Goal: Task Accomplishment & Management: Manage account settings

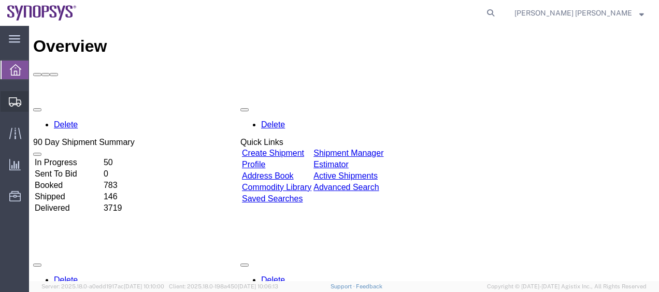
click at [0, 0] on span "Shipment Manager" at bounding box center [0, 0] width 0 height 0
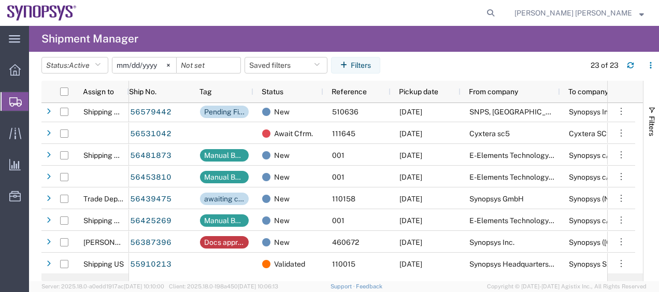
scroll to position [329, 0]
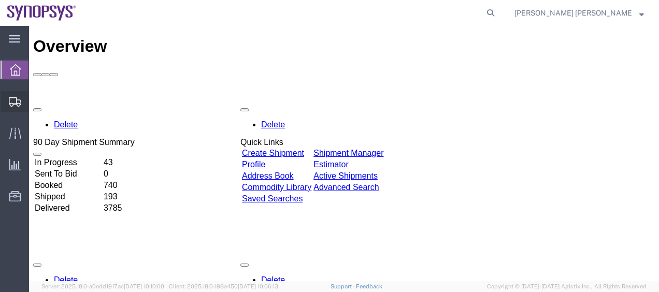
click at [0, 0] on span "Shipment Manager" at bounding box center [0, 0] width 0 height 0
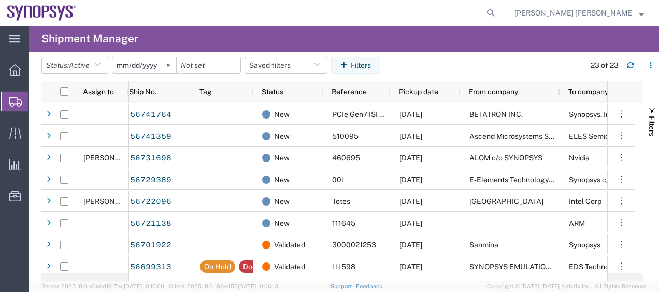
click at [0, 0] on span "Create Shipment" at bounding box center [0, 0] width 0 height 0
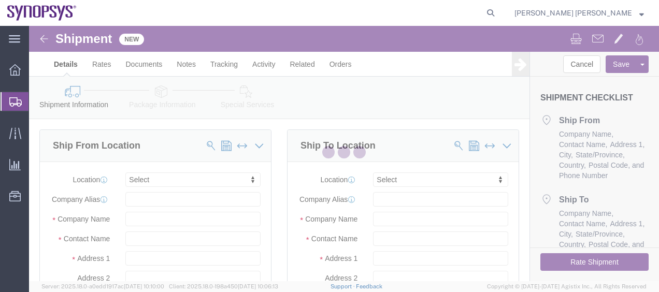
select select
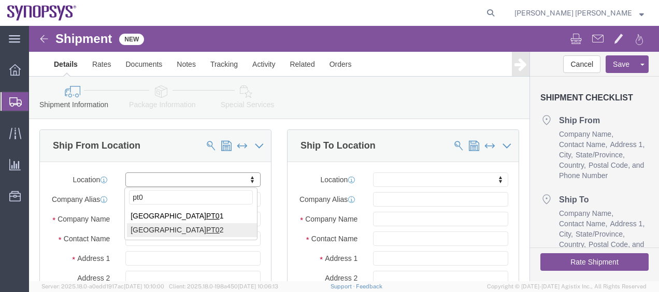
type input "pt0"
select select "63151"
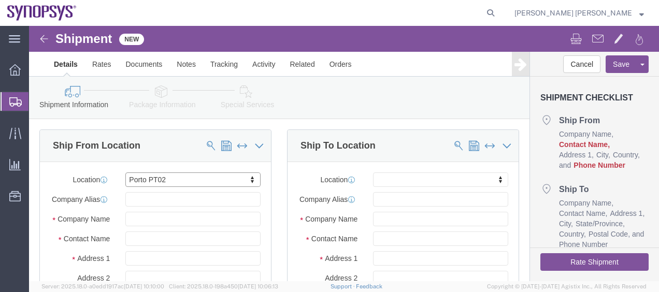
click div "Ship To Location Location My Profile Location [GEOGRAPHIC_DATA] DE04 Agrate Bri…"
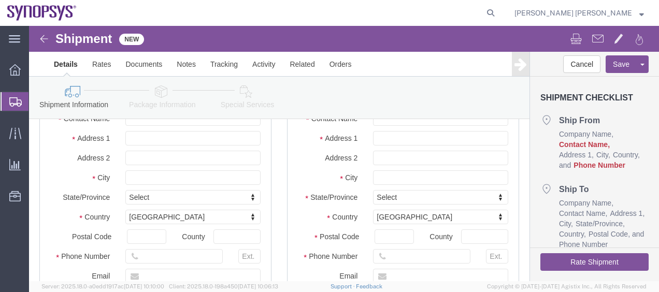
scroll to position [186, 0]
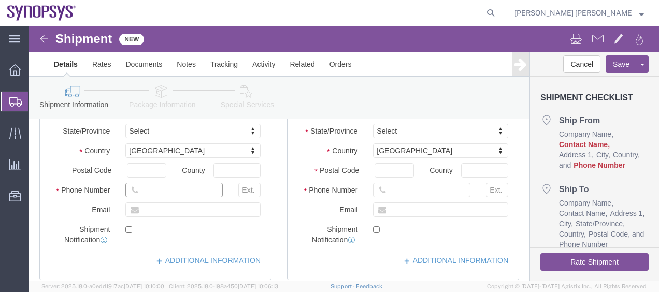
click input "text"
click input "22"
paste input "-121-6046"
click input "22-121-6046"
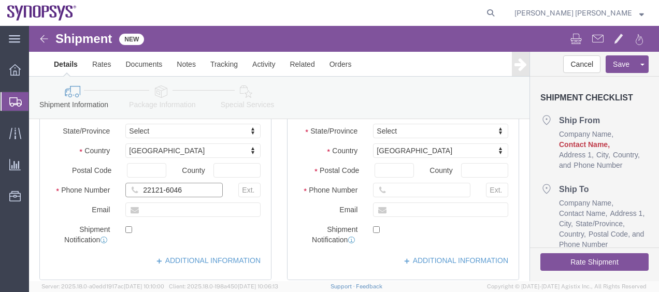
click input "22121-6046"
type input "221216046"
click input "text"
paste input "[EMAIL_ADDRESS][DOMAIN_NAME]"
type input "[EMAIL_ADDRESS][DOMAIN_NAME]"
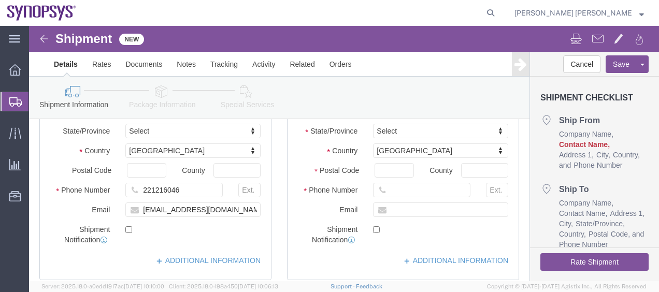
click div "Location My Profile Location Aachen DE04 Agrate Brianza IT01 Aschheim DE02 Atla…"
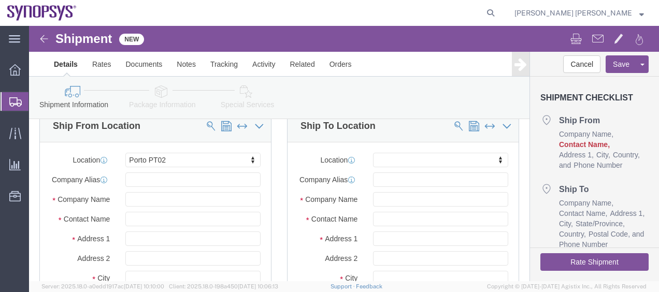
scroll to position [21, 0]
click input "text"
type input "[PERSON_NAME]"
click label "Contact Name"
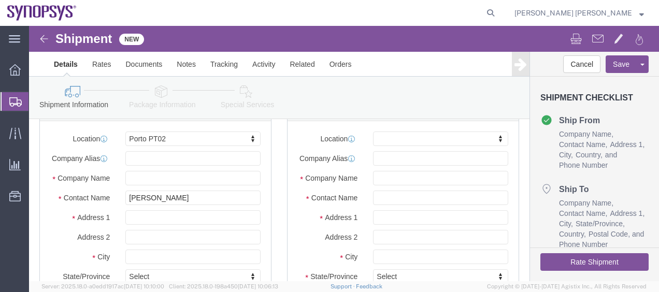
scroll to position [41, 0]
click input "text"
paste input "Microsoft Corporation"
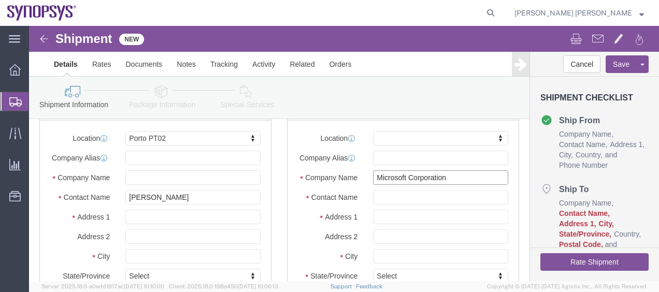
type input "Microsoft Corporation"
paste input "One Microsoft Way"
click input "One Microsoft Way"
type input "One Microsoft Way"
click input "text"
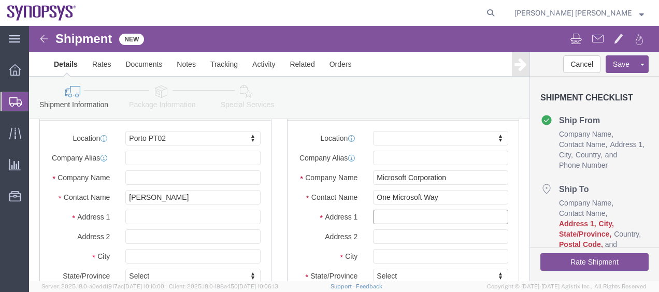
paste input "98052"
type input "98052"
click label "Address 2"
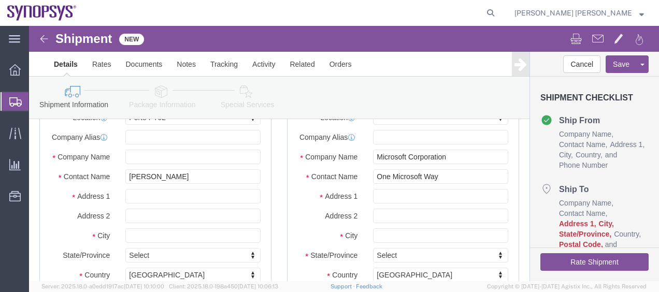
click div
click input "text"
paste input "98052"
type input "98052"
click label "City"
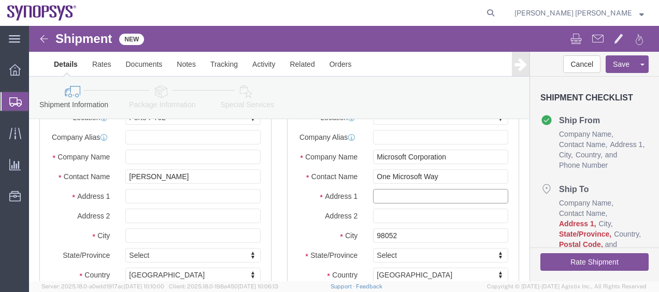
click input "text"
paste input "KING (RTA)"
type input "KING (RTA)"
click input "text"
paste input "Microsoft Studio E / 1591"
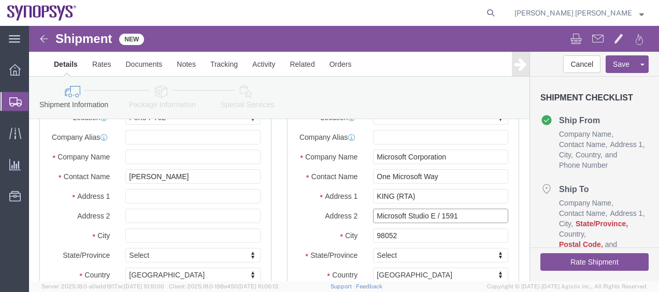
type input "Microsoft Studio E / 1591"
drag, startPoint x: 409, startPoint y: 159, endPoint x: 324, endPoint y: 158, distance: 84.9
click div "Contact Name One Microsoft Way"
drag, startPoint x: 389, startPoint y: 177, endPoint x: 281, endPoint y: 179, distance: 108.8
click div "Address 1 KING (RTA)"
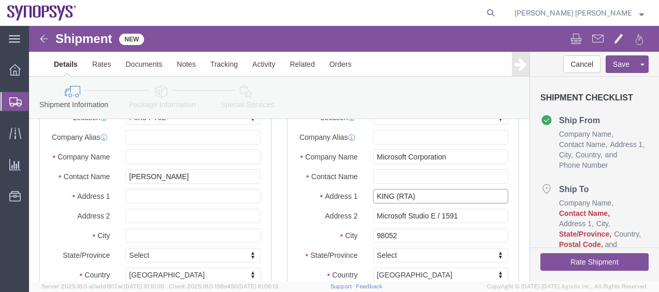
paste input "One Microsoft Way"
type input "One Microsoft Way"
drag, startPoint x: 422, startPoint y: 181, endPoint x: 272, endPoint y: 184, distance: 150.7
click div "Address 1 One Microsoft Way"
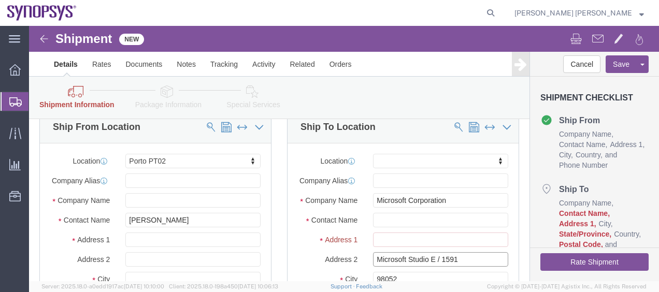
drag, startPoint x: 434, startPoint y: 239, endPoint x: 301, endPoint y: 242, distance: 133.1
click div "Address 2 Microsoft Studio E / 1591"
paste input "Microsoft Studio E / 1591"
click input "Microsoft Studio E / 1591"
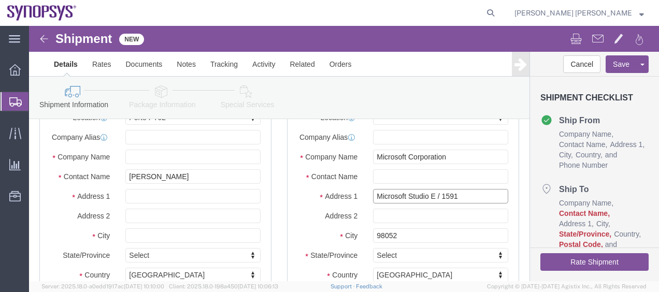
type input "Microsoft Studio E / 1591"
click input "text"
paste input "[STREET_ADDRESS]"
type input "[STREET_ADDRESS]"
click div "Ship From Location Location Porto PT02 My Profile Location Aachen DE04 Agrate B…"
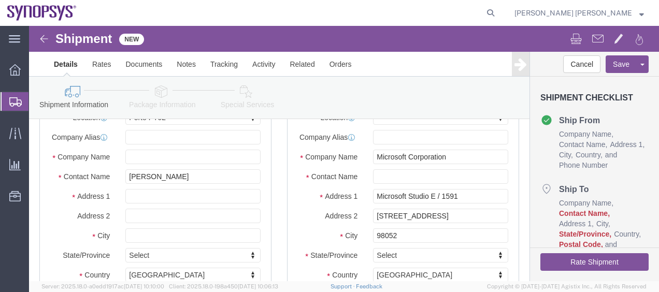
click div "Location My Profile Location Aachen DE04 Agrate Brianza IT01 Aschheim DE02 Atla…"
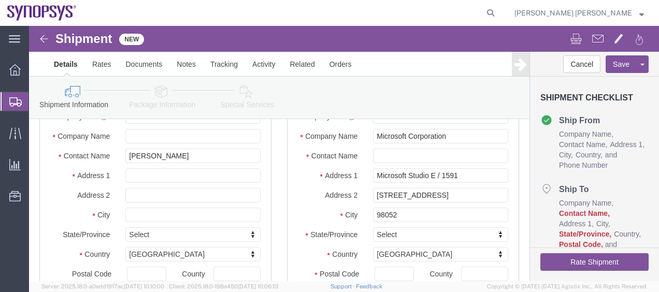
scroll to position [145, 0]
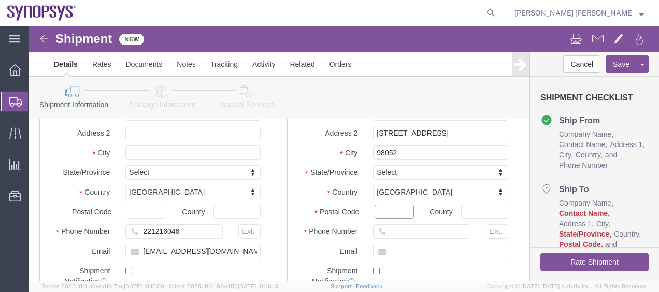
click input "Postal Code"
paste input "98052"
type input "98052"
click div "Location My Profile Location Aachen DE04 Agrate Brianza IT01 Aschheim DE02 Atla…"
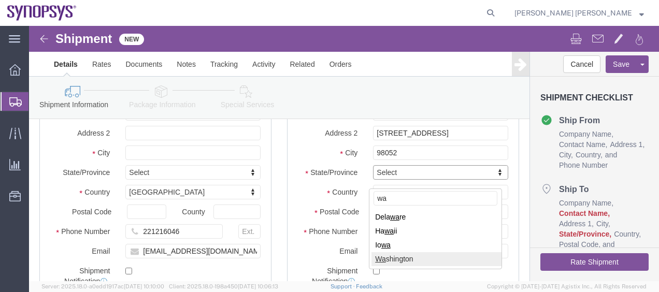
type input "wa"
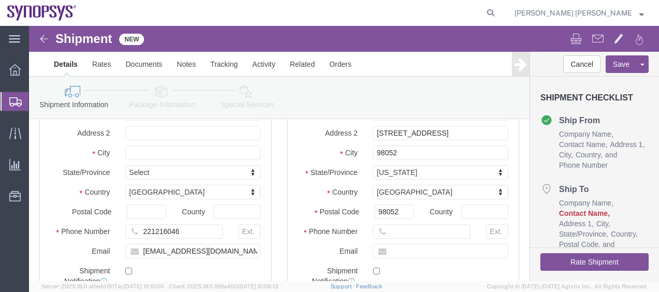
click label "Postal Code"
click input "98052"
click label "Country"
click input "98052"
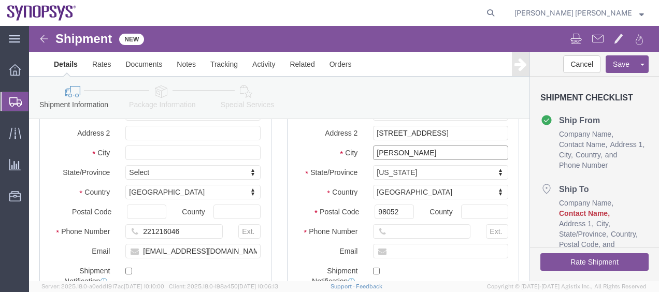
type input "Redmond"
click div "Ship To Location Location My Profile Location [GEOGRAPHIC_DATA] DE04 Agrate Bri…"
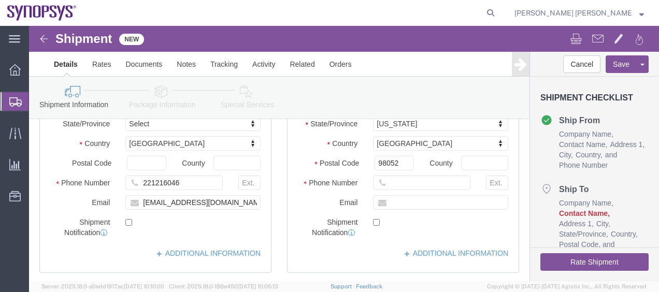
scroll to position [207, 0]
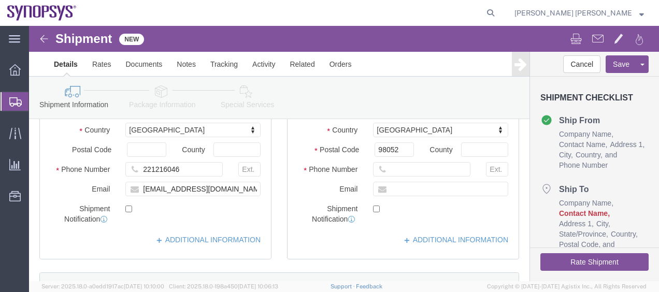
click label "Email"
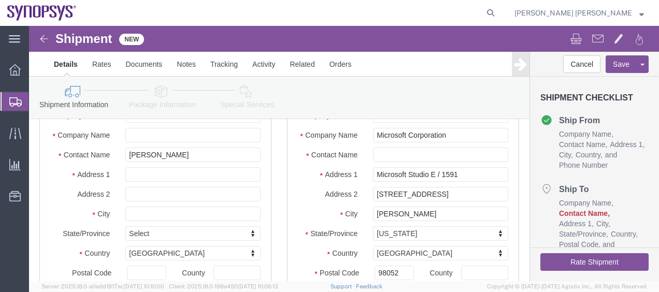
scroll to position [41, 0]
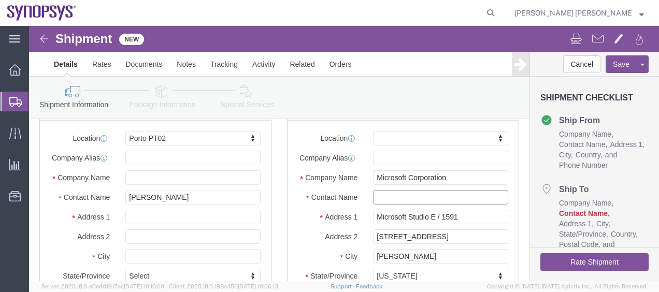
click input "text"
paste input "Sajin Sabu"
type input "Sajin Sabu"
click label "Address 1"
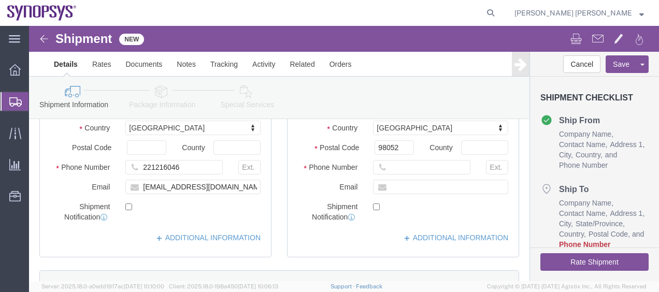
scroll to position [207, 0]
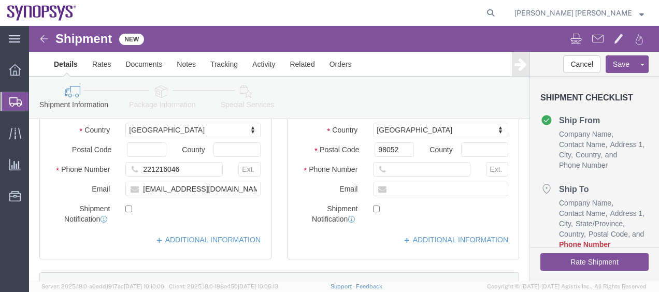
click label "Email"
click label "Shipment Notification"
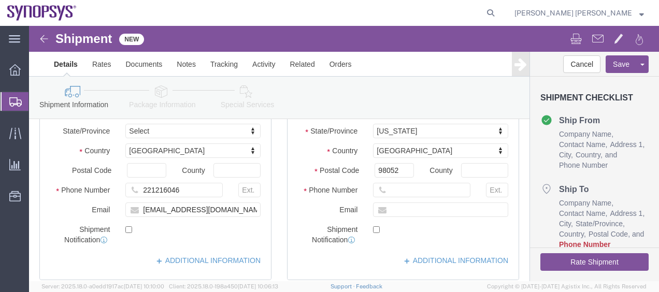
click label "Postal Code"
click input "98052"
click div "Ship To Location Location My Profile Location [GEOGRAPHIC_DATA] DE04 Agrate Bri…"
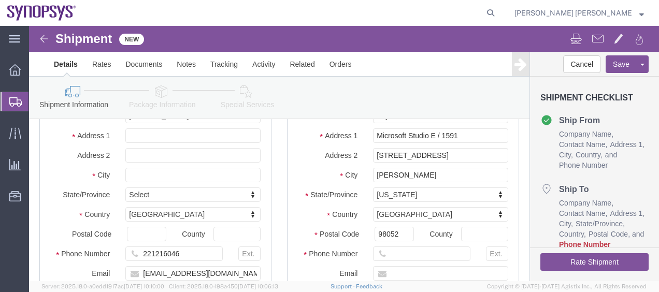
scroll to position [104, 0]
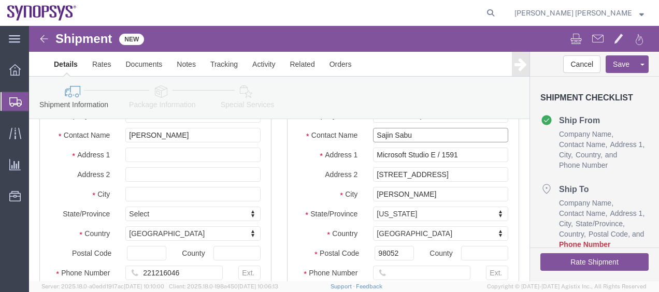
drag, startPoint x: 379, startPoint y: 111, endPoint x: 315, endPoint y: 106, distance: 64.4
click div "Location My Profile Location Aachen DE04 Agrate Brianza IT01 Aschheim DE02 Atla…"
click label "Address 1"
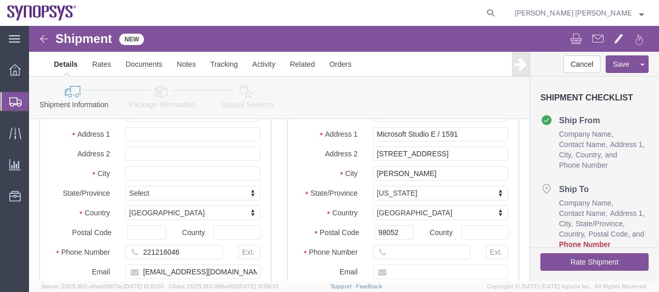
scroll to position [207, 0]
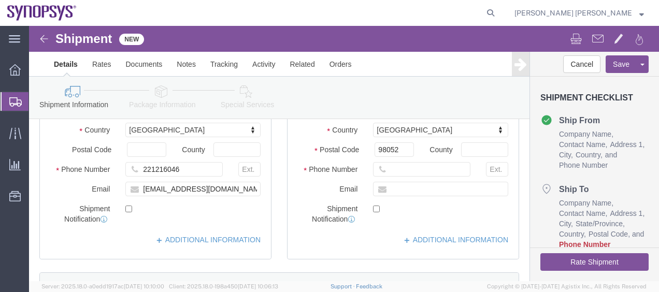
click div "Ship From Location Location Porto PT02 My Profile Location Aachen DE04 Agrate B…"
click input "text"
type input "000000000"
click div "Ship To Location Location My Profile Location [GEOGRAPHIC_DATA] DE04 Agrate Bri…"
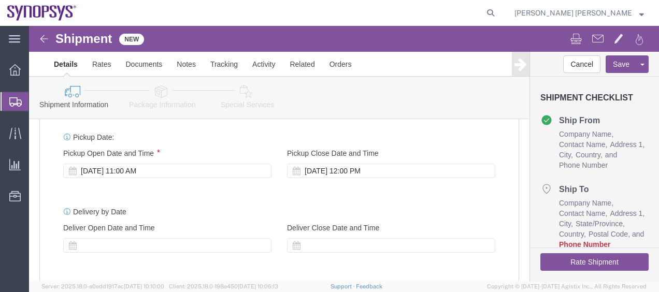
scroll to position [414, 0]
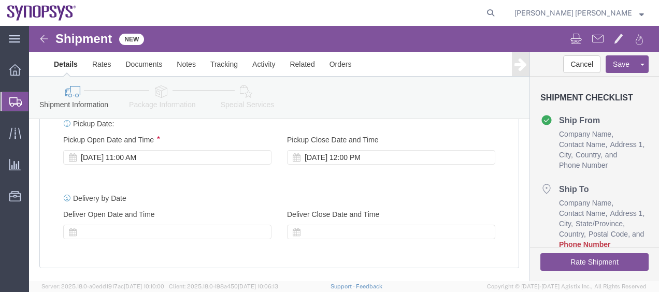
click link "Package Information"
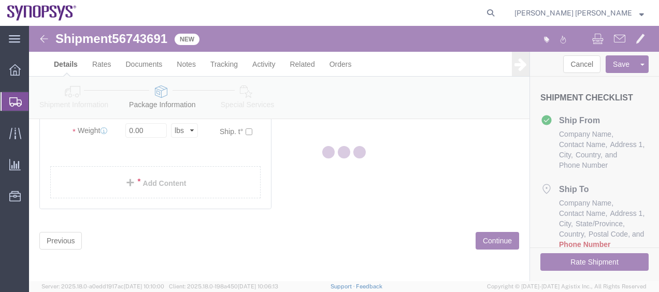
scroll to position [92, 0]
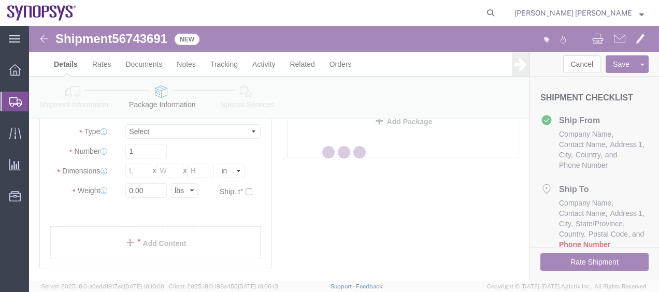
select select "CBOX"
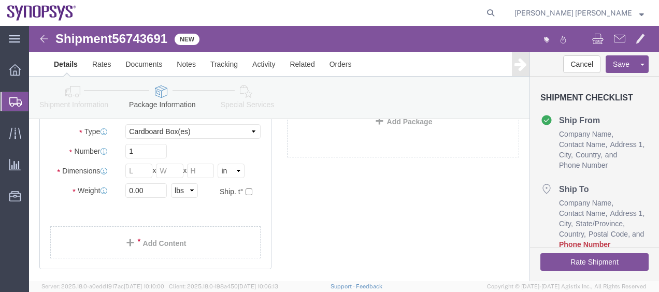
click link "Special Services"
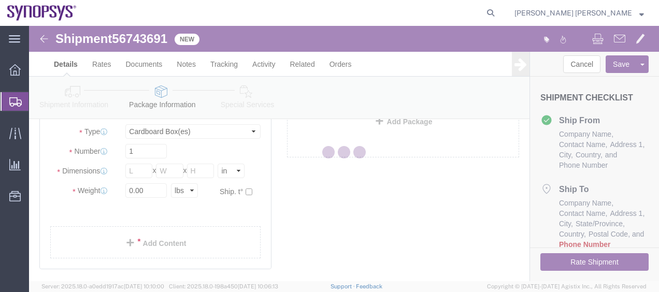
select select
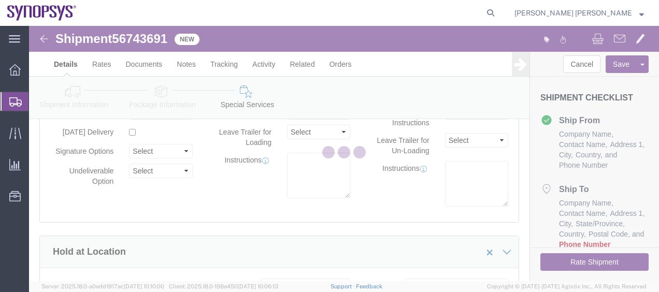
select select "COSTCENTER"
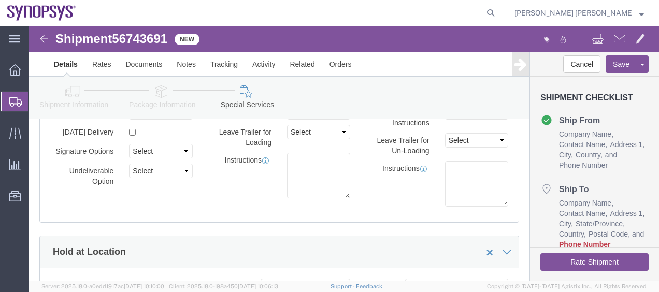
click div "Instructions"
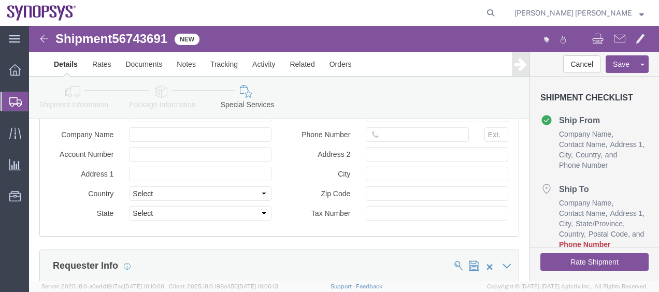
scroll to position [953, 0]
type input "uss"
select select "63204"
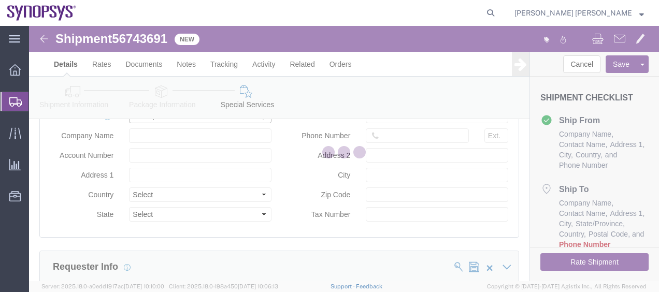
type input "Synopsys Headquarters USSV"
type input "675 Almanor Ave"
select select "US"
type input "6505845000"
type input "Sunnyvale"
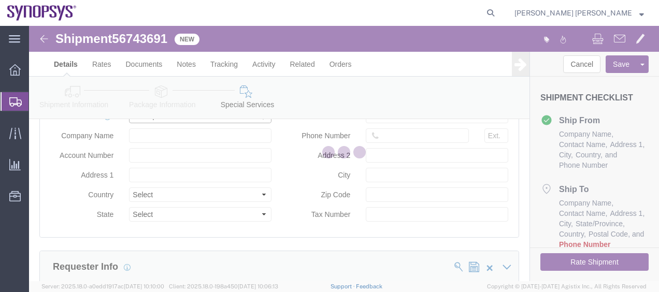
type input "94085"
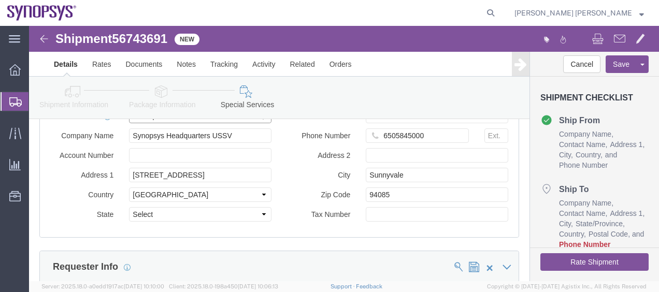
select select "CA"
click label "Zip Code"
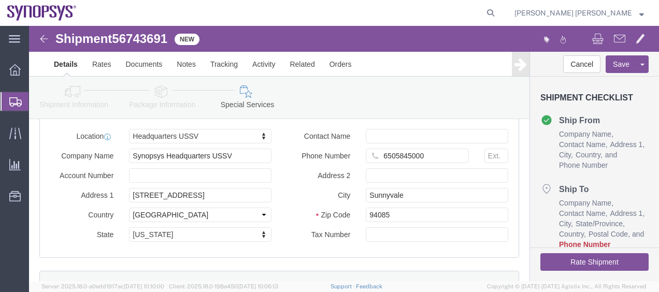
scroll to position [932, 0]
click input "text"
paste input "56-1546236"
type input "56-1546236"
click div "Contact Name Phone Number 6505845000 Address 2 City Sunnyvale Zip Code 94085 Ta…"
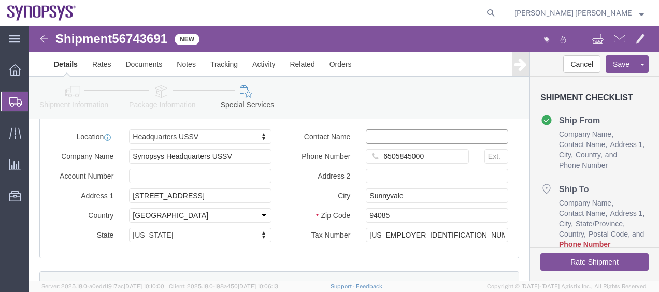
click input "text"
type input "[PERSON_NAME]"
click div "Contact Name Rafael Chacon Phone Number 6505845000 Address 2 City Sunnyvale Zip…"
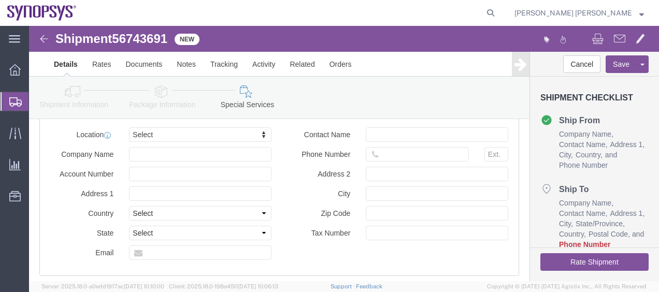
scroll to position [1118, 0]
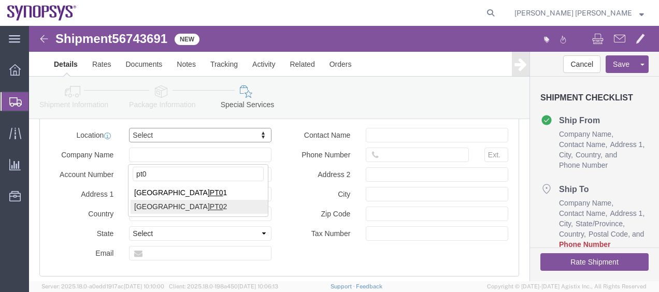
type input "pt0"
select select "63151"
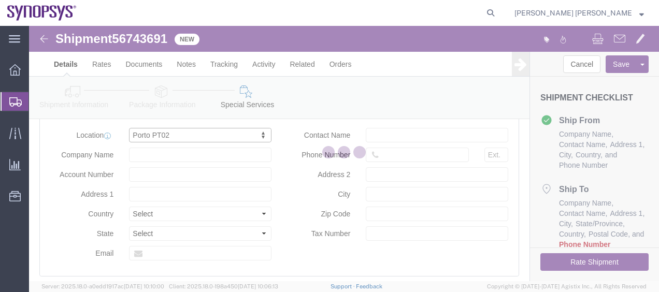
type input "SNPS, [GEOGRAPHIC_DATA] Unipessoal, Lda."
type input "[STREET_ADDRESS][PERSON_NAME]"
select select "PT"
type input "Edificio das Technologias 3rd Floor"
type input "Moreira De Maia"
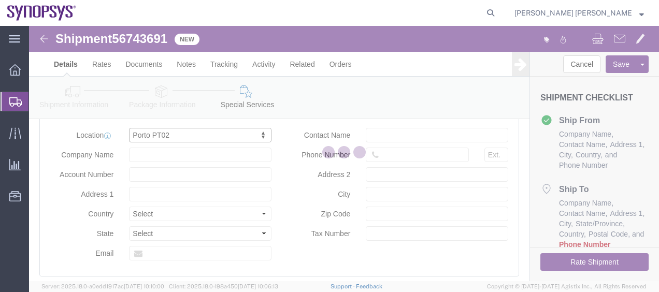
type input "4470-605"
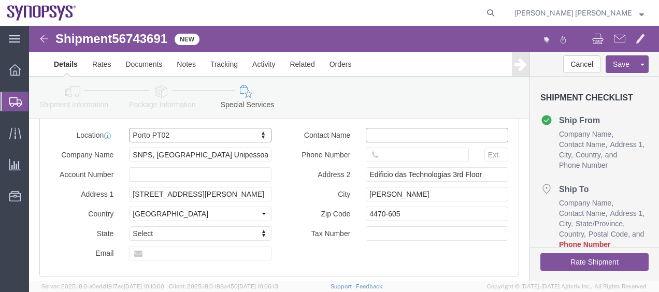
click input "text"
type input "[PERSON_NAME]"
click div "Contact Name Luis Pacheco Phone Number Address 2 Edificio das Technologias 3rd …"
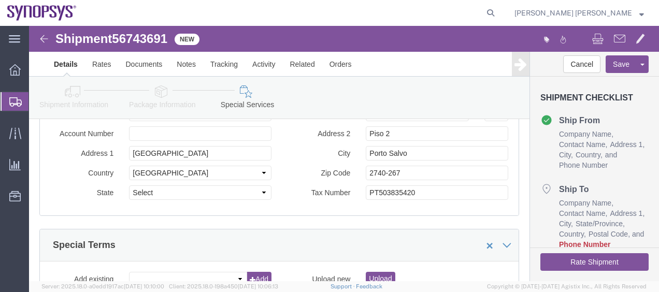
scroll to position [1299, 0]
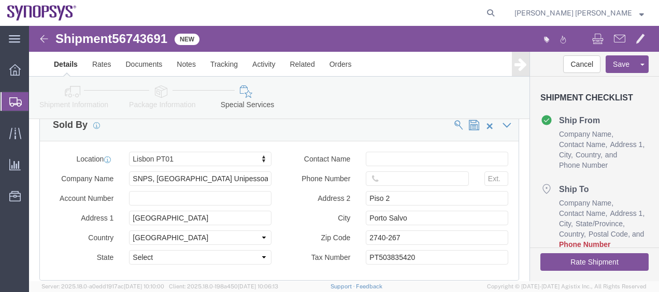
click link "Package Information"
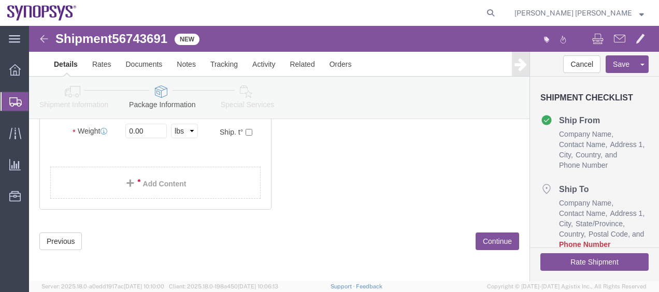
click div "x Package Type Select Bale(s) Basket(s) Bolt(s) Bottle(s) Buckets Bulk Bundle(s…"
click link "Add Content"
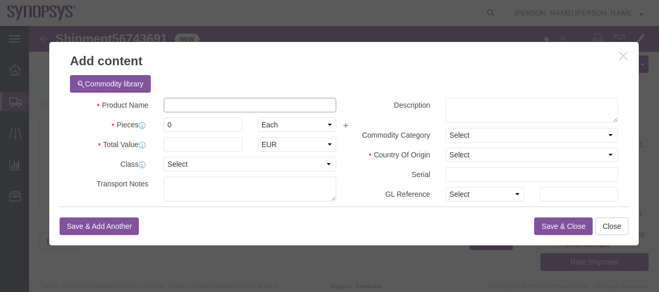
click input "text"
paste input "SNPS19010A-1v0"
type input "SNPS19010A-1v0 Eletronic Board"
click input "0"
type input "1"
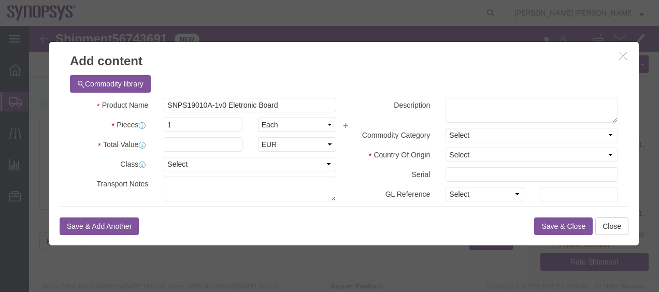
click div
click input "text"
paste input "UFS2.0_Device-24-04-1040"
type input "UFS2.0_Device-24-04-1040"
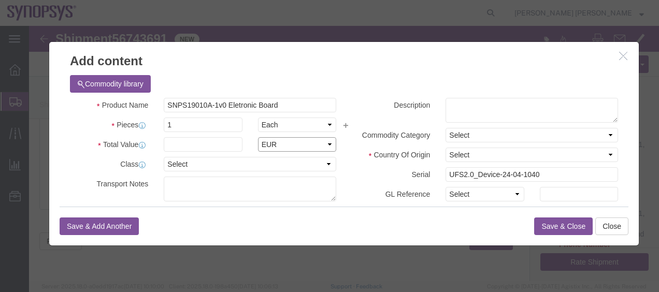
click select "Select ADP AED AFN ALL AMD AOA ARS ATS AUD AWG AZN BAM BBD BDT BGL BGN BHD BIF …"
select select "USD"
click select "Select ADP AED AFN ALL AMD AOA ARS ATS AUD AWG AZN BAM BBD BDT BGL BGN BHD BIF …"
click div "Description Commodity Category Select Country Of Origin Select Afghanistan Ålan…"
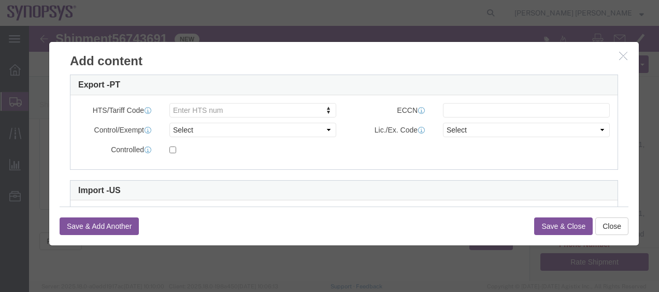
scroll to position [290, 0]
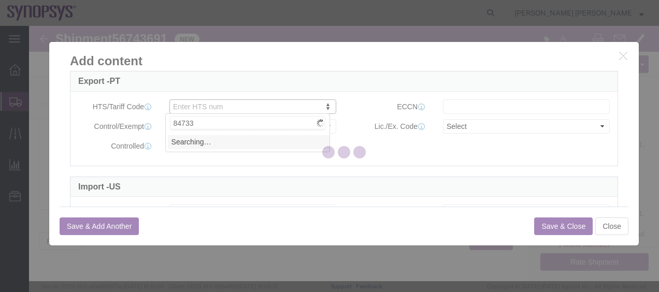
type input "847330"
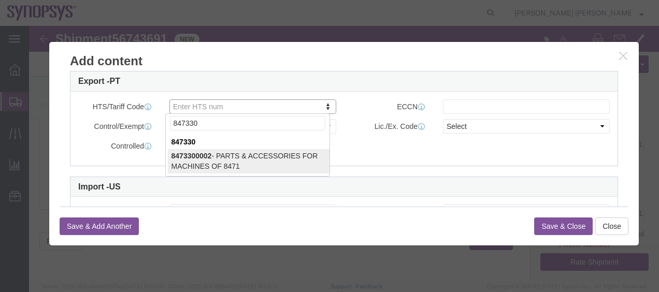
type input "8473300002"
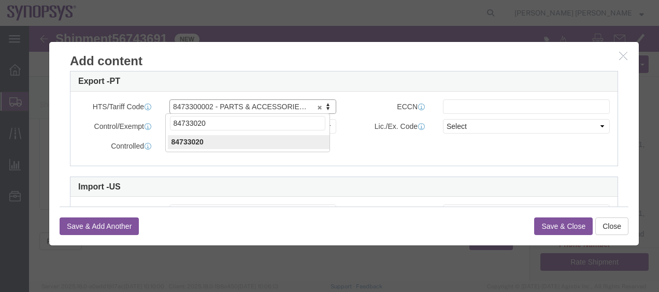
type input "84733020"
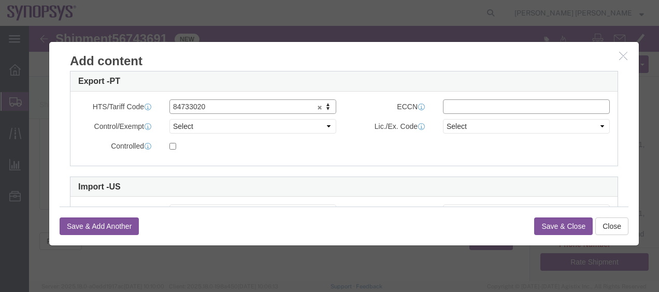
click input "text"
type input "3A991"
click select "Select"
click button "Save & Close"
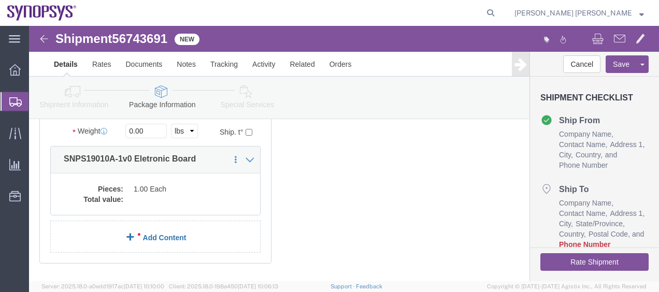
click link "Add Content"
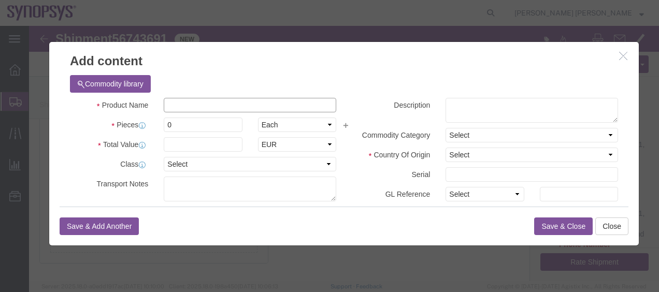
click input "text"
type input "CPU Board"
click input "text"
paste input "KMA7986941"
type input "KMA7986941"
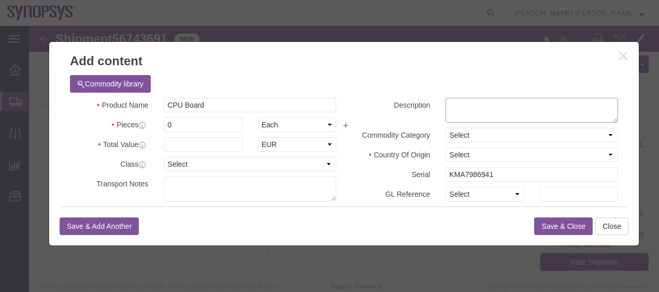
click textarea
paste textarea "ADVANTECH"
type textarea "ADVANTECH"
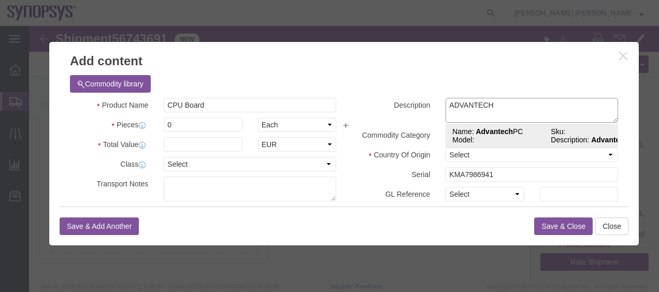
click td "Model:"
select select "USD"
select select "50"
type input "8471.50.0150"
type input "5A992.C"
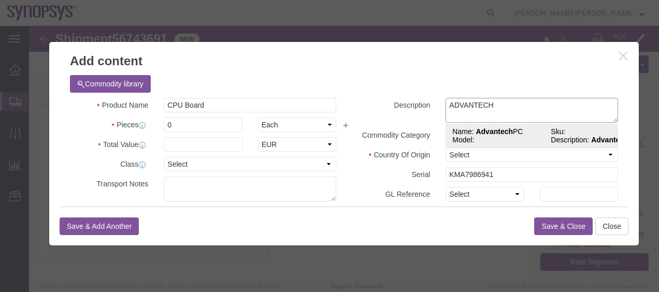
select select "BIS"
checkbox input "false"
type input "Advantech PC"
type textarea "Advantech PC"
select select "NLR"
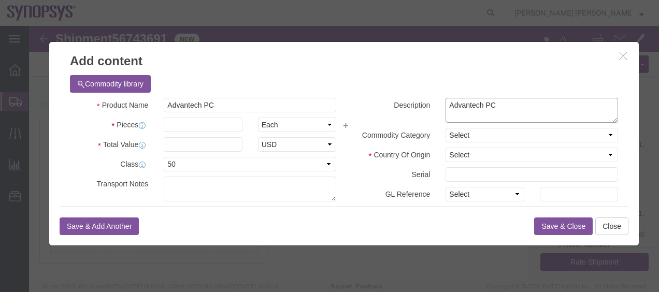
type textarea "Advantech PC"
click input "text"
paste input "ADVANTECH"
type input "ADVANTECH"
paste input "KMA7986941"
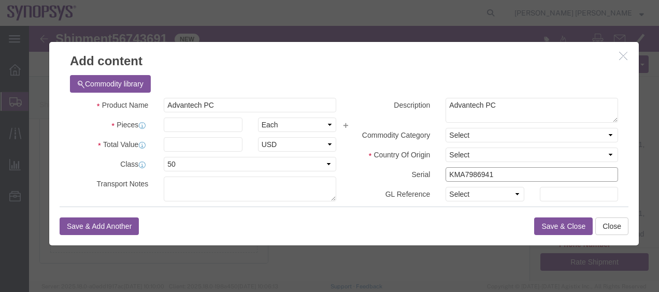
type input "KMA7986941"
click label "Serial"
click input "text"
type input "1"
click div "Serial KMA7986941"
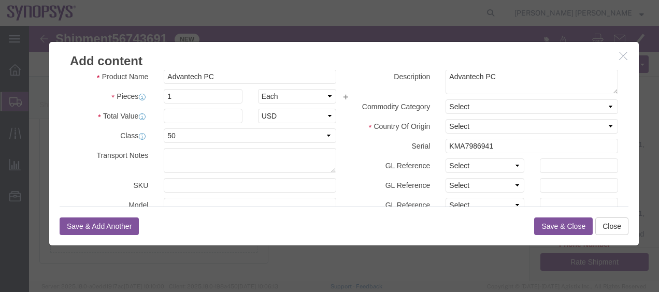
scroll to position [0, 0]
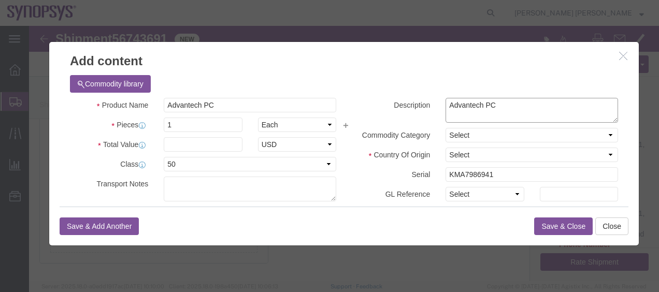
drag, startPoint x: 462, startPoint y: 77, endPoint x: 388, endPoint y: 76, distance: 73.5
click div "Description Advantech PC ADVANTECH"
click label "GL Reference"
click input "Advantech PC"
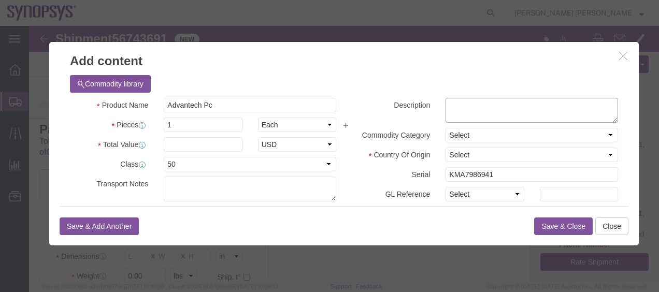
click textarea
click input "Advantech Pc"
type input "Advantech PC"
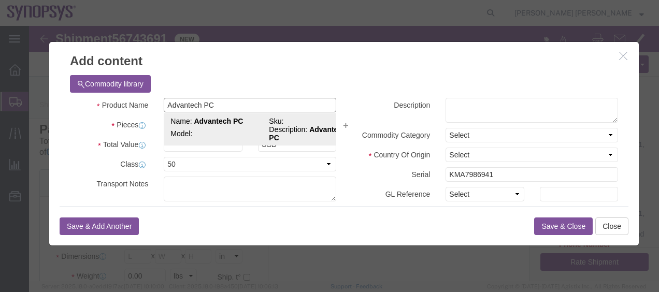
click strong "Advantech PC"
checkbox input "false"
type textarea "Advantech PC"
select select "NLR"
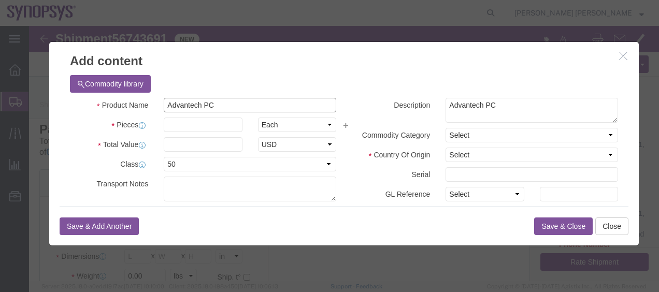
type input "Advantech PC"
click label "Serial"
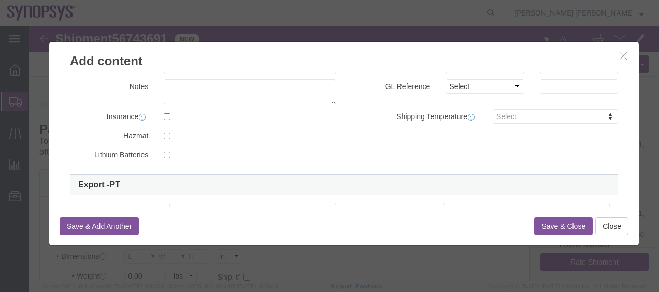
scroll to position [207, 0]
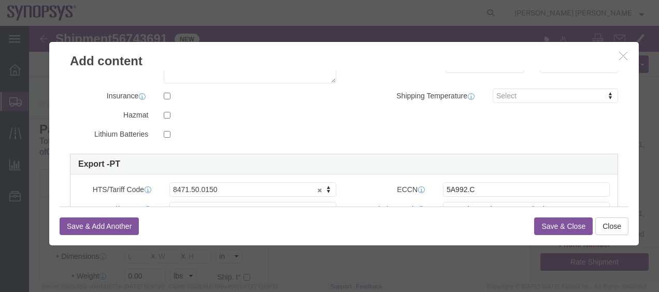
click button "Save & Close"
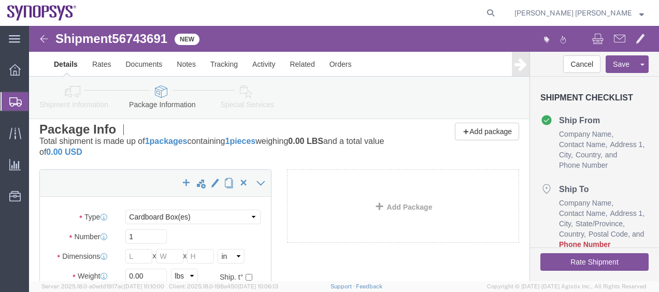
click div "Add Package"
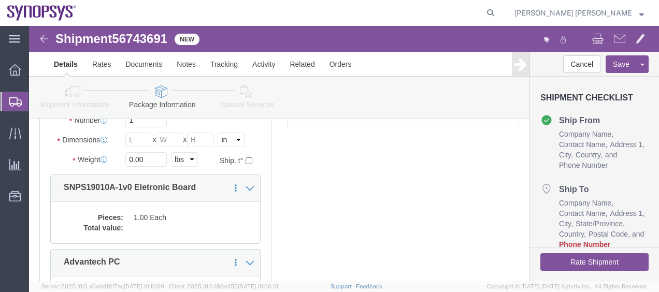
scroll to position [235, 0]
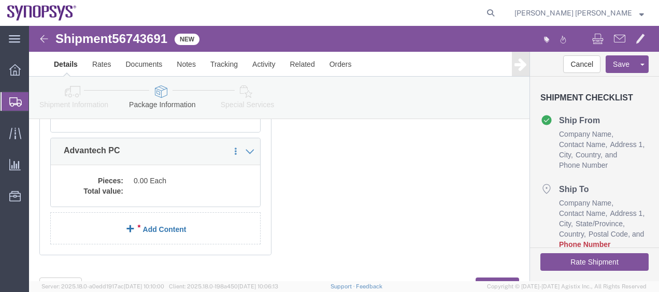
click link "Add Content"
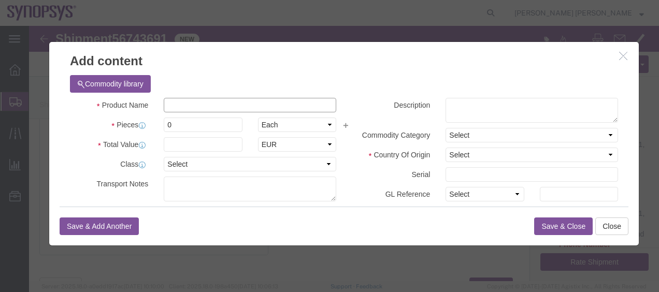
click input "text"
paste input "HW0856-000"
type input "HW0856-000"
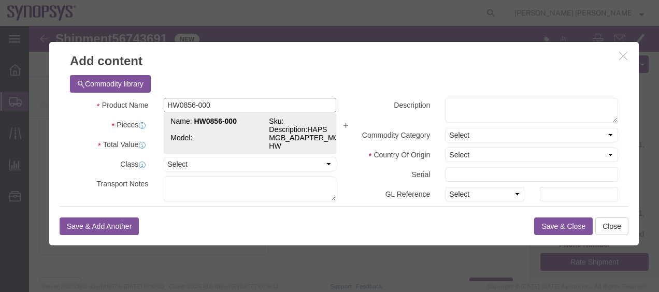
click td "Model:"
select select "USD"
select select "50"
type input "8473.30.0002"
type input "EAR99"
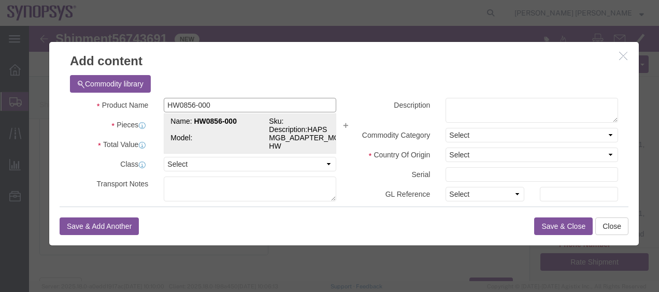
select select "BIS"
checkbox input "false"
type textarea "HAPS MGB_ADAPTER_MGB2 HW"
select select "NLR"
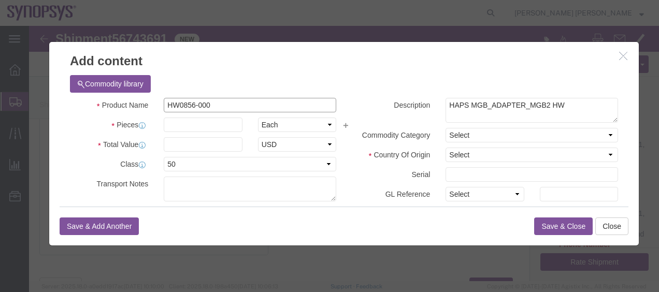
type input "HW0856-000"
click label "Description"
click input "text"
type input "1"
click div "Description HAPS MGB_ADAPTER_MGB2 HW"
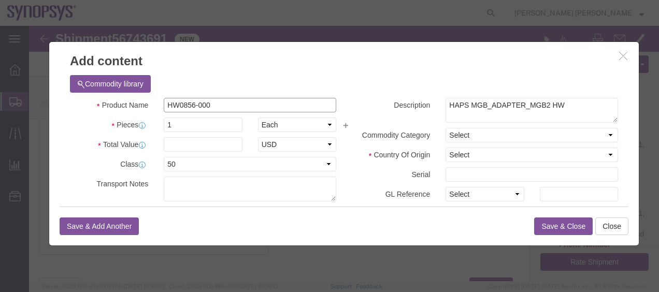
drag, startPoint x: 185, startPoint y: 81, endPoint x: 119, endPoint y: 77, distance: 66.4
click div "Product Name HW0856-000 HW0856-000"
click div "Commodity library"
drag, startPoint x: 193, startPoint y: 81, endPoint x: 101, endPoint y: 84, distance: 91.7
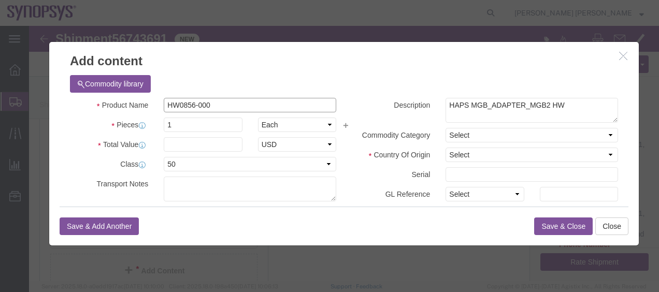
click div "Product Name HW0856-000 HW0856-000"
click div "Commodity library"
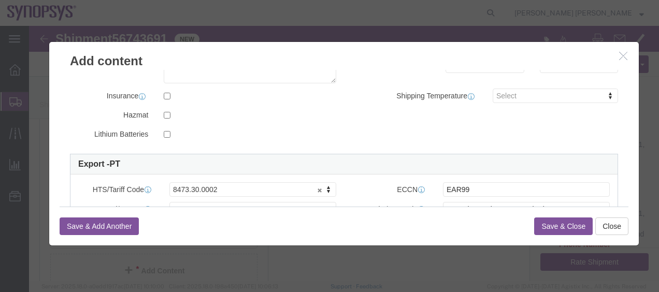
scroll to position [228, 0]
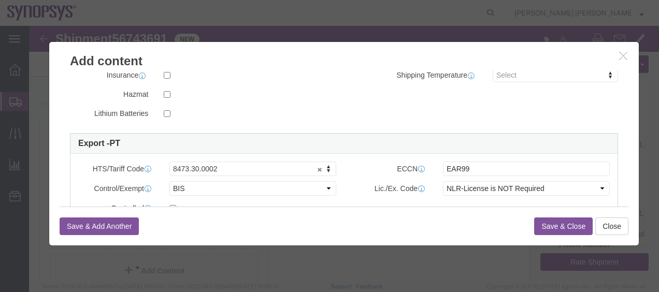
click button "Save & Close"
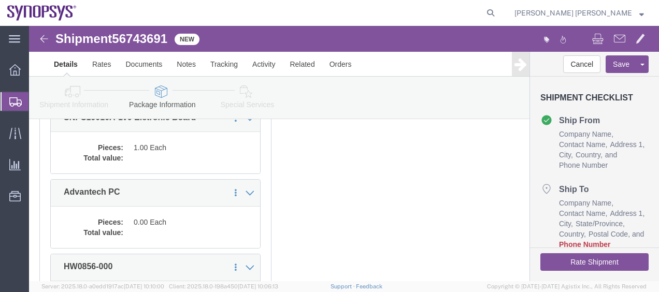
click div "x Package Type Select Bale(s) Basket(s) Bolt(s) Bottle(s) Buckets Bulk Bundle(s…"
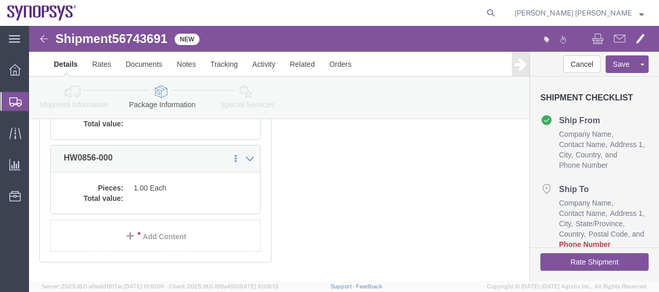
scroll to position [317, 0]
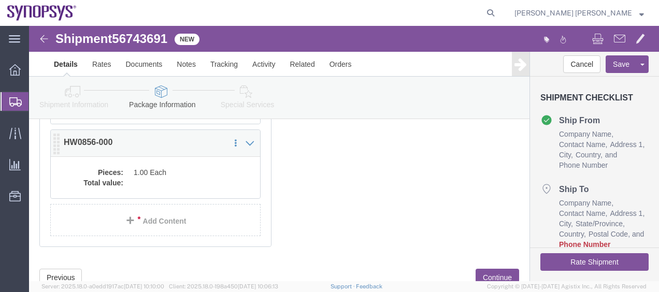
click dd
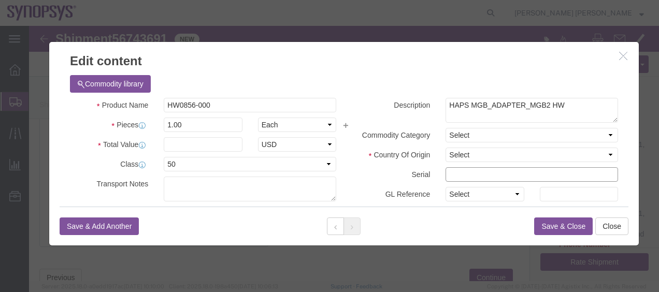
paste input "K074458"
click input "text"
type input "K074458"
click button "Save & Close"
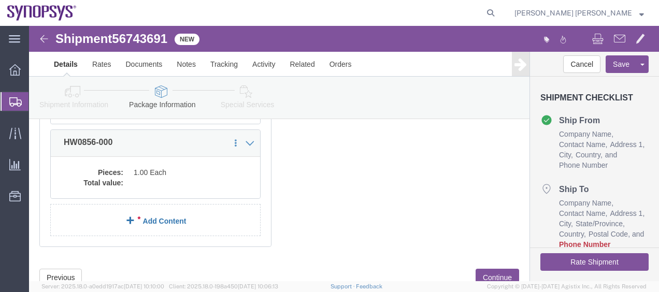
click link "Add Content"
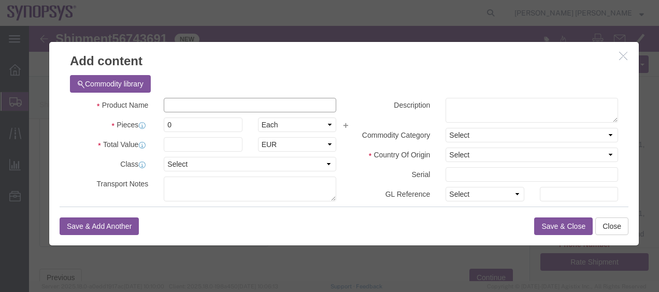
click input "text"
paste input "HW0921-000"
type input "HW0921-000"
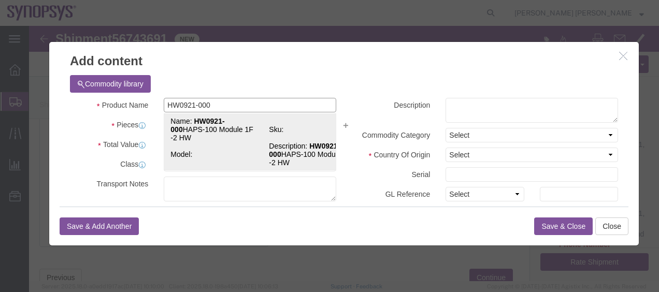
click td "Name: HW0921-000 HAPS-100 Module 1F -2 HW"
select select "USD"
select select
checkbox input "false"
type input "HW0921-000 HAPS-100 Module 1F -2 HW"
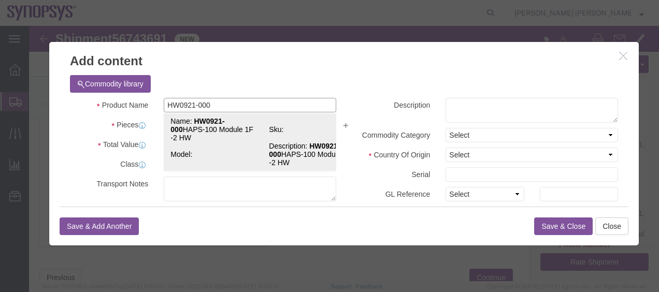
type textarea "HW0921-000 HAPS-100 Module 1F -2 HW"
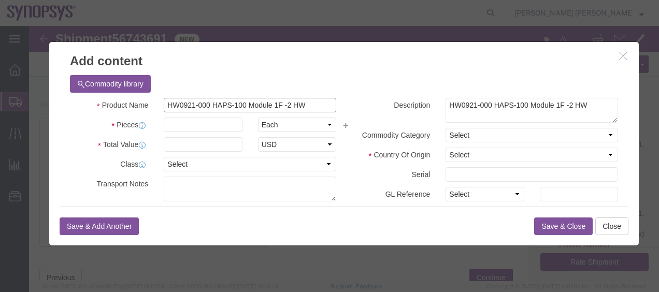
type input "HW0921-000 HAPS-100 Module 1F -2 HW"
click input "text"
type input "1"
click label "Description"
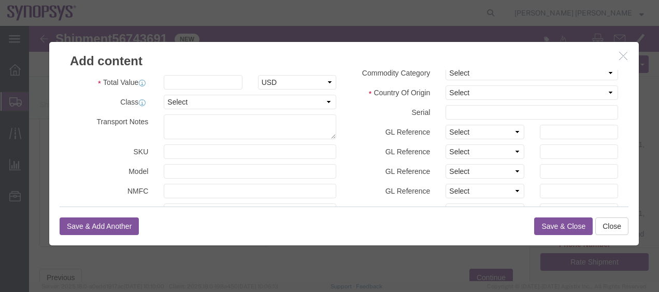
scroll to position [41, 0]
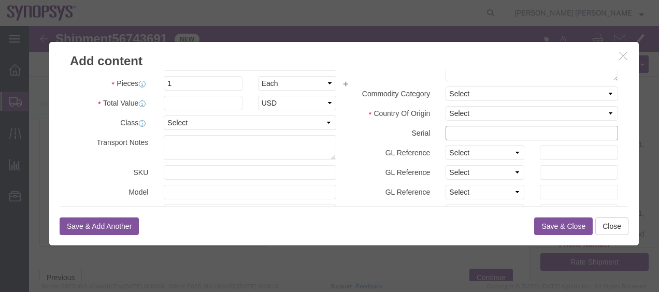
click input "text"
paste input "G002036"
type input "G002036"
click label "GL Reference"
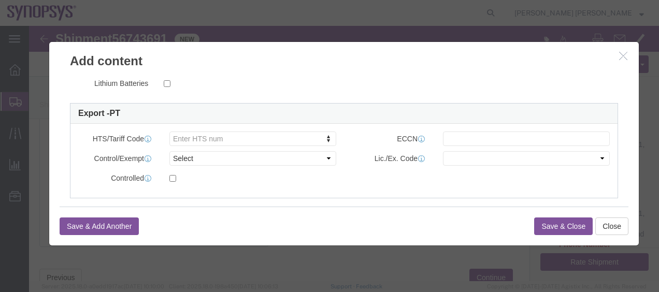
scroll to position [262, 0]
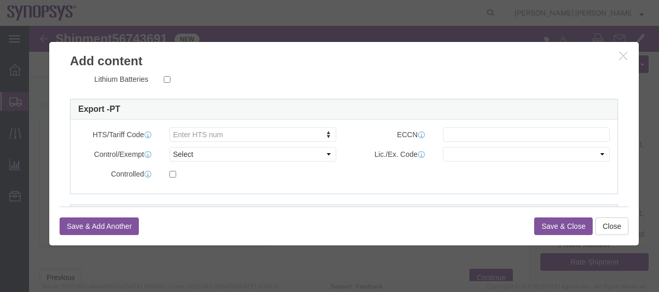
click button "Save & Close"
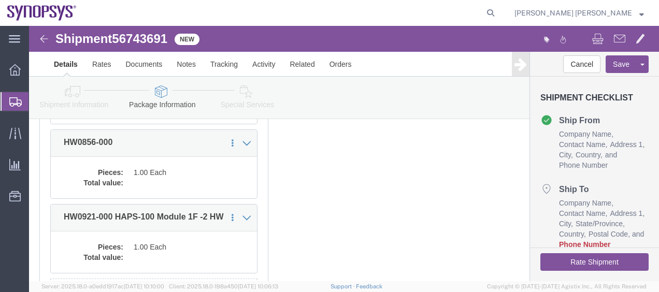
scroll to position [379, 0]
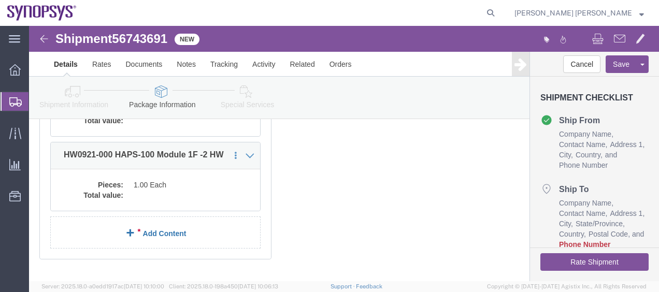
click link "Add Content"
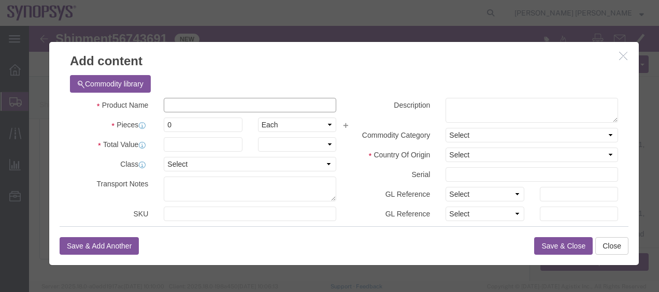
click input "text"
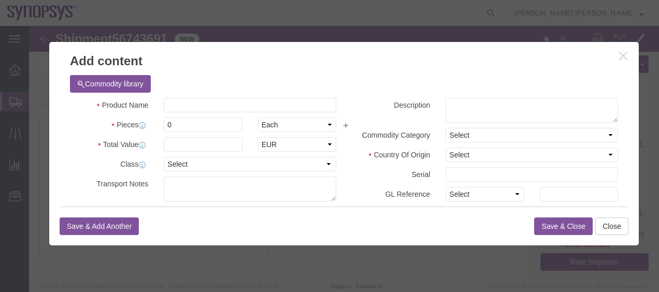
type input "HW0223-000"
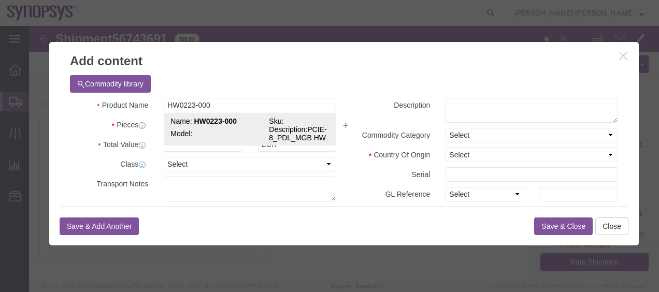
click td "Model:"
select select "USD"
select select "50"
type input "8473.30.0002"
type input "EAR99"
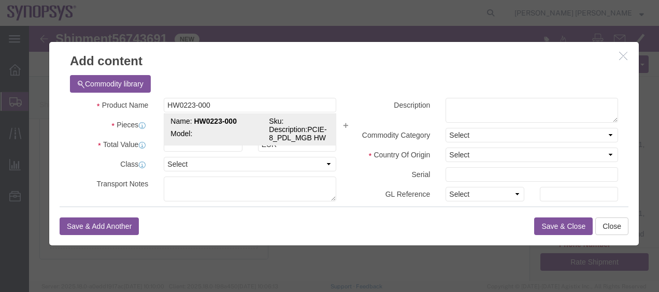
select select "BIS"
checkbox input "false"
type textarea "PCIE-8_PDL_MGB HW"
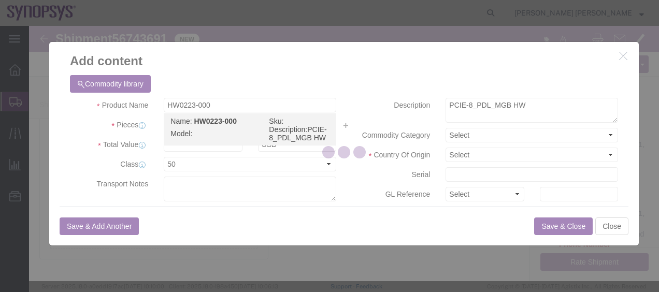
select select "NLR"
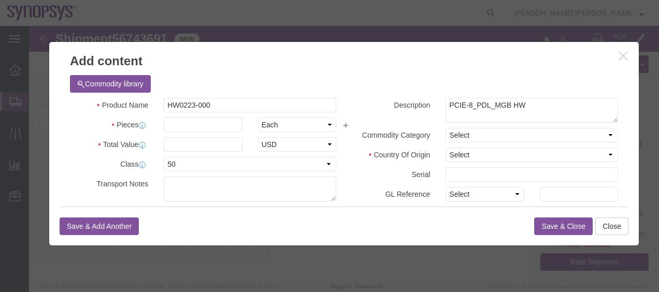
type input "HW0223-000"
click input "text"
type input "1"
click input "text"
paste input "H316106"
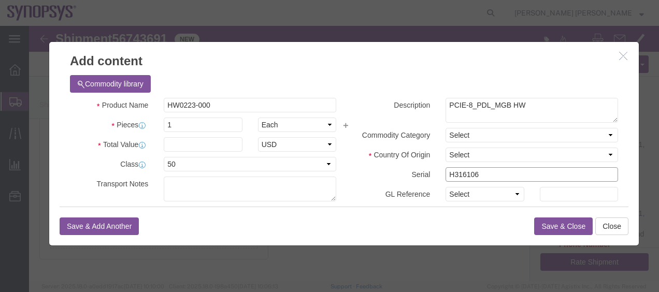
type input "H316106"
click button "Save & Close"
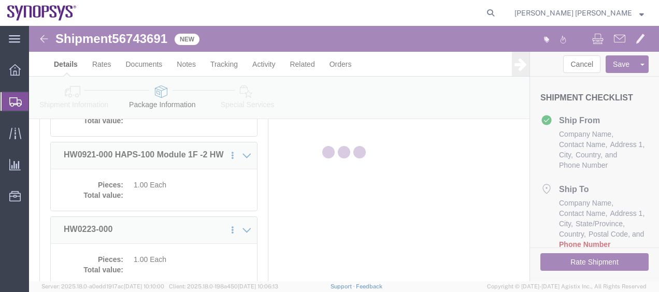
scroll to position [454, 0]
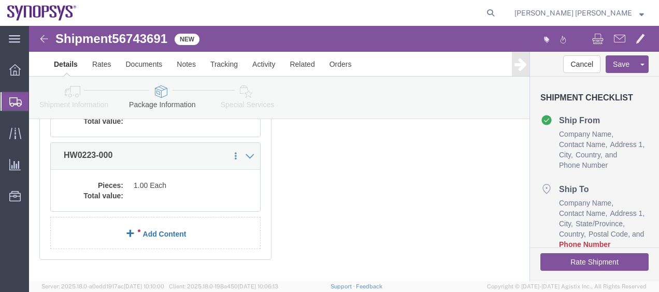
click link "Add Content"
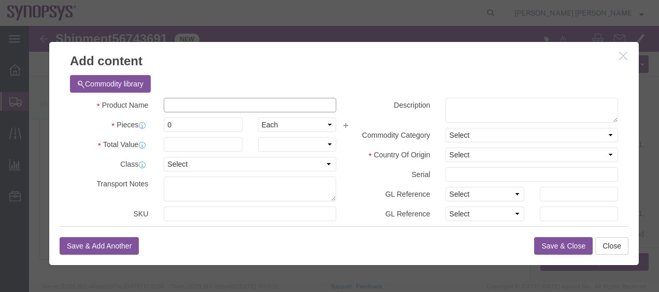
click input "text"
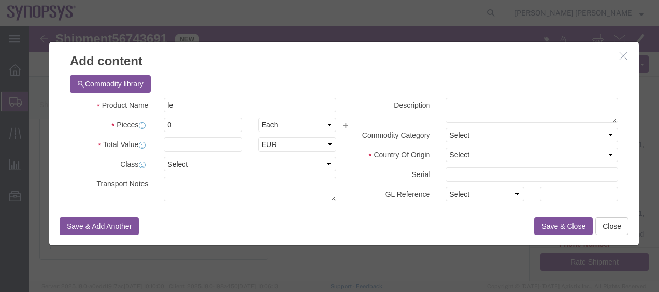
type input "l"
type input "Workstation Lenovo"
click input "text"
paste input "Workstation"
type input "Workstation"
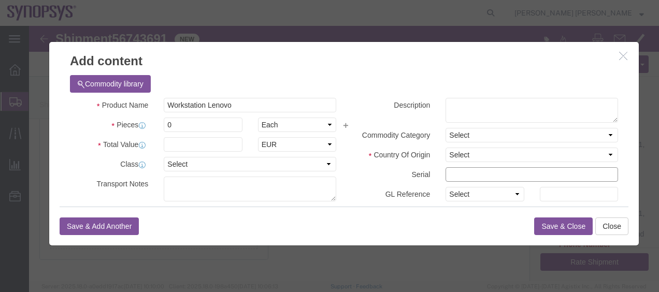
paste input "PCOF8OLU"
type input "PCOF8OLU"
click input "0"
type input "1"
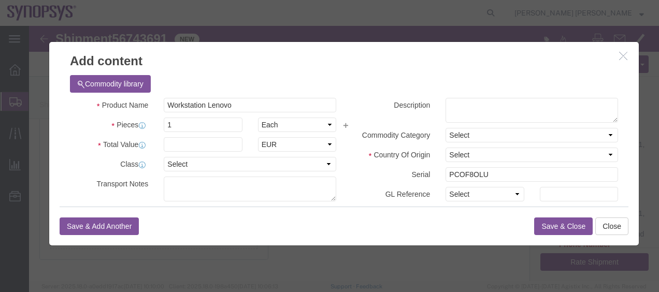
click div "Commodity library"
click select "Select ADP AED AFN ALL AMD AOA ARS ATS AUD AWG AZN BAM BBD BDT BGL BGN BHD BIF …"
select select "USD"
click select "Select ADP AED AFN ALL AMD AOA ARS ATS AUD AWG AZN BAM BBD BDT BGL BGN BHD BIF …"
click button "Save & Close"
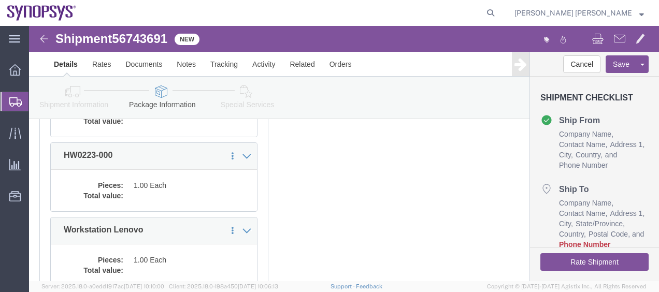
scroll to position [528, 0]
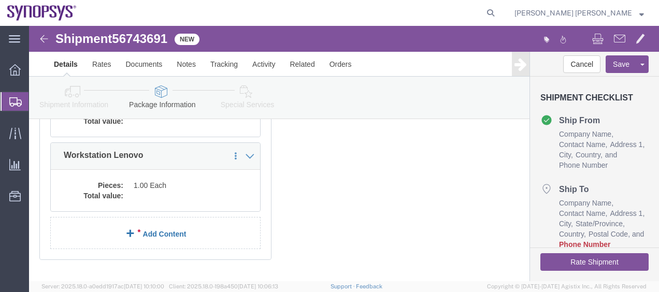
click link "Add Content"
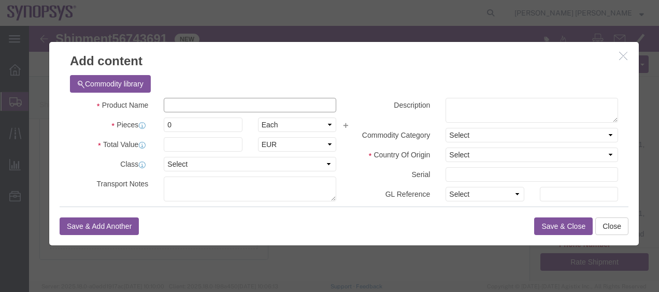
paste input "HW1193-000"
click input "HW1193-000"
type input "HW1193-000"
click div "Commodity library"
paste textarea "HAPS IPK PHY MPHY5.0 HT3 HW"
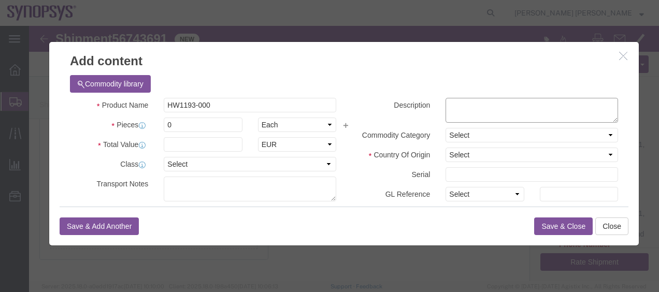
click textarea
type textarea "HAPS IPK PHY MPHY5.0 HT3 HW"
click label "Description"
click input "text"
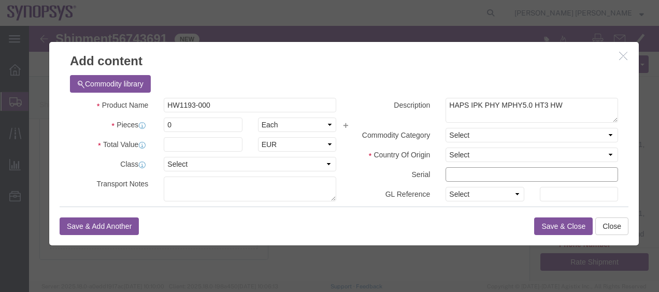
paste input "LABU080-N406"
type input "LABU080-N406"
click button "Save & Close"
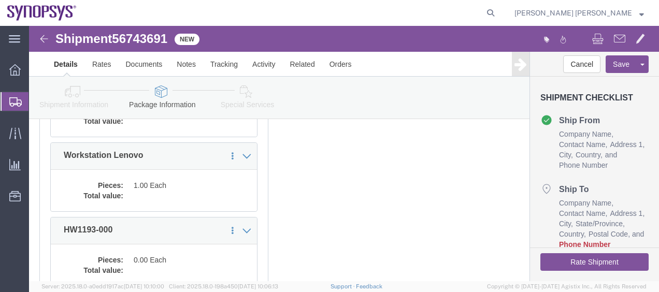
scroll to position [602, 0]
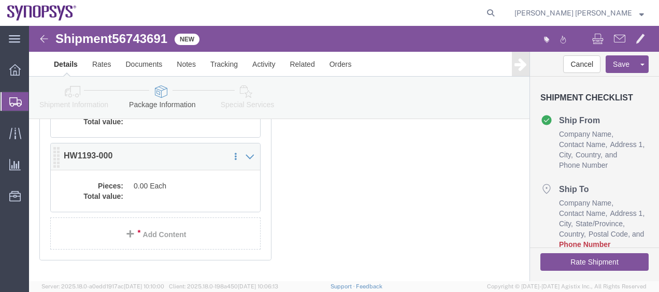
click dd "0.00 Each"
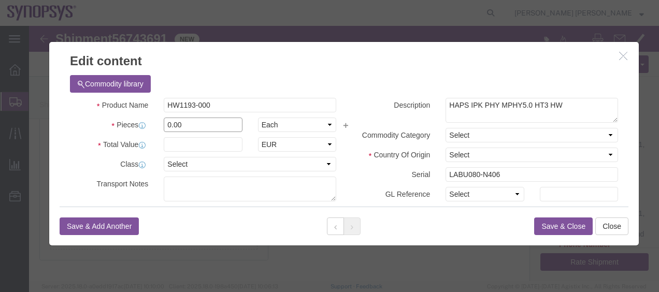
click input "0.00"
click input "1"
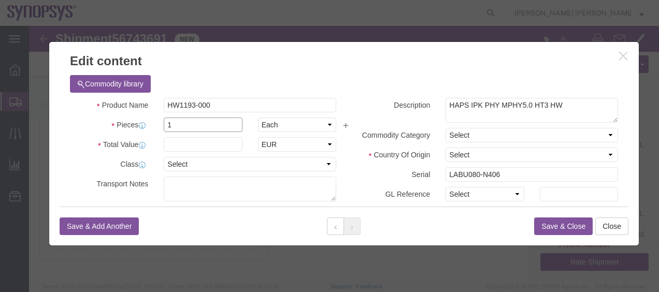
type input "1"
click div "Commodity library"
click select "Select ADP AED AFN ALL AMD AOA ARS ATS AUD AWG AZN BAM BBD BDT BGL BGN BHD BIF …"
select select "USD"
click select "Select ADP AED AFN ALL AMD AOA ARS ATS AUD AWG AZN BAM BBD BDT BGL BGN BHD BIF …"
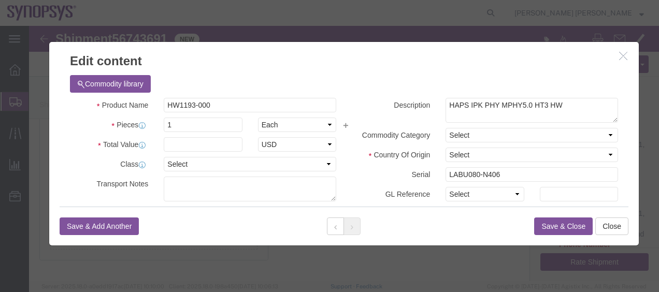
click button "Save & Close"
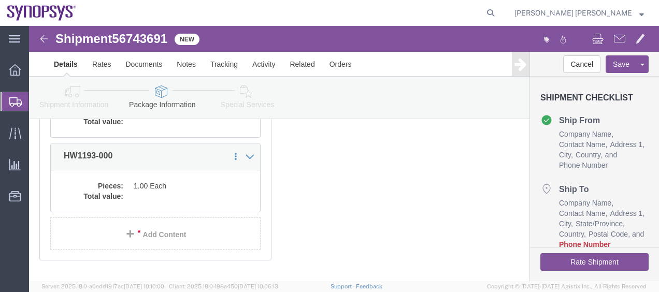
click div "x Package Type Select Bale(s) Basket(s) Bolt(s) Bottle(s) Buckets Bulk Bundle(s…"
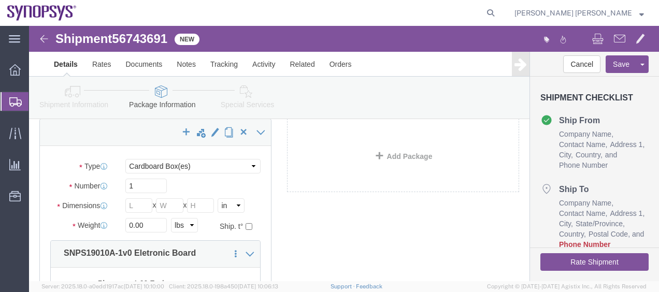
scroll to position [83, 0]
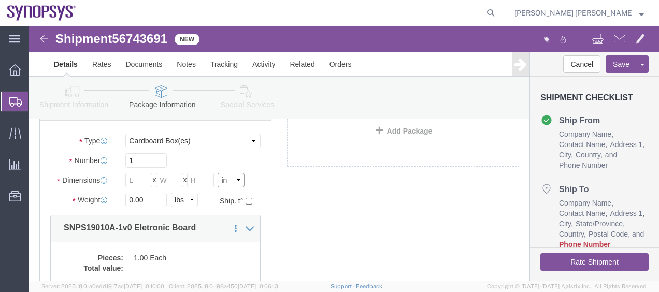
click select "Select cm ft in"
select select "CM"
click select "Select cm ft in"
click input "text"
type input "69.1"
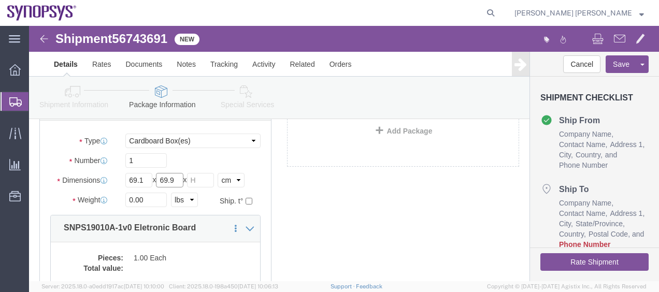
type input "69.9"
type input "41.4"
click select "Select kgs lbs"
select select "KGS"
click select "Select kgs lbs"
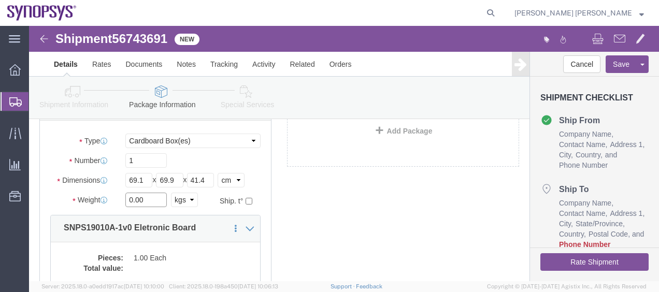
click input "0.00"
type input "0"
type input "30.15"
click div "x Package Type Select Bale(s) Basket(s) Bolt(s) Bottle(s) Buckets Bulk Bundle(s…"
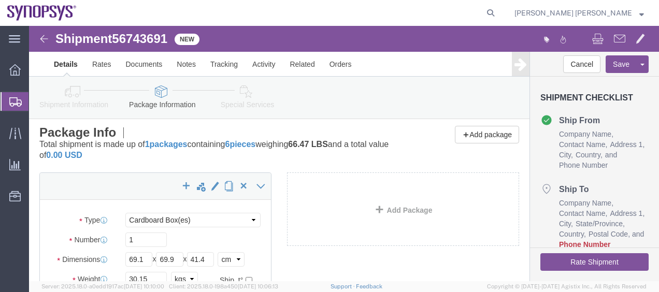
scroll to position [0, 0]
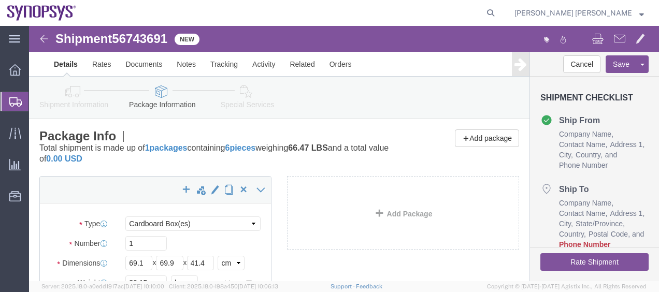
click div "x Package Type Select Bale(s) Basket(s) Bolt(s) Bottle(s) Buckets Bulk Bundle(s…"
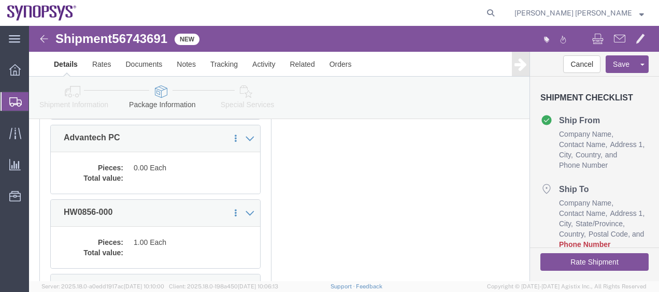
scroll to position [249, 0]
click dd "0.00 Each"
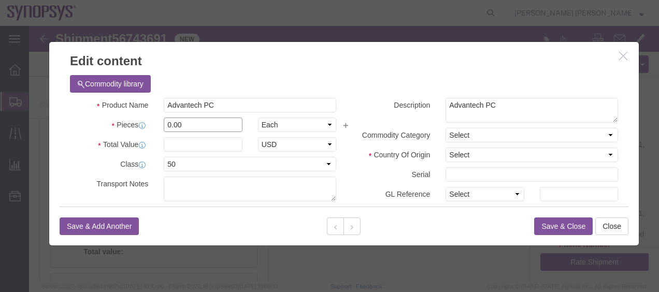
drag, startPoint x: 210, startPoint y: 124, endPoint x: 127, endPoint y: 99, distance: 86.5
click div "0.00"
type input "1"
click button "Save & Close"
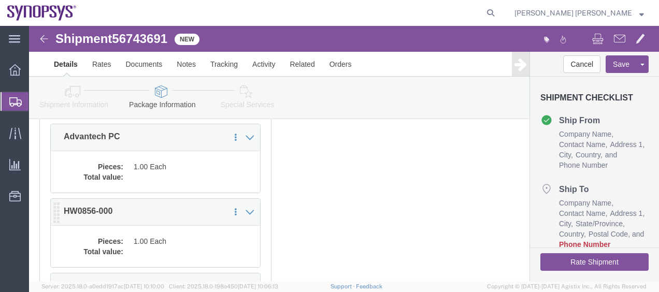
click div "Pieces: 1.00 Each Total value:"
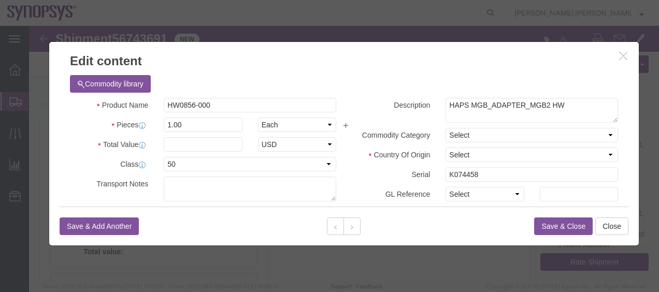
click button "Save & Close"
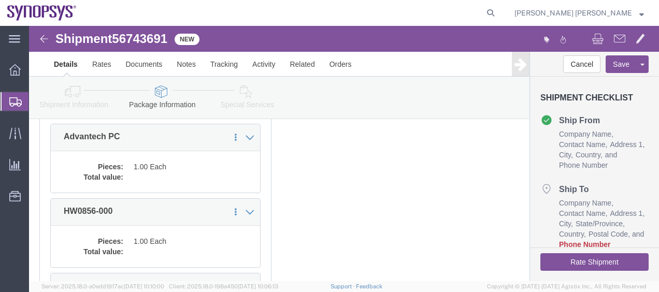
click div "x Package Type Select Bale(s) Basket(s) Bolt(s) Bottle(s) Buckets Bulk Bundle(s…"
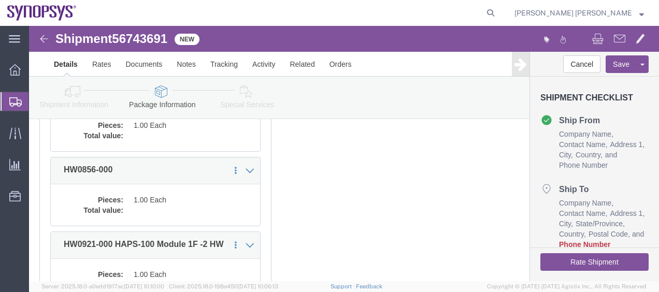
scroll to position [311, 0]
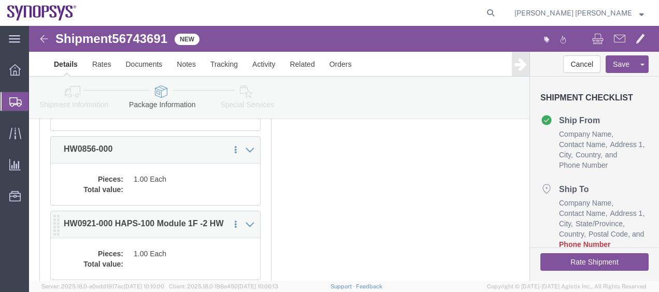
click div "Pieces: 1.00 Each Total value:"
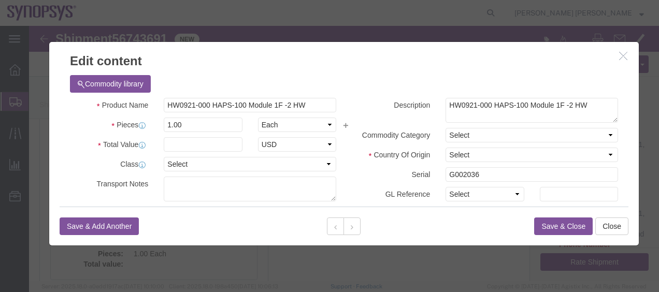
click button "Save & Close"
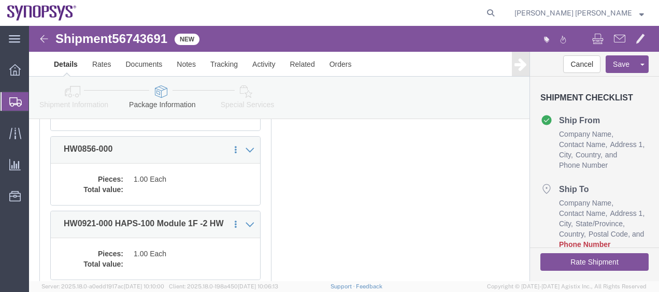
click div "x Package Type Select Bale(s) Basket(s) Bolt(s) Bottle(s) Buckets Bulk Bundle(s…"
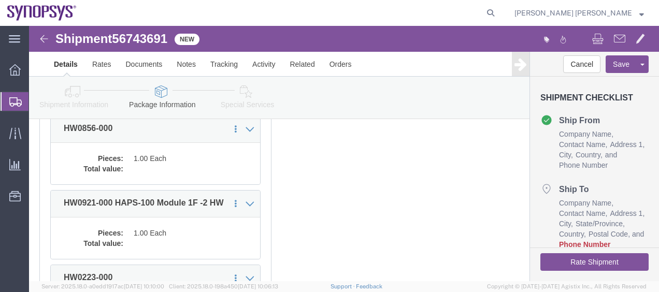
scroll to position [414, 0]
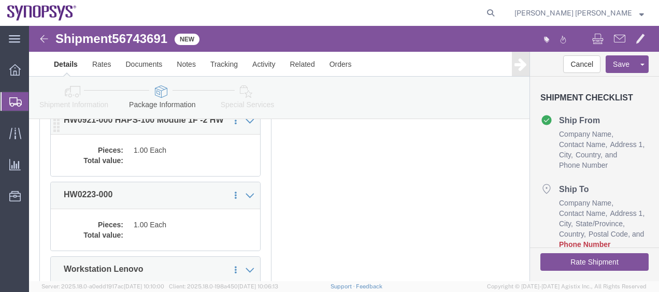
click dd "1.00 Each"
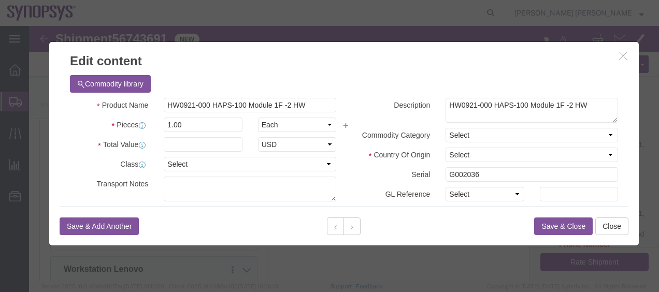
click icon "button"
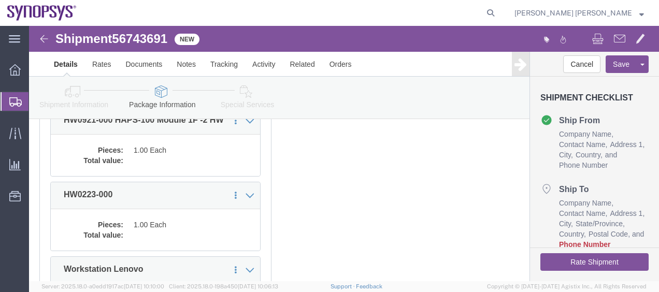
click div "x Package Type Select Bale(s) Basket(s) Bolt(s) Bottle(s) Buckets Bulk Bundle(s…"
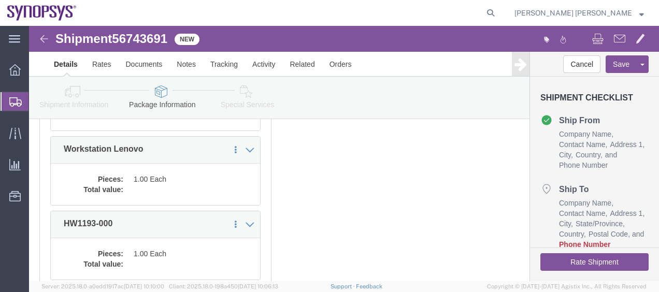
scroll to position [538, 0]
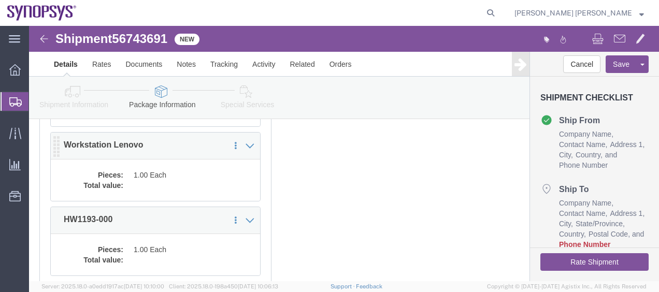
click dd
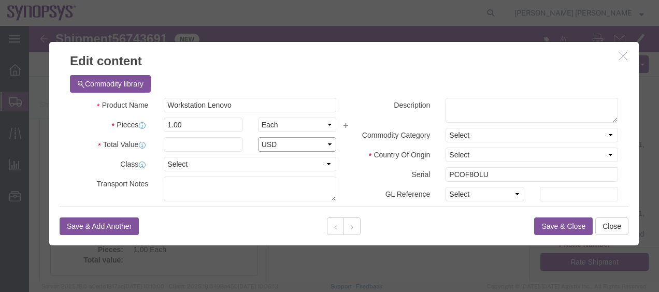
click select "Select ADP AED AFN ALL AMD AOA ARS ATS AUD AWG AZN BAM BBD BDT BGL BGN BHD BIF …"
click button "Save & Close"
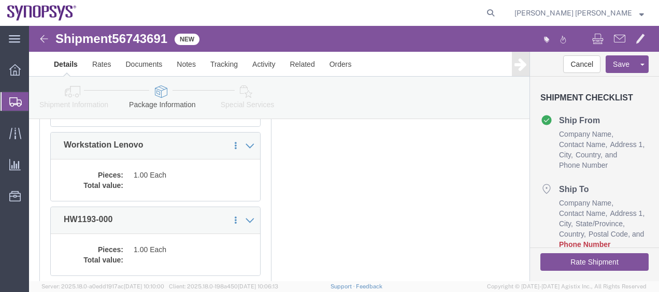
click div "x Package Type Select Bale(s) Basket(s) Bolt(s) Bottle(s) Buckets Bulk Bundle(s…"
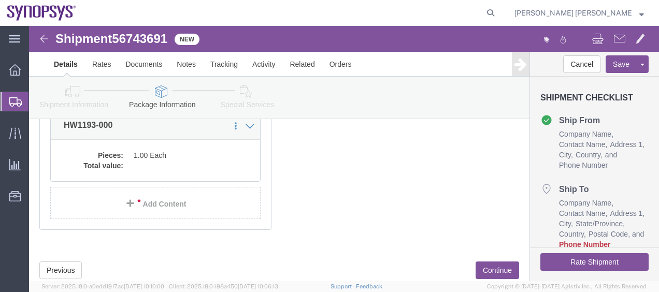
scroll to position [642, 0]
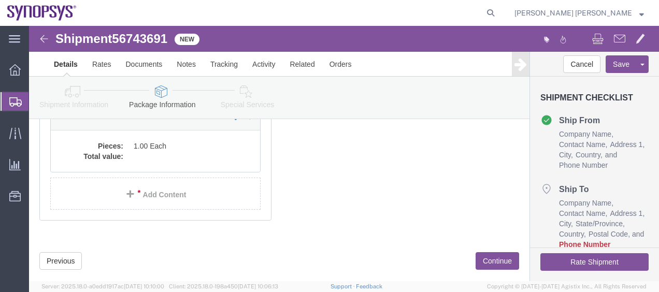
click div "x Package Type Select Bale(s) Basket(s) Bolt(s) Bottle(s) Buckets Bulk Bundle(s…"
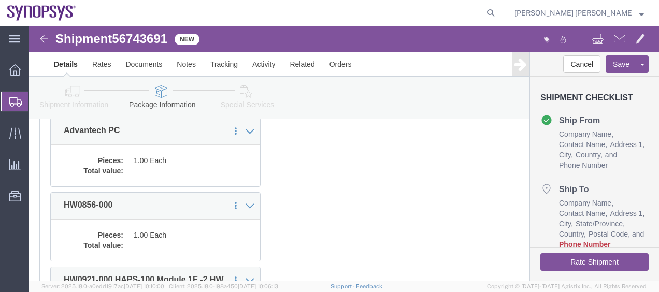
scroll to position [166, 0]
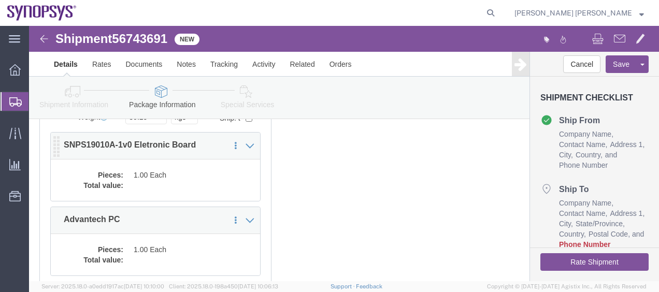
click dd "1.00 Each"
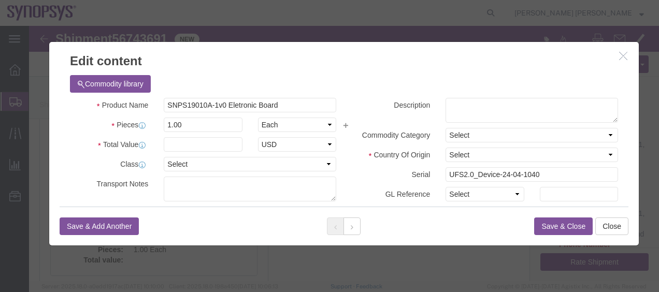
click button "Save & Close"
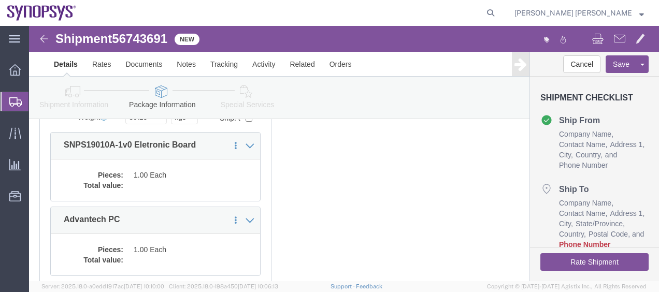
click div "x Package Type Select Bale(s) Basket(s) Bolt(s) Bottle(s) Buckets Bulk Bundle(s…"
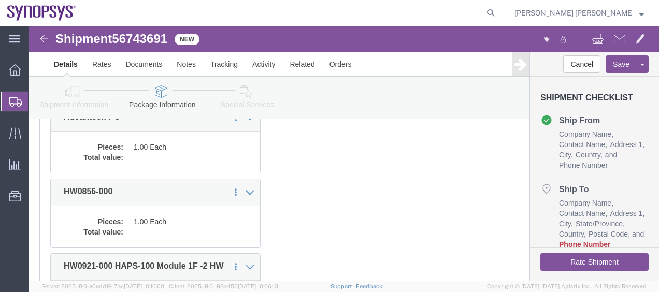
scroll to position [269, 0]
click dd "1.00 Each"
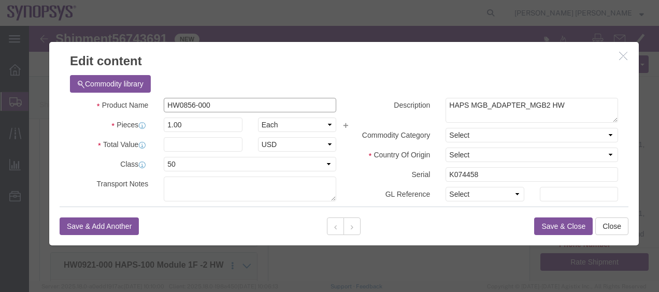
drag, startPoint x: 199, startPoint y: 83, endPoint x: 121, endPoint y: 80, distance: 78.2
click div "Product Name HW0856-000"
click input "text"
type input "432.72"
click button "Save & Close"
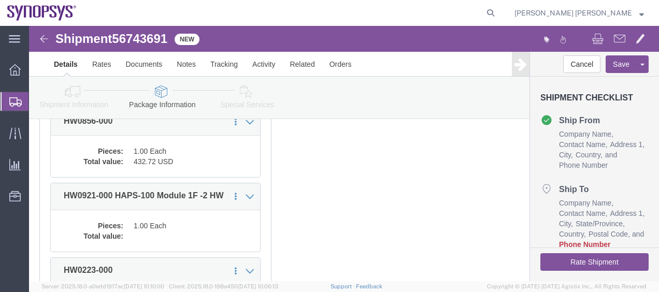
scroll to position [373, 0]
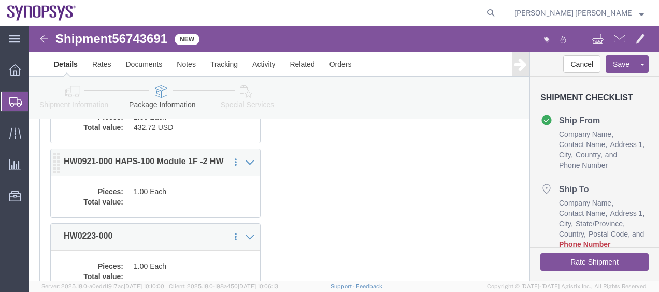
click dd
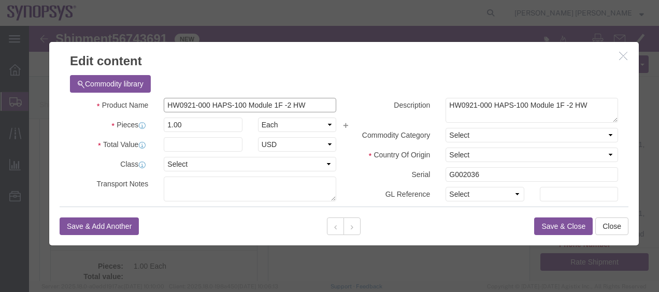
drag, startPoint x: 178, startPoint y: 77, endPoint x: 121, endPoint y: 77, distance: 57.0
click div "Product Name HW0921-000 HAPS-100 Module 1F -2 HW"
click input "text"
type input "11036.60"
click label "Serial"
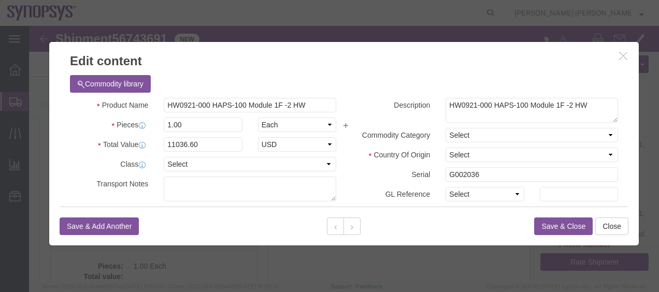
click button "Save & Close"
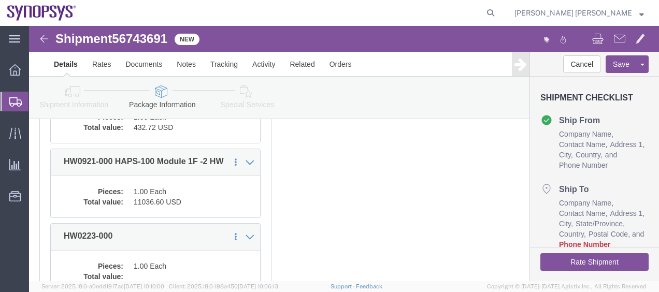
click div "x Package Type Select Bale(s) Basket(s) Bolt(s) Bottle(s) Buckets Bulk Bundle(s…"
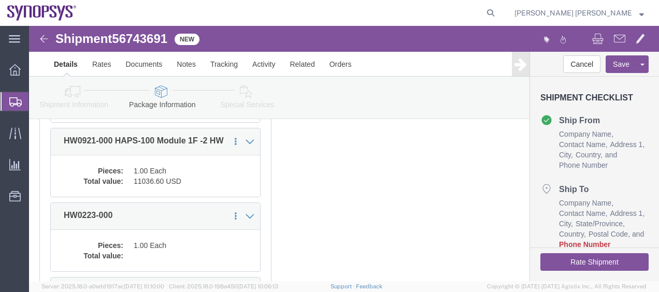
scroll to position [435, 0]
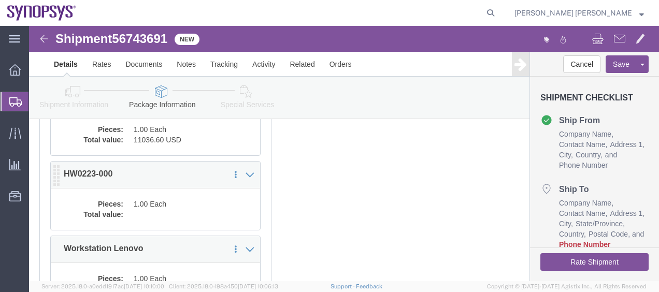
click dd
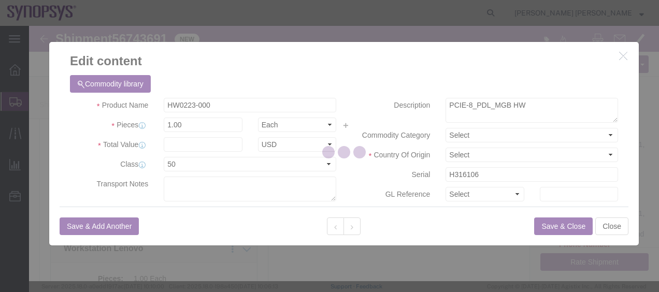
drag, startPoint x: 181, startPoint y: 78, endPoint x: 128, endPoint y: 79, distance: 52.8
click div
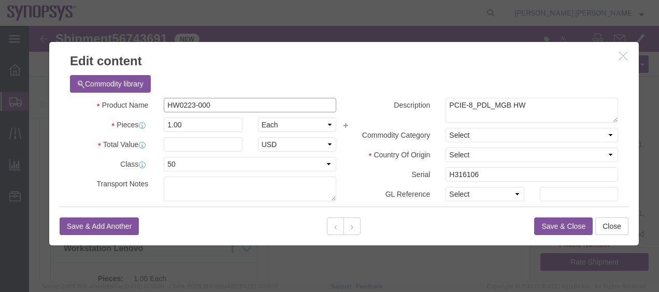
drag, startPoint x: 185, startPoint y: 75, endPoint x: 123, endPoint y: 74, distance: 62.7
click div "HW0223-000"
click input "text"
type input "113.95"
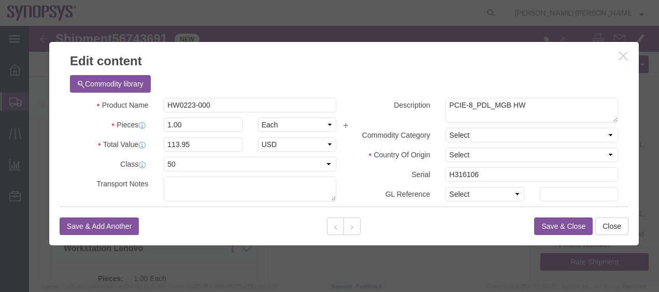
click button "Save & Close"
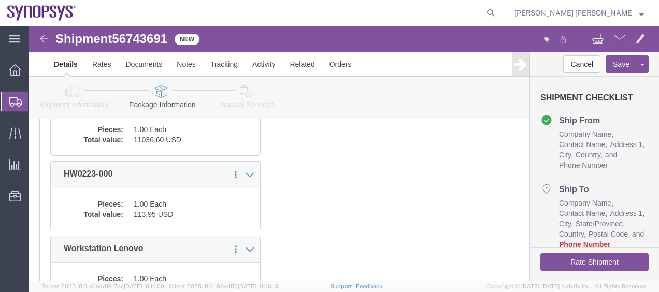
click div "x Package Type Select Bale(s) Basket(s) Bolt(s) Bottle(s) Buckets Bulk Bundle(s…"
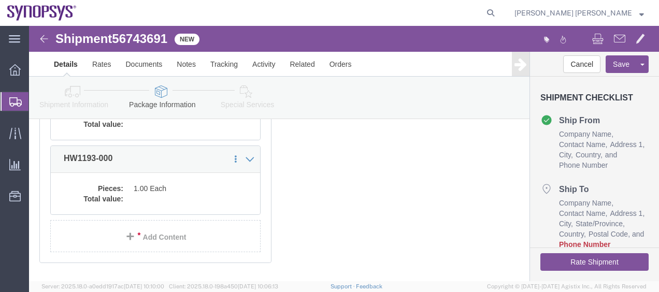
scroll to position [601, 0]
click dd
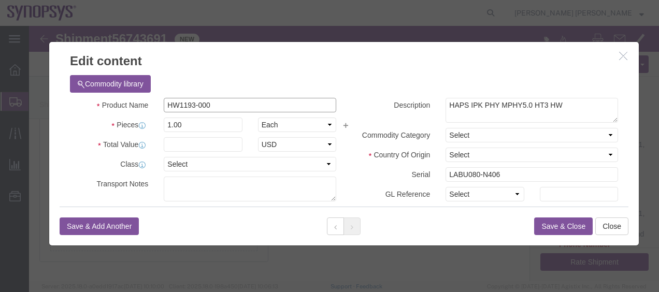
drag, startPoint x: 187, startPoint y: 77, endPoint x: 114, endPoint y: 71, distance: 73.2
click div "Product Name HW1193-000"
click input "text"
type input "8800"
click button "Save & Close"
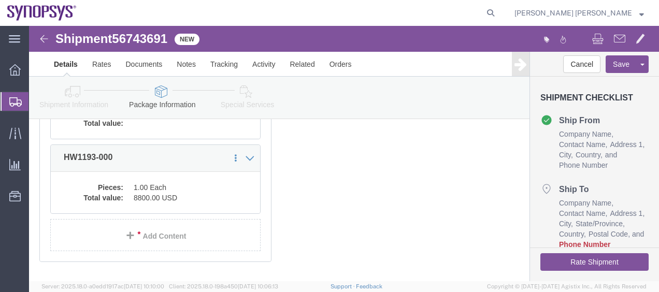
click div "x Package Type Select Bale(s) Basket(s) Bolt(s) Bottle(s) Buckets Bulk Bundle(s…"
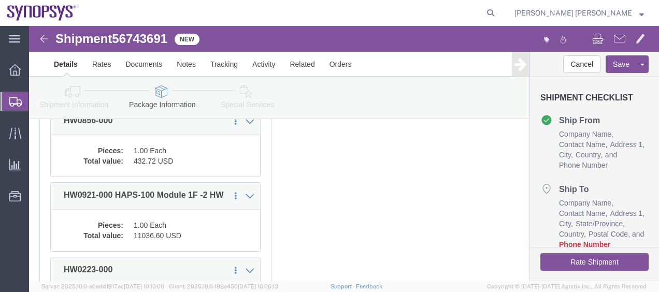
scroll to position [352, 0]
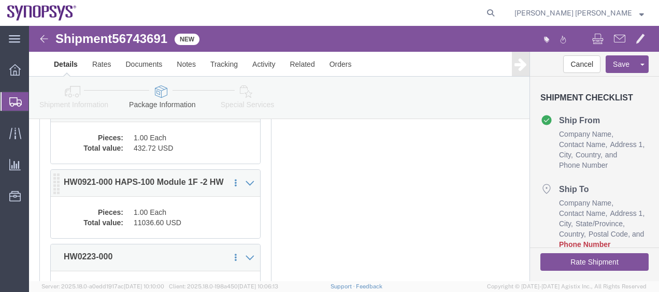
click dd "1.00 Each"
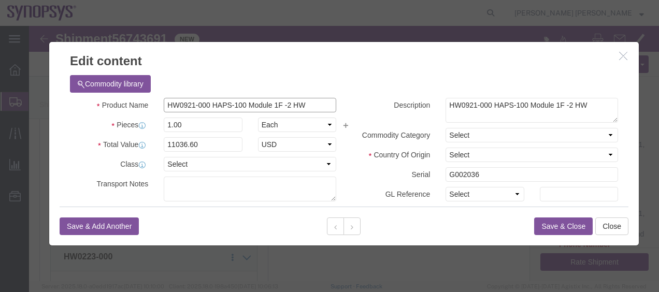
drag, startPoint x: 174, startPoint y: 78, endPoint x: 122, endPoint y: 75, distance: 52.4
click div "Product Name HW0921-000 HAPS-100 Module 1F -2 HW"
drag, startPoint x: 177, startPoint y: 79, endPoint x: 116, endPoint y: 79, distance: 60.6
click div "Product Name HW0921-000 HAPS-100 Module 1F -2 HW"
drag, startPoint x: 170, startPoint y: 115, endPoint x: 74, endPoint y: 116, distance: 96.3
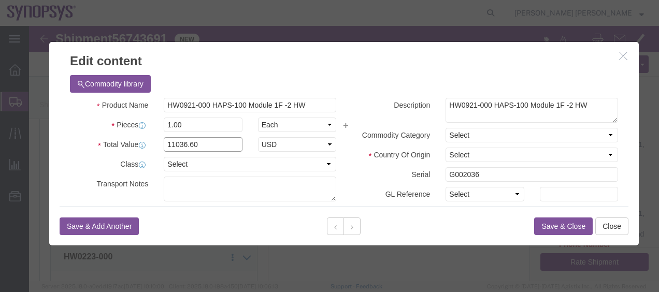
click div "Total Value 11036.60 Select ADP AED AFN ALL AMD AOA ARS ATS AUD AWG AZN BAM BBD…"
type input "10116.89"
click button "Save & Close"
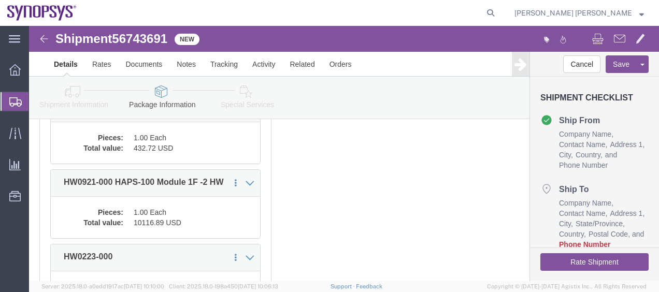
click div "x Package Type Select Bale(s) Basket(s) Bolt(s) Bottle(s) Buckets Bulk Bundle(s…"
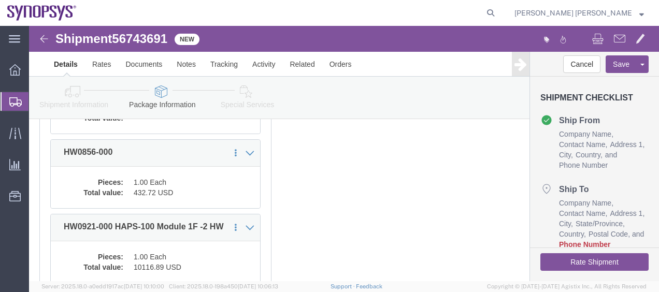
scroll to position [269, 0]
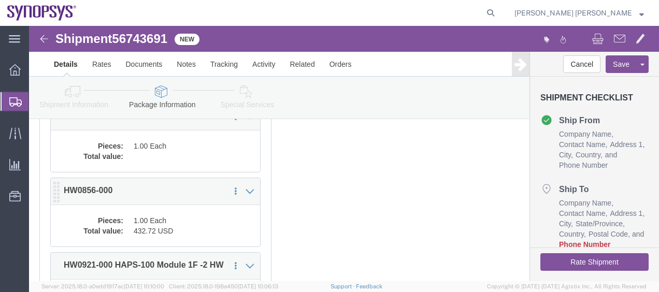
click dd "1.00 Each"
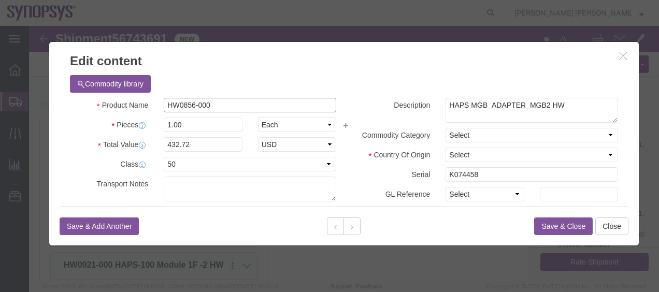
drag, startPoint x: 182, startPoint y: 79, endPoint x: 111, endPoint y: 72, distance: 70.7
click div "Product Name HW0856-000"
drag, startPoint x: 183, startPoint y: 116, endPoint x: 105, endPoint y: 116, distance: 78.2
click div "Total Value 432.72 Select ADP AED AFN ALL AMD AOA ARS ATS AUD AWG AZN BAM BBD B…"
type input "396.66"
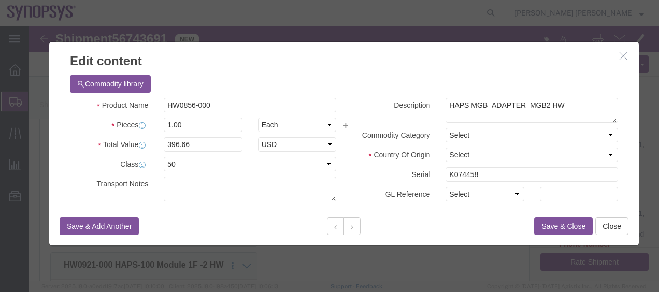
click button "Save & Close"
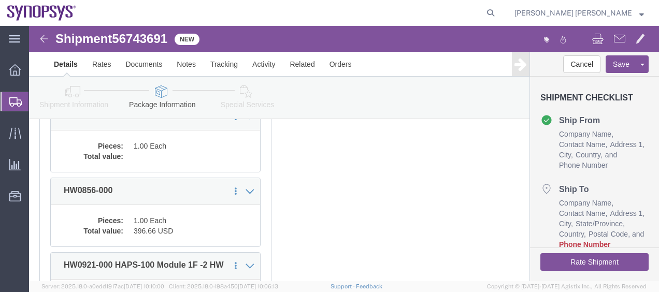
click div "x Package Type Select Bale(s) Basket(s) Bolt(s) Bottle(s) Buckets Bulk Bundle(s…"
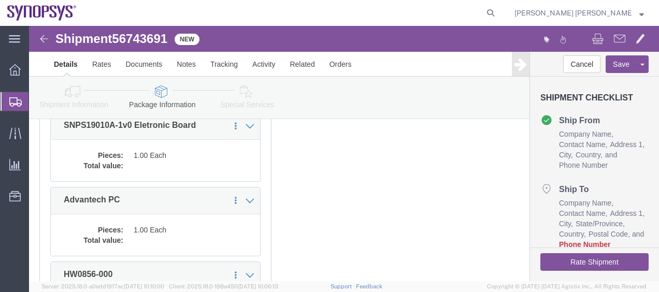
scroll to position [186, 0]
click dd
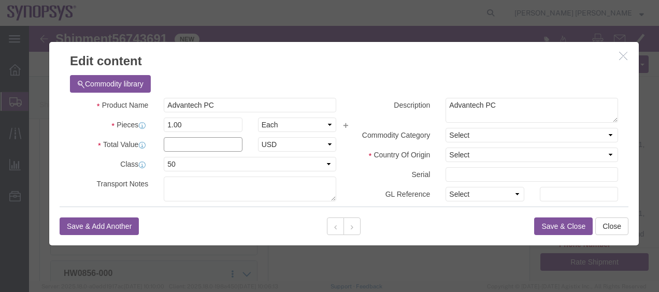
click input "text"
type input "1304.90"
click label "Description"
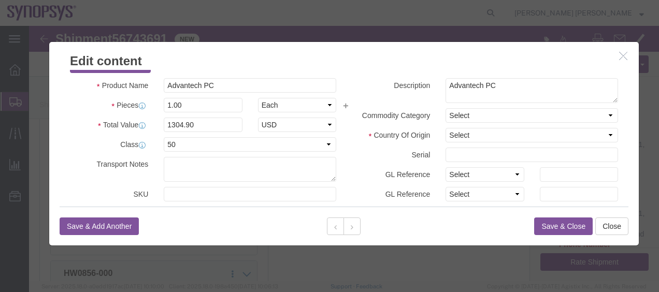
scroll to position [21, 0]
click button "Save & Close"
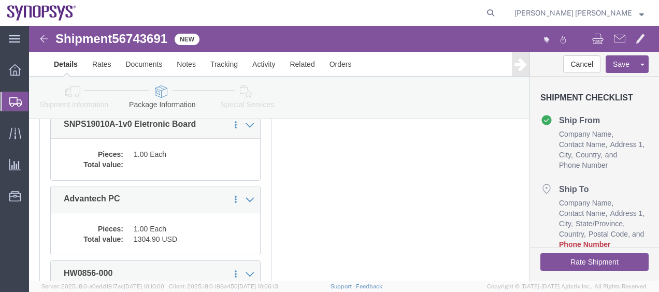
click div "x Package Type Select Bale(s) Basket(s) Bolt(s) Bottle(s) Buckets Bulk Bundle(s…"
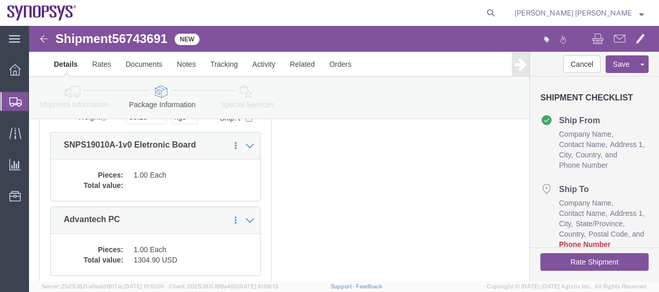
scroll to position [186, 0]
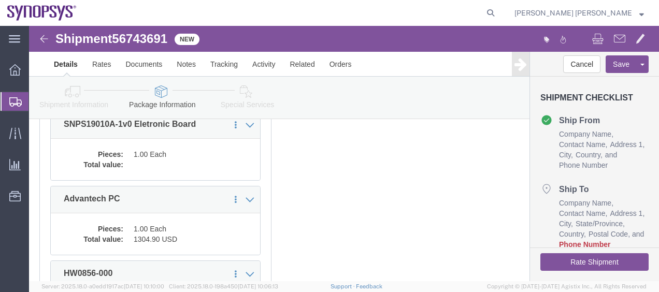
click div "x Package Type Select Bale(s) Basket(s) Bolt(s) Bottle(s) Buckets Bulk Bundle(s…"
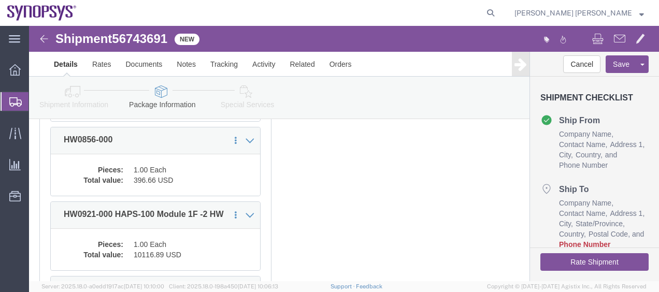
scroll to position [393, 0]
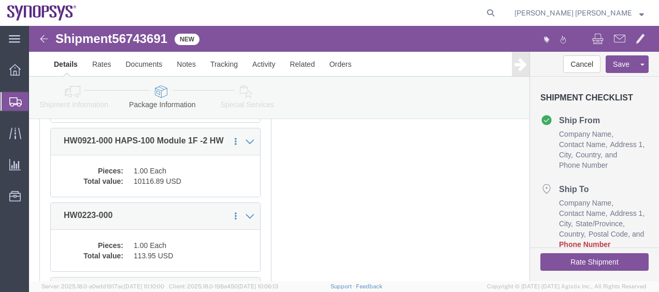
click div "x Package Type Select Bale(s) Basket(s) Bolt(s) Bottle(s) Buckets Bulk Bundle(s…"
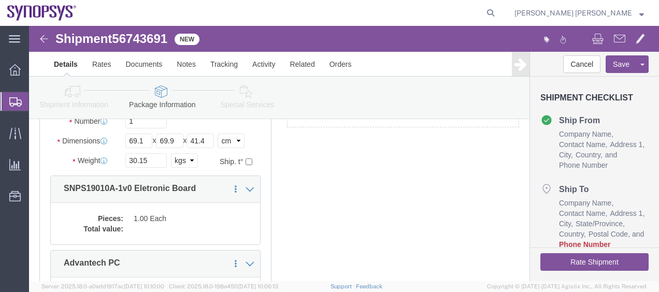
scroll to position [124, 0]
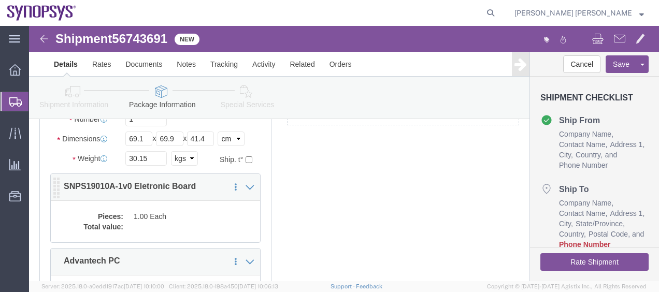
click dd "1.00 Each"
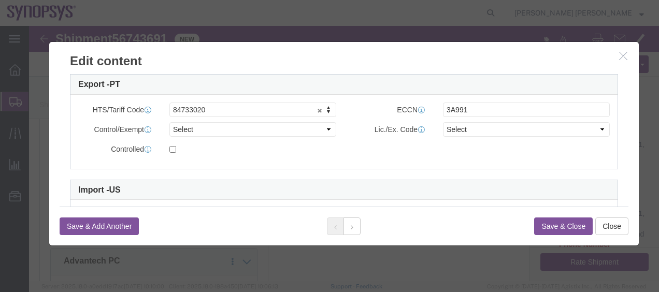
scroll to position [279, 0]
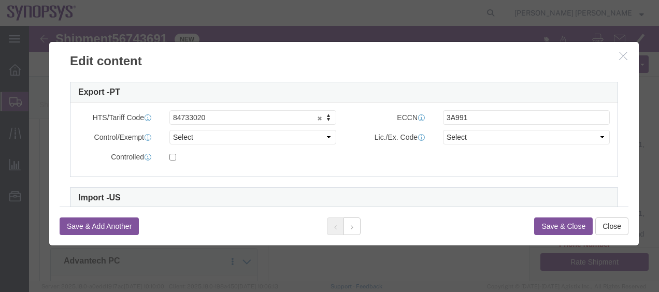
click icon "button"
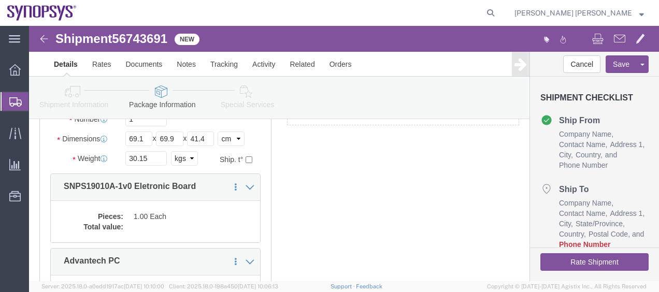
click div "x Package Type Select Bale(s) Basket(s) Bolt(s) Bottle(s) Buckets Bulk Bundle(s…"
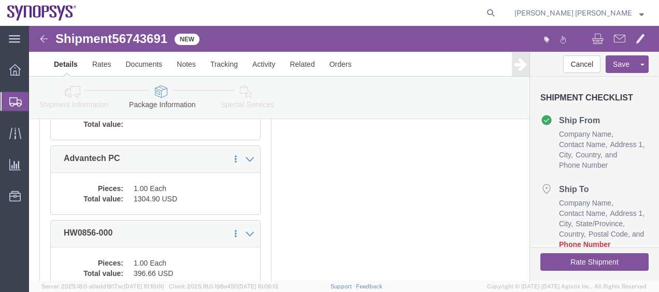
scroll to position [228, 0]
click div "x Package Type Select Bale(s) Basket(s) Bolt(s) Bottle(s) Buckets Bulk Bundle(s…"
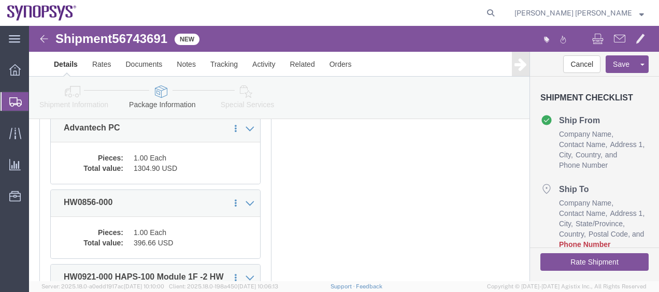
scroll to position [249, 0]
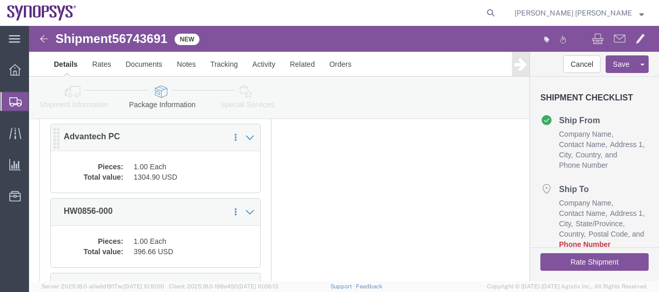
click div "Pieces: 1.00 Each Total value: 1304.90 USD"
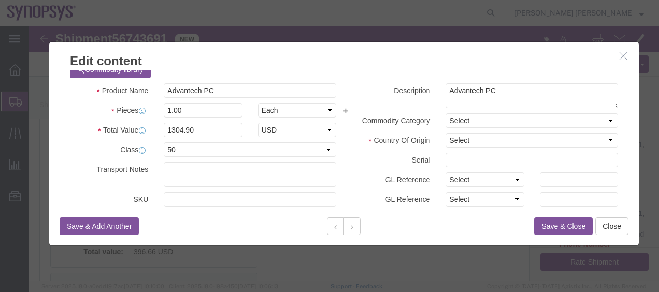
scroll to position [0, 0]
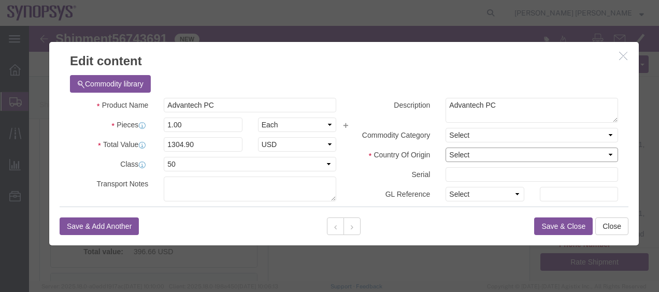
click select "Select Afghanistan Åland Islands Albania Algeria American Samoa Andorra Angola …"
select select "CN"
click select "Select Afghanistan Åland Islands Albania Algeria American Samoa Andorra Angola …"
click div "Description Advantech PC Commodity Category Select Country Of Origin Select Afg…"
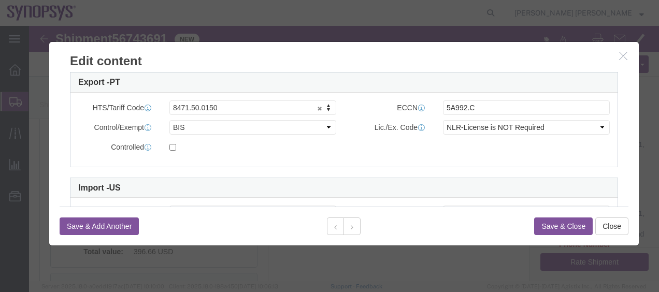
scroll to position [269, 0]
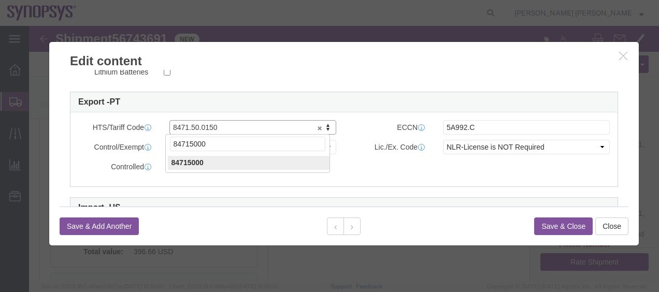
type input "84715000"
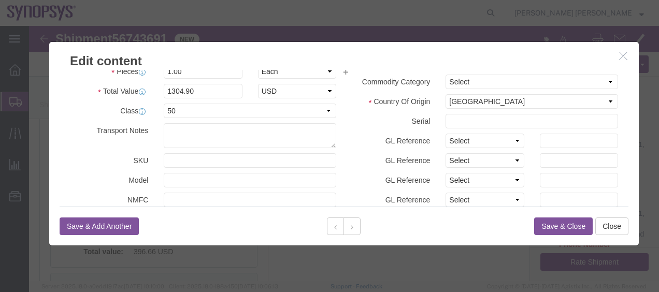
scroll to position [0, 0]
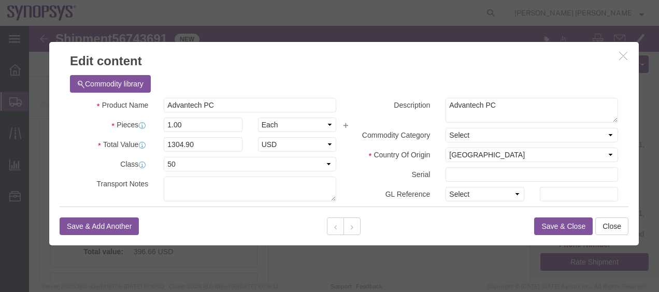
click button "Save & Close"
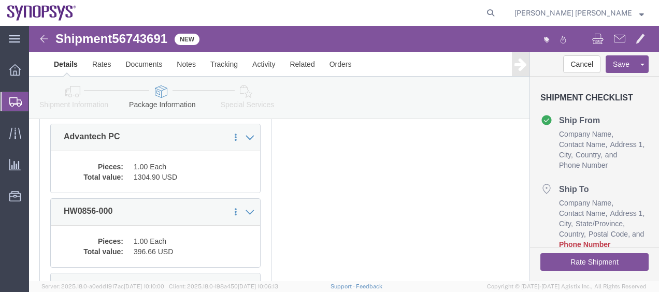
click div "x Package Type Select Bale(s) Basket(s) Bolt(s) Bottle(s) Buckets Bulk Bundle(s…"
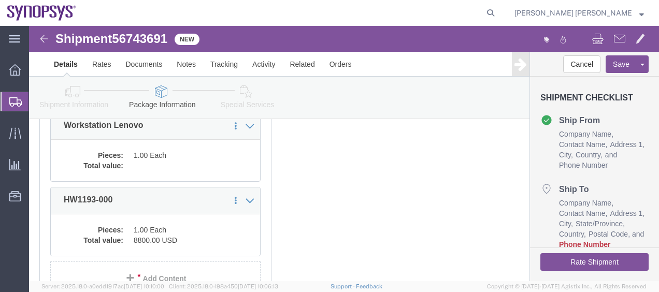
scroll to position [559, 0]
click dd
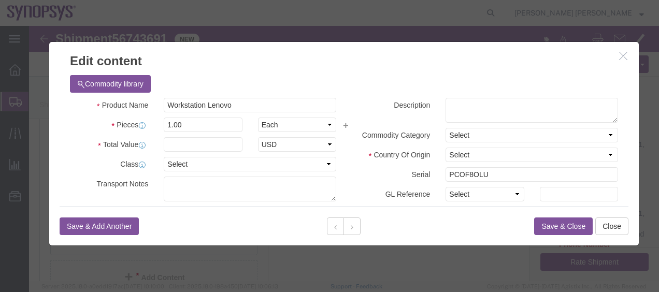
click div "Commodity library"
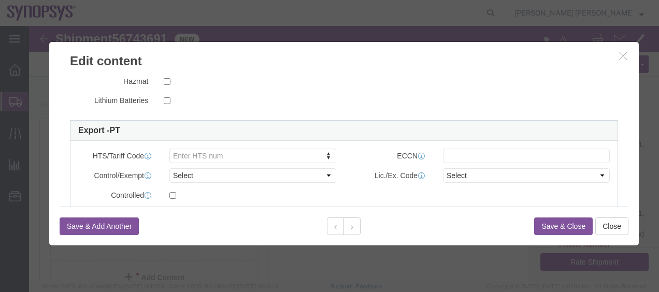
scroll to position [232, 0]
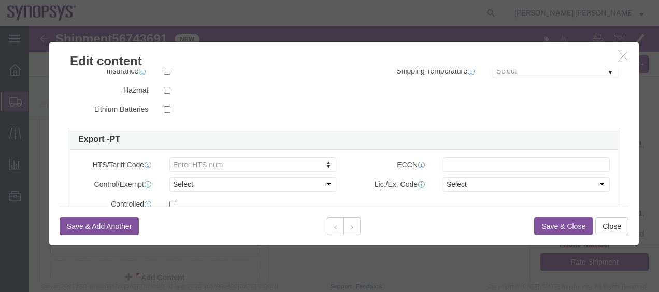
click icon "button"
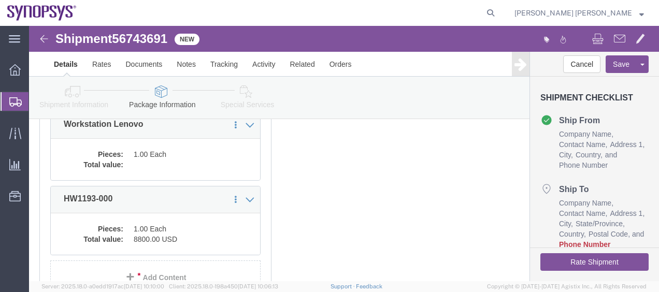
click div "x Package Type Select Bale(s) Basket(s) Bolt(s) Bottle(s) Buckets Bulk Bundle(s…"
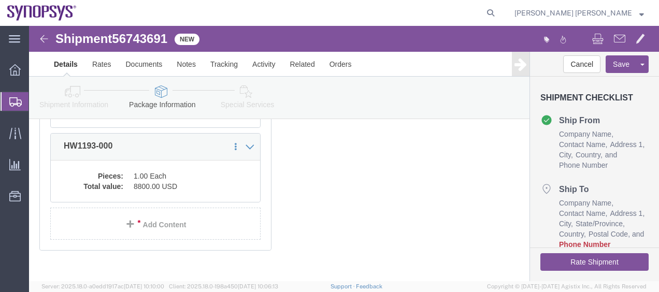
scroll to position [579, 0]
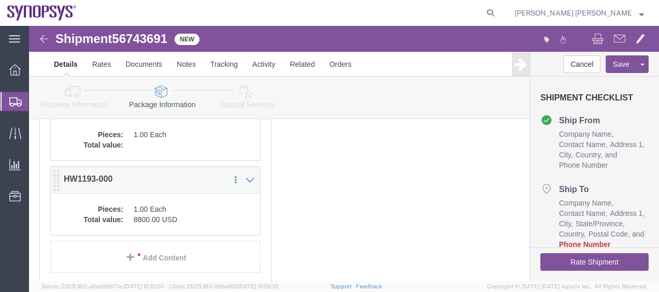
click div "Pieces: 1.00 Each Total value: 8800.00 USD"
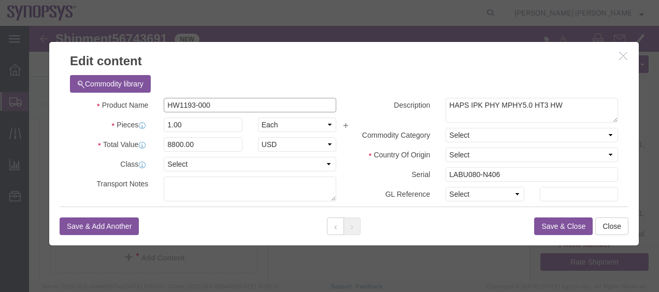
drag, startPoint x: 128, startPoint y: 81, endPoint x: 122, endPoint y: 80, distance: 6.2
click div "Product Name HW1193-000"
click div "Description HAPS IPK PHY MPHY5.0 HT3 HW Commodity Category Select Country Of Or…"
click icon "button"
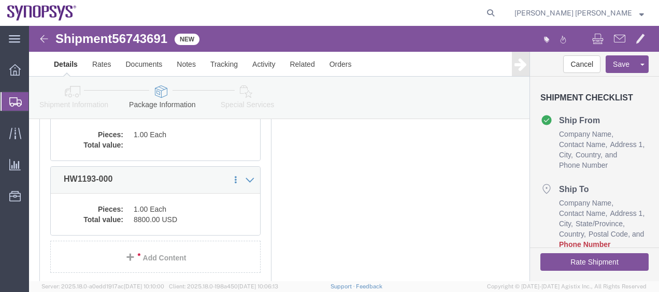
click div "x Package Type Select Bale(s) Basket(s) Bolt(s) Bottle(s) Buckets Bulk Bundle(s…"
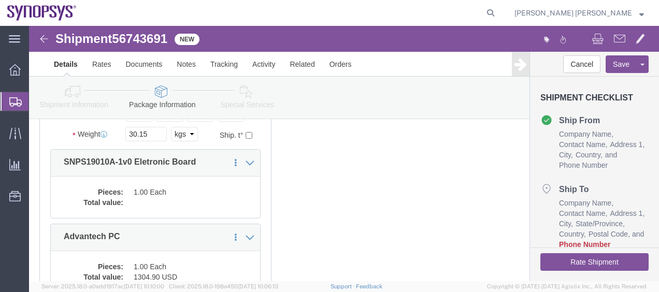
scroll to position [123, 0]
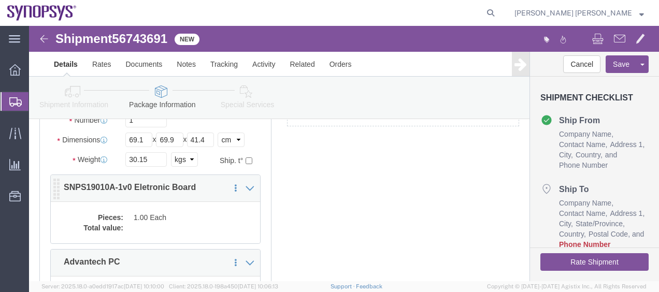
click dd
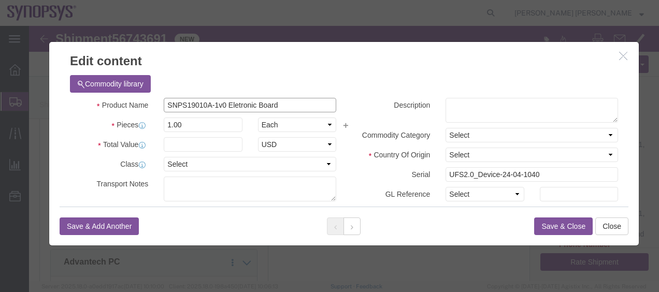
drag, startPoint x: 192, startPoint y: 78, endPoint x: 113, endPoint y: 82, distance: 79.3
click div "Product Name SNPS19010A-1v0 Eletronic Board"
click select "Select Afghanistan Åland Islands Albania Algeria American Samoa Andorra Angola …"
select select "US"
click select "Select Afghanistan Åland Islands Albania Algeria American Samoa Andorra Angola …"
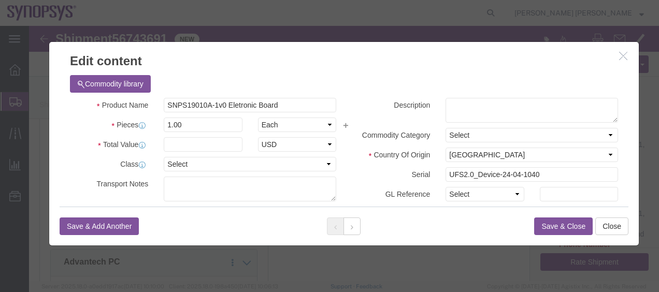
click div "Serial UFS2.0_Device-24-04-1040"
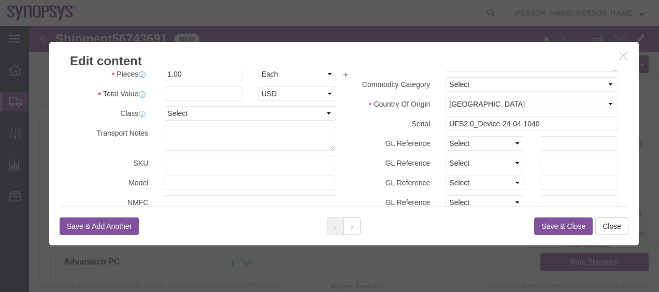
scroll to position [0, 0]
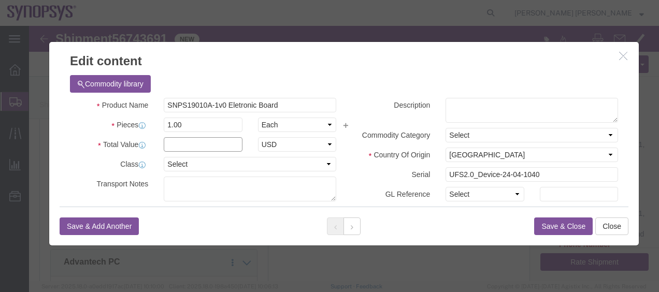
click input "text"
paste input "414.33"
type input "414.33"
click button "Save & Close"
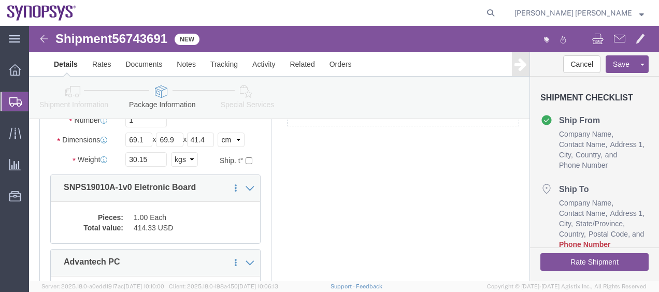
click div "x Package Type Select Bale(s) Basket(s) Bolt(s) Bottle(s) Buckets Bulk Bundle(s…"
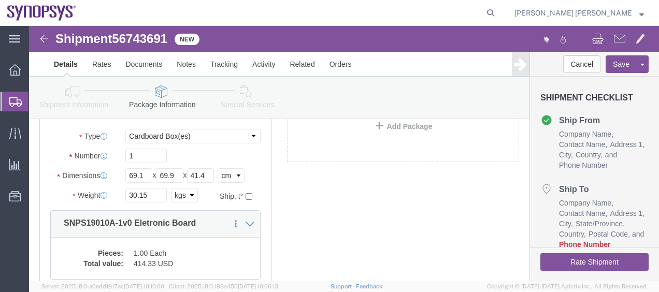
scroll to position [104, 0]
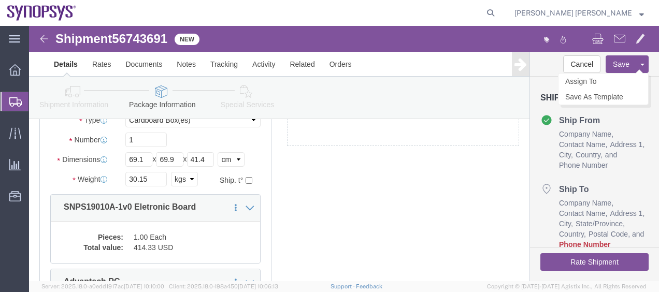
click button "Save"
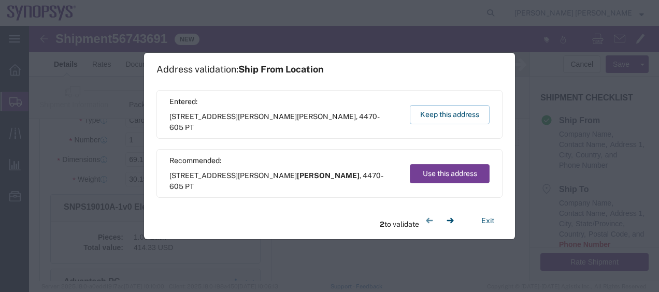
click at [440, 169] on button "Use this address" at bounding box center [450, 173] width 80 height 19
click at [437, 177] on button "Use this address" at bounding box center [450, 173] width 80 height 19
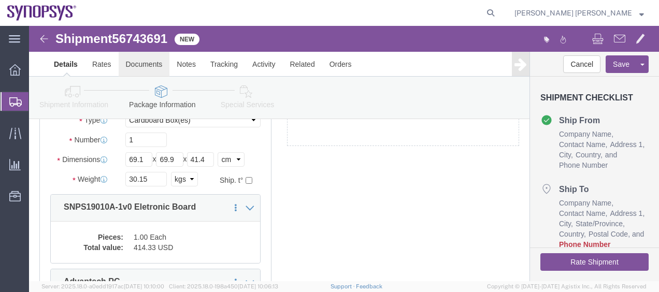
click link "Documents"
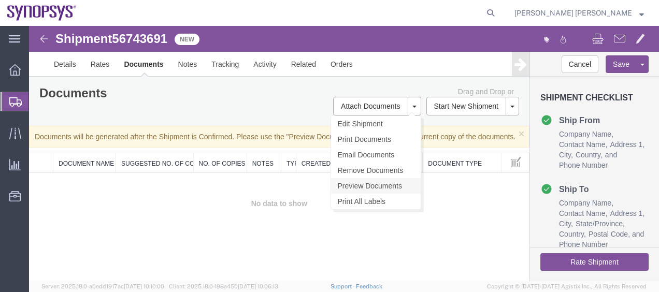
click at [362, 183] on link "Preview Documents" at bounding box center [376, 186] width 90 height 16
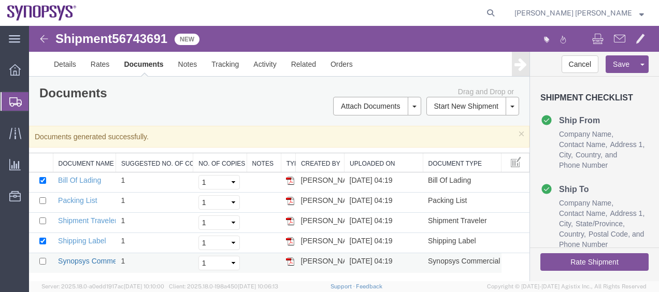
click at [84, 259] on link "Synopsys Commercial Invoice" at bounding box center [106, 261] width 97 height 8
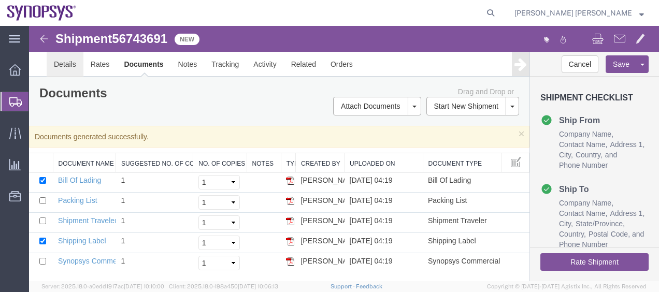
click at [72, 58] on link "Details" at bounding box center [65, 64] width 37 height 25
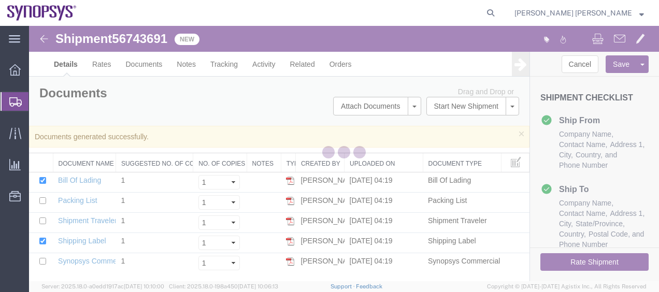
select select "63151"
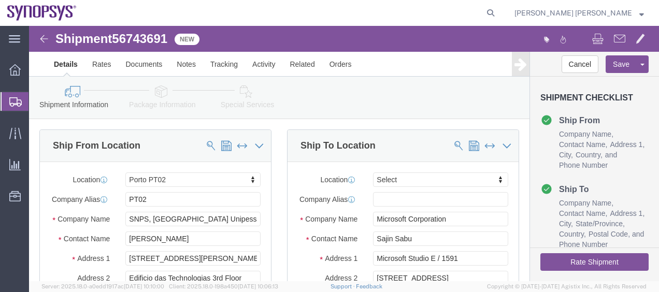
click icon
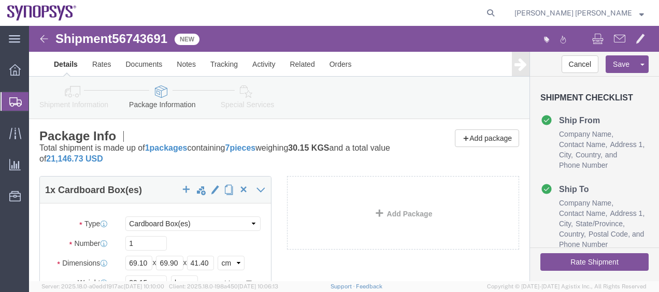
click div "1 x Cardboard Box(es) Package Type Select Bale(s) Basket(s) Bolt(s) Bottle(s) B…"
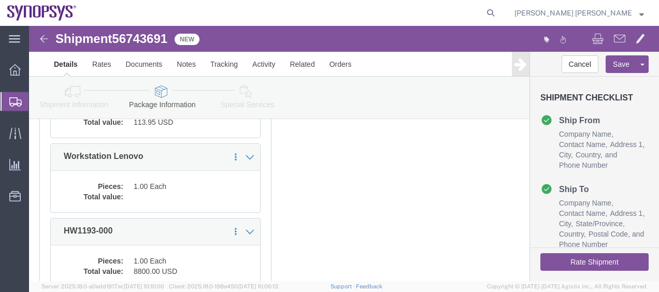
scroll to position [580, 0]
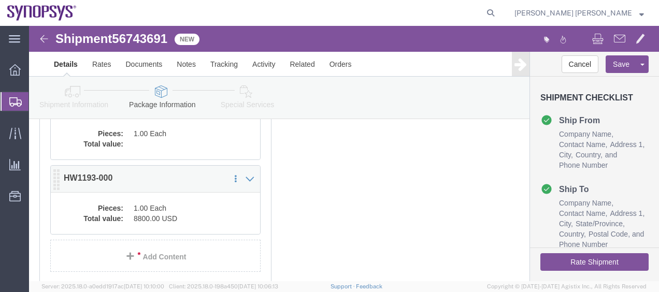
click dd "8800.00 USD"
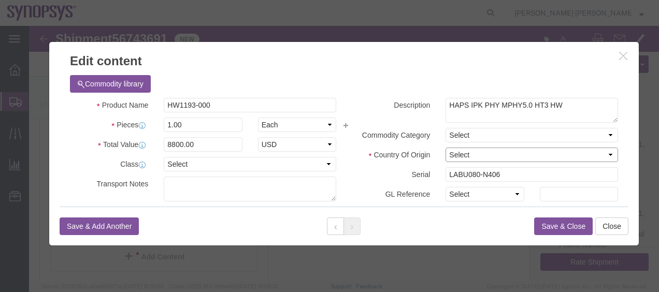
click select "Select Afghanistan Åland Islands Albania Algeria American Samoa Andorra Angola …"
select select "ES"
click select "Select Afghanistan Åland Islands Albania Algeria American Samoa Andorra Angola …"
click label "Serial"
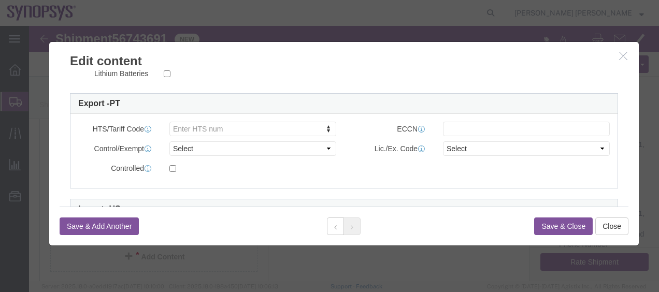
scroll to position [269, 0]
paste input "5A991.B"
type input "5A991.B"
click input "text"
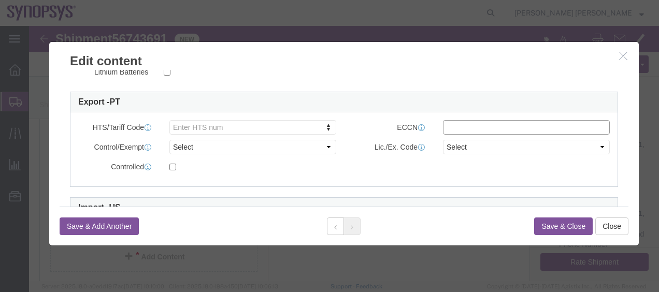
paste input "5A991.B"
type input "5A991.b"
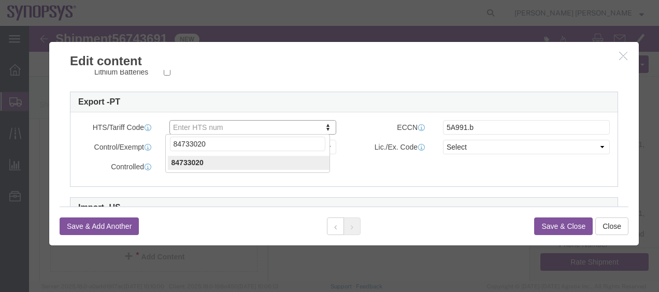
type input "84733020"
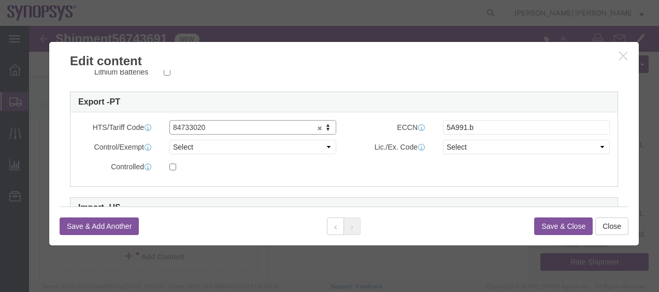
click button "Save & Close"
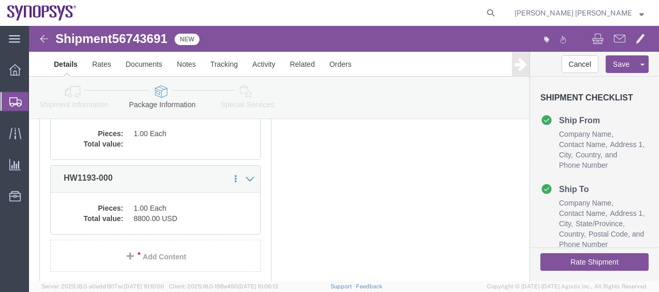
click div "1 x Cardboard Box(es) Package Type Select Bale(s) Basket(s) Bolt(s) Bottle(s) B…"
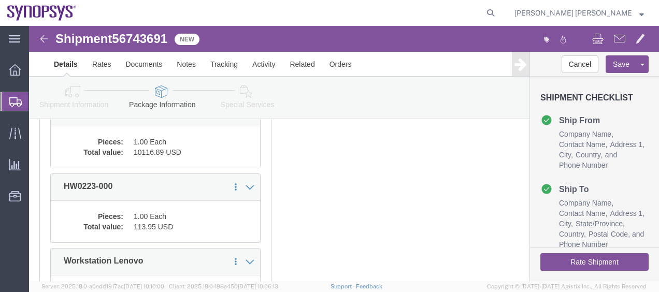
scroll to position [414, 0]
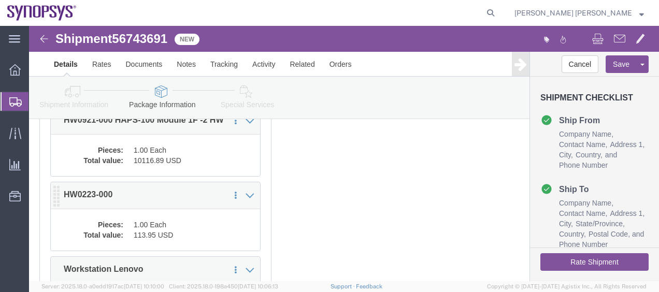
click dd "113.95 USD"
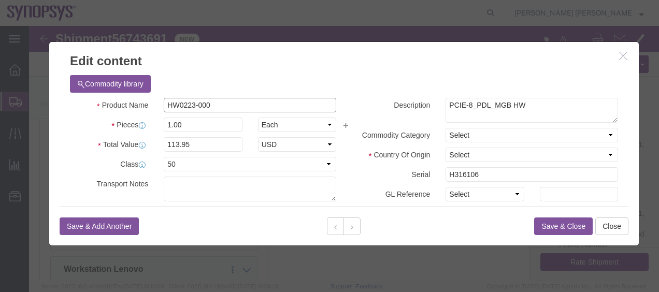
drag, startPoint x: 213, startPoint y: 105, endPoint x: 141, endPoint y: 77, distance: 77.9
click input "HW0223-000"
drag, startPoint x: 191, startPoint y: 78, endPoint x: 118, endPoint y: 79, distance: 72.5
click div "Product Name HW0223-000"
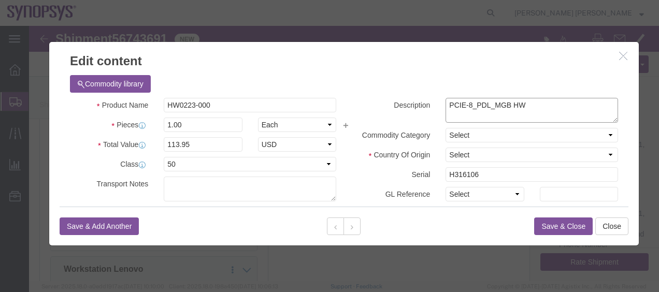
click textarea "PCIE-8_PDL_MGB HW"
type textarea "PCIE-8_PDL_MGB HW Paddle board"
click select "Select Afghanistan Åland Islands Albania Algeria American Samoa Andorra Angola …"
select select "US"
click select "Select Afghanistan Åland Islands Albania Algeria American Samoa Andorra Angola …"
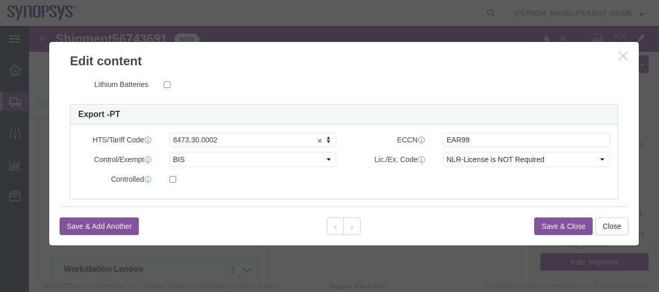
scroll to position [270, 0]
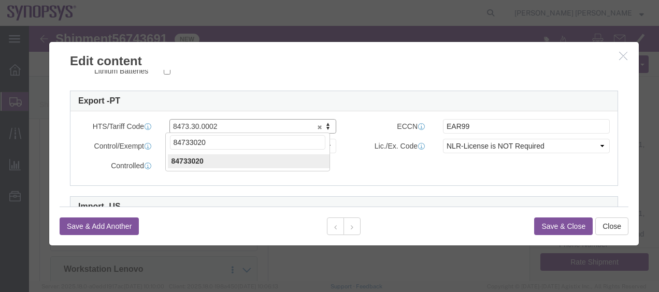
type input "84733020"
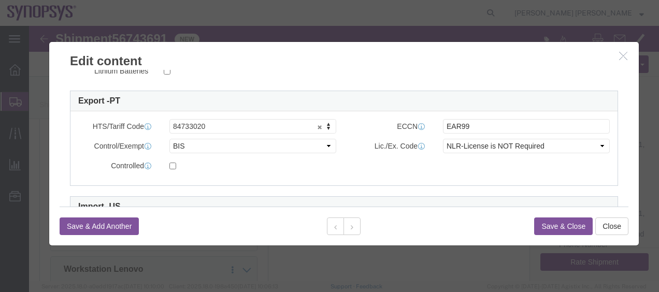
click button "Save & Close"
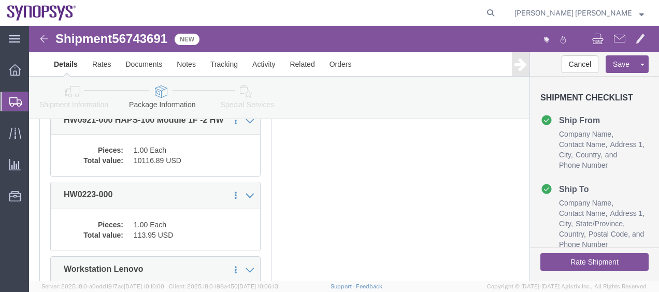
click div "1 x Cardboard Box(es) Package Type Select Bale(s) Basket(s) Bolt(s) Bottle(s) B…"
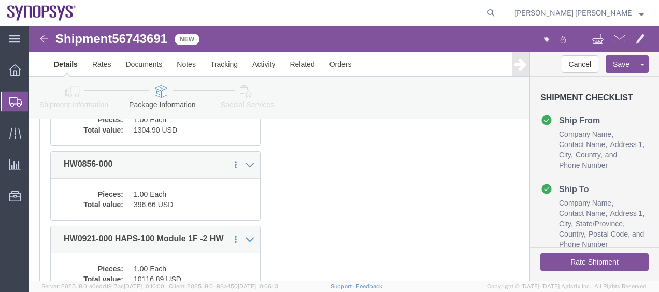
scroll to position [311, 0]
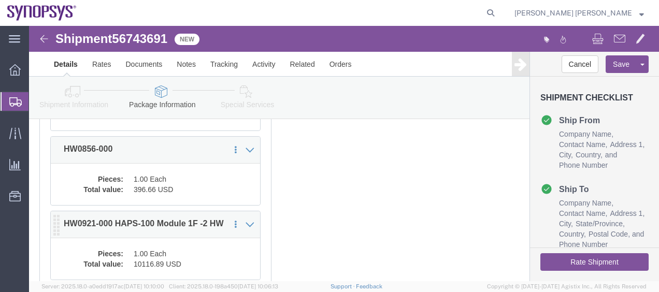
click dd "1.00 Each"
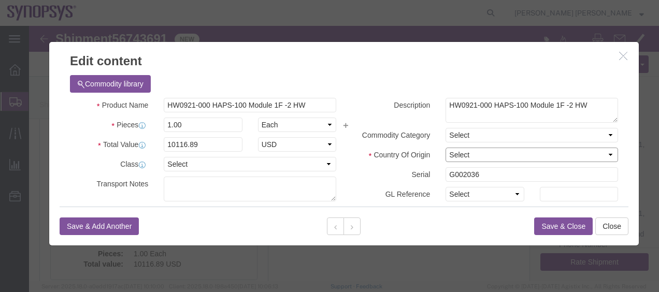
click select "Select Afghanistan Åland Islands Albania Algeria American Samoa Andorra Angola …"
select select "DE"
click select "Select Afghanistan Åland Islands Albania Algeria American Samoa Andorra Angola …"
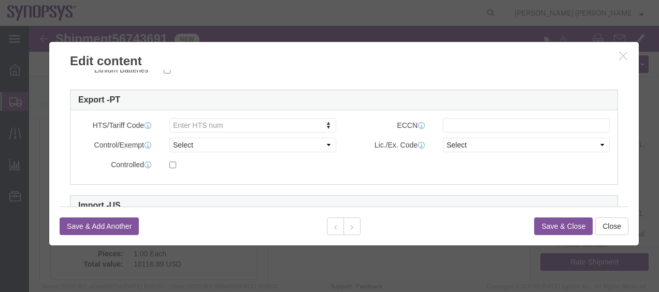
scroll to position [273, 0]
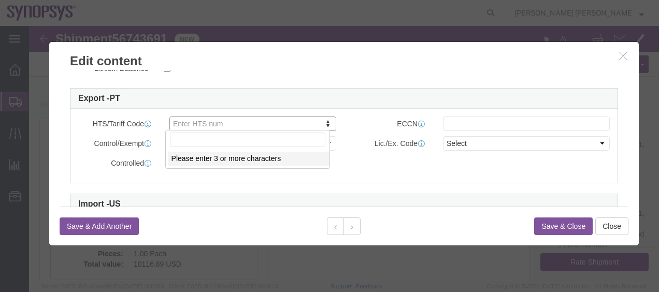
type input "HW0921-000"
type input "84733020"
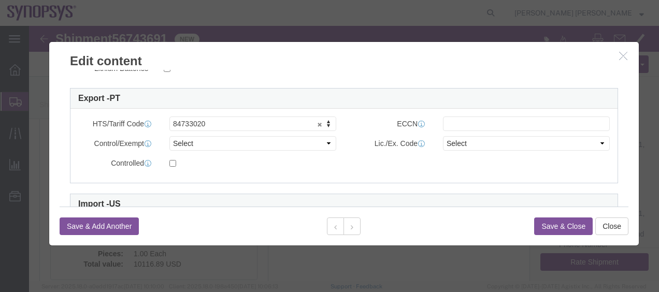
click div
click input "text"
type input "EAR99"
click button "Save & Close"
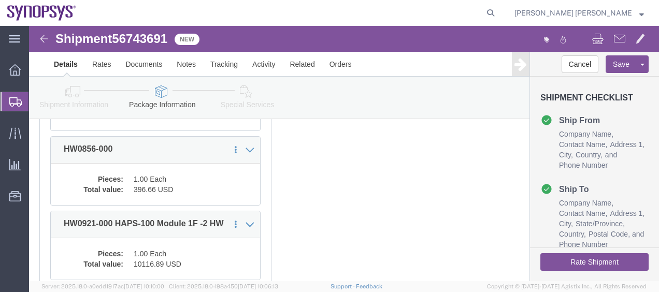
click div "1 x Cardboard Box(es) Package Type Select Bale(s) Basket(s) Bolt(s) Bottle(s) B…"
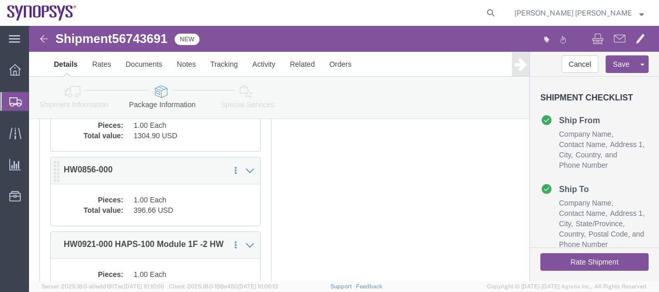
click div "Pieces: 1.00 Each Total value: 396.66 USD"
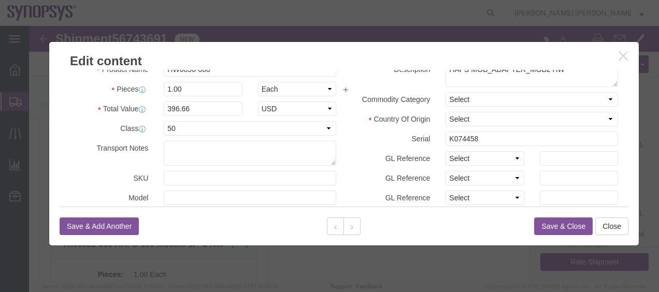
scroll to position [0, 0]
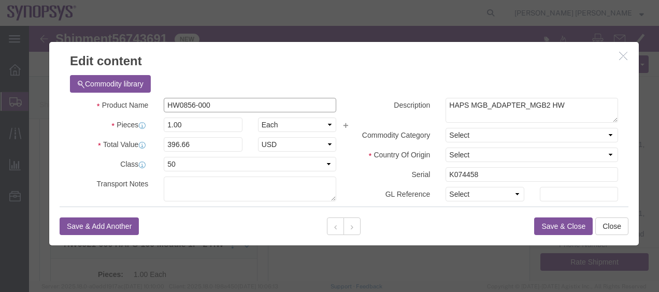
drag, startPoint x: 213, startPoint y: 77, endPoint x: 105, endPoint y: 83, distance: 108.4
click div "Product Name HW0856-000"
click select "Select Afghanistan Åland Islands Albania Algeria American Samoa Andorra Angola …"
select select "US"
click select "Select Afghanistan Åland Islands Albania Algeria American Samoa Andorra Angola …"
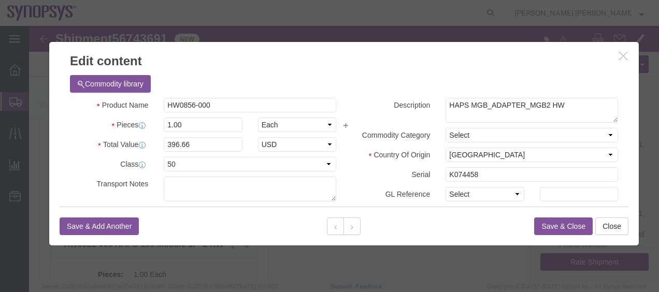
click button "Save & Close"
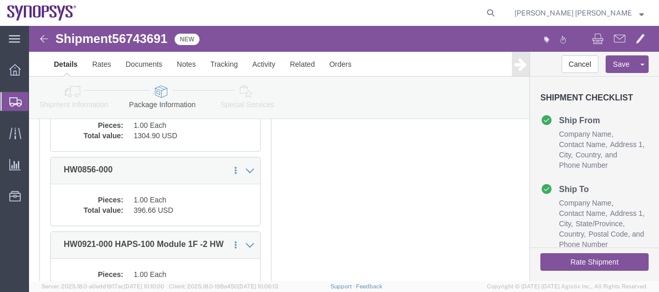
click div "1 x Cardboard Box(es) Package Type Select Bale(s) Basket(s) Bolt(s) Bottle(s) B…"
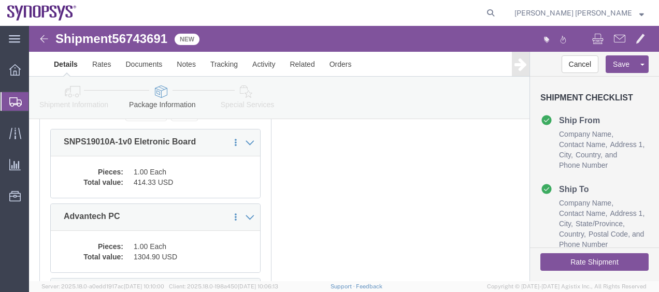
scroll to position [145, 0]
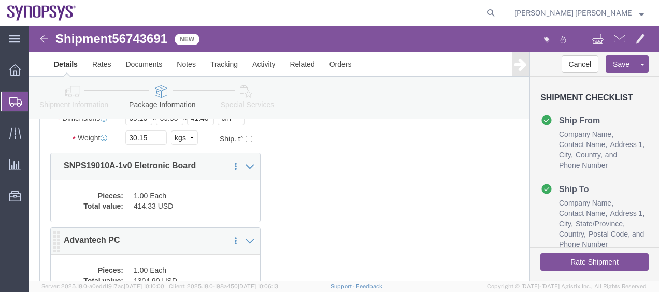
click dd "1.00 Each"
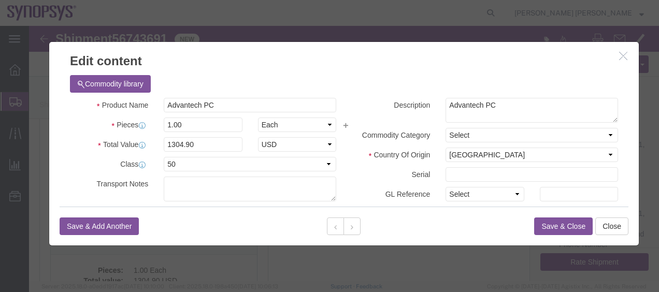
click button "Save & Close"
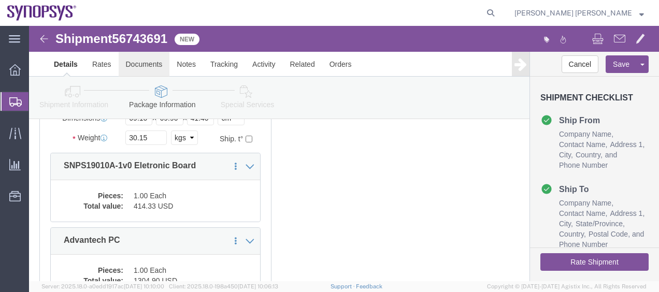
click link "Documents"
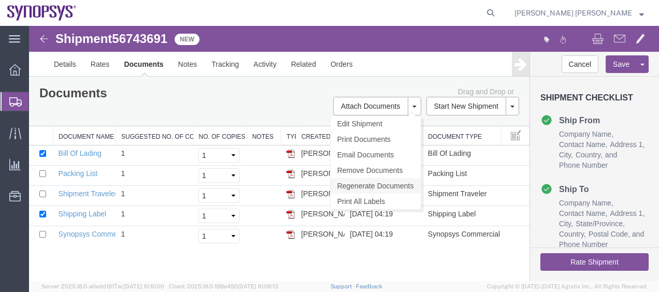
click at [375, 182] on link "Regenerate Documents" at bounding box center [375, 186] width 90 height 16
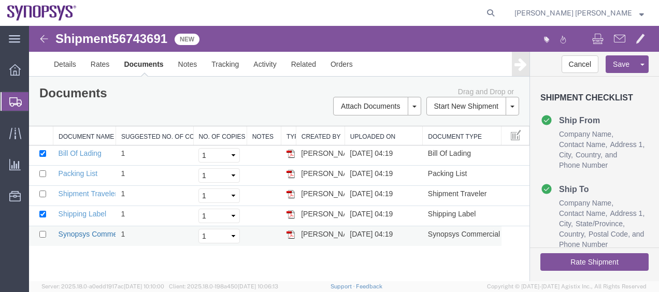
click at [81, 230] on link "Synopsys Commercial Invoice" at bounding box center [107, 234] width 97 height 8
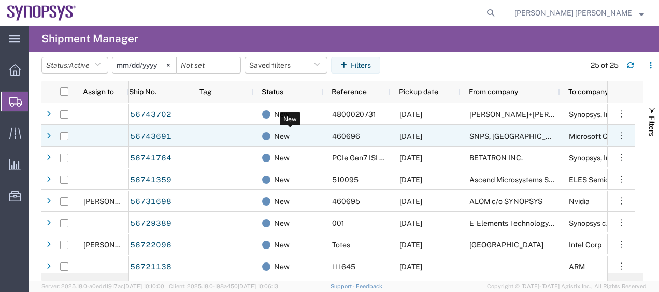
click at [316, 139] on div "New" at bounding box center [290, 136] width 56 height 22
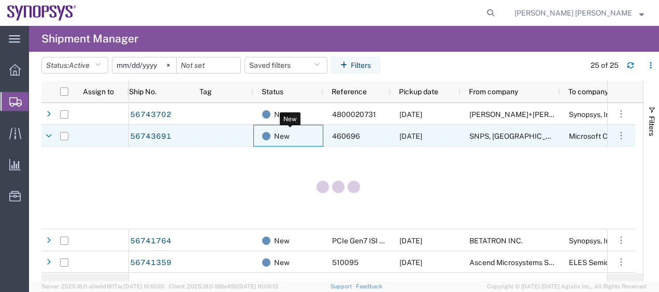
click at [316, 139] on div "New" at bounding box center [290, 136] width 56 height 22
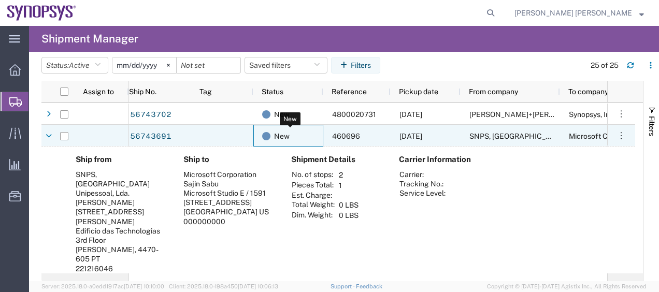
click at [316, 139] on div "New" at bounding box center [290, 136] width 56 height 22
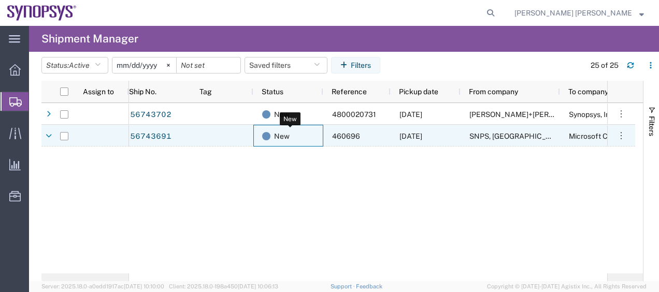
click at [316, 139] on div "New" at bounding box center [290, 136] width 56 height 22
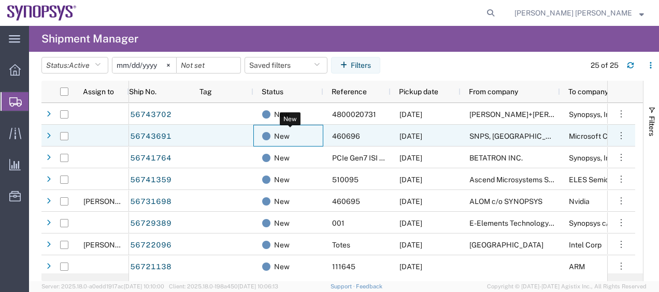
click at [316, 139] on div "New" at bounding box center [290, 136] width 56 height 22
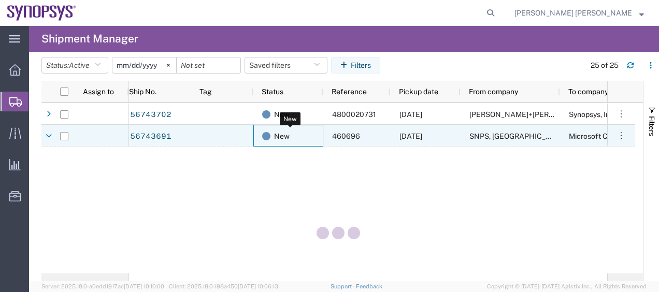
click at [316, 139] on div "New" at bounding box center [290, 136] width 56 height 22
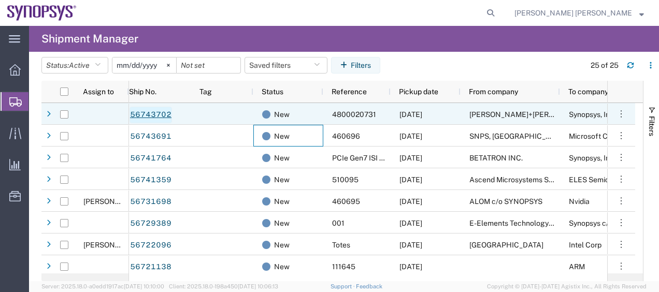
click at [144, 114] on link "56743702" at bounding box center [150, 115] width 42 height 17
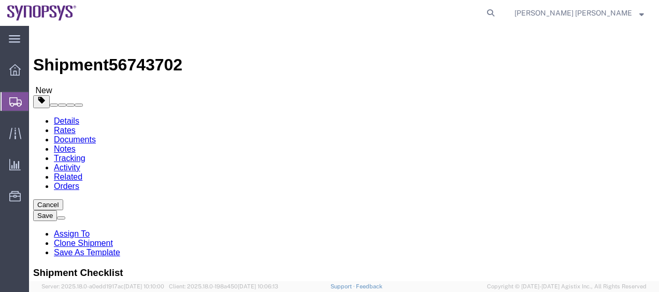
select select
click div "Ship From Location Location My Profile Location [GEOGRAPHIC_DATA] DE04 Agrate B…"
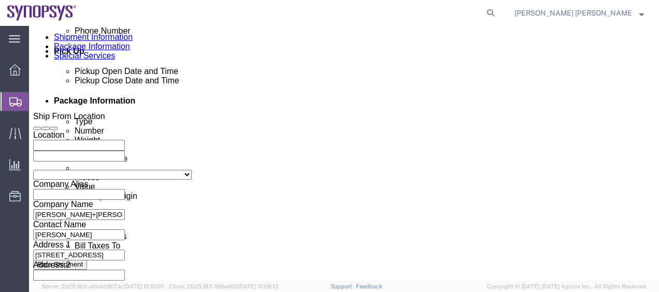
scroll to position [456, 0]
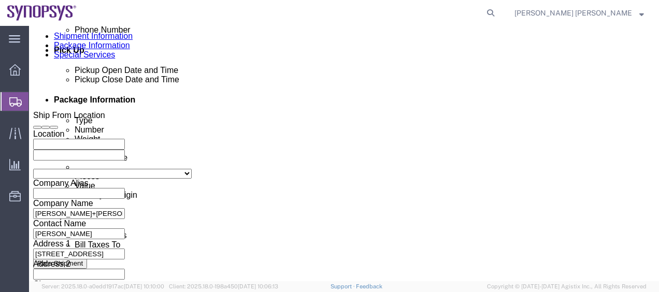
click button "Rate Shipment"
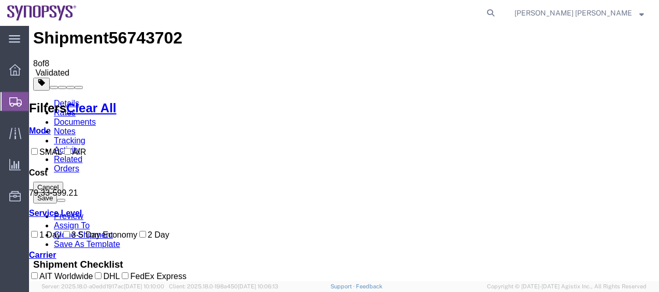
scroll to position [28, 0]
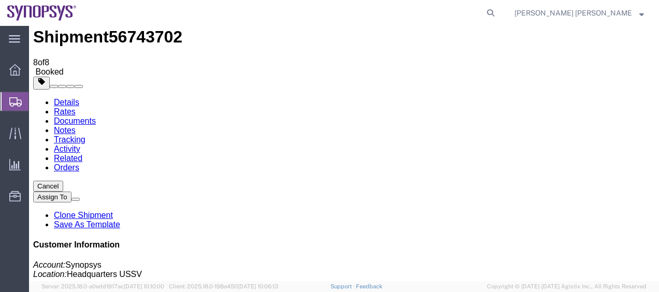
checkbox input "true"
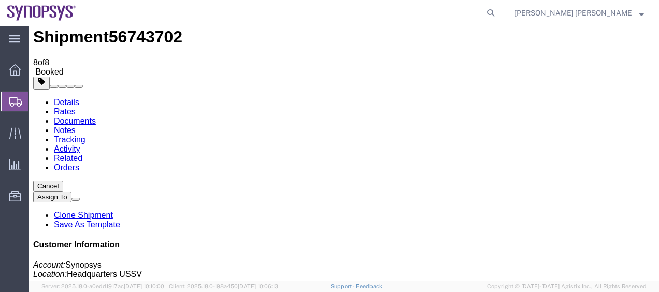
checkbox input "true"
checkbox input "false"
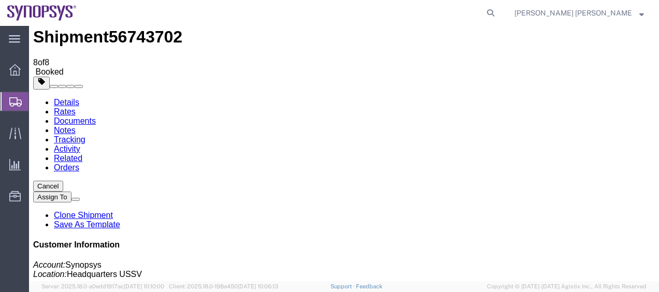
checkbox input "true"
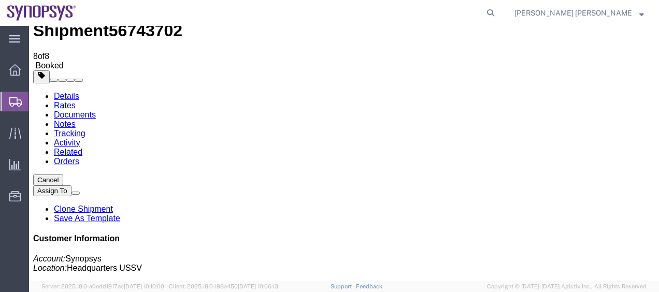
scroll to position [68, 0]
drag, startPoint x: 644, startPoint y: 220, endPoint x: 533, endPoint y: 221, distance: 111.3
copy address "[PERSON_NAME][EMAIL_ADDRESS][PERSON_NAME][DOMAIN_NAME]"
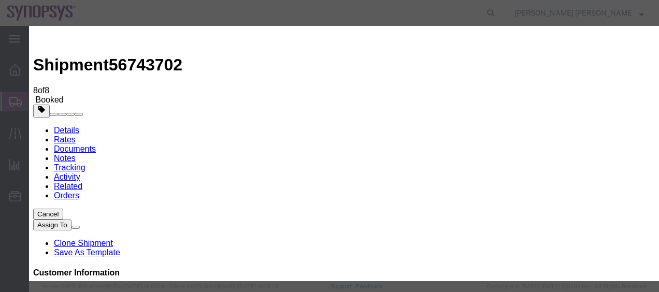
paste input "[PERSON_NAME][EMAIL_ADDRESS][PERSON_NAME][DOMAIN_NAME]"
type input "[PERSON_NAME][EMAIL_ADDRESS][PERSON_NAME][DOMAIN_NAME]"
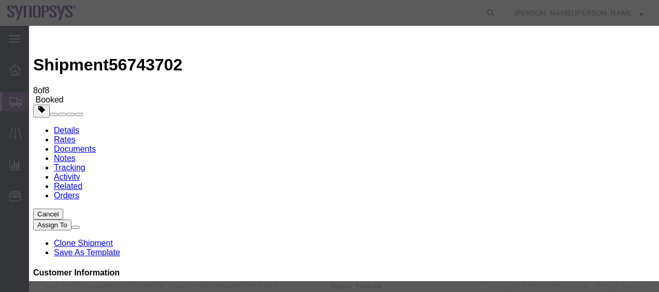
checkbox input "true"
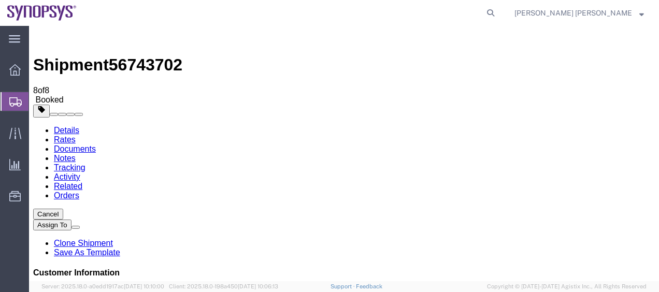
click at [55, 126] on link "Details" at bounding box center [66, 130] width 25 height 9
click span "button"
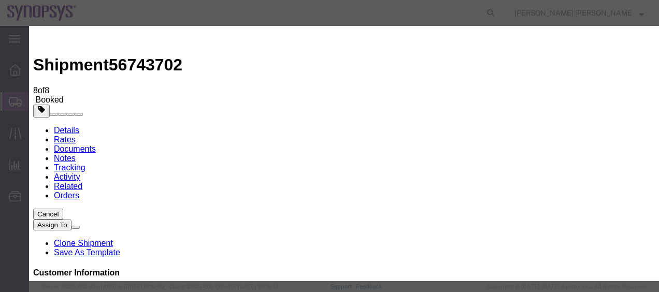
click div "[DATE] 12:00 PM"
click input "12:00 PM"
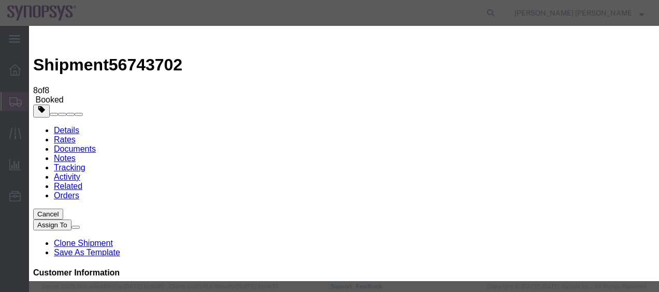
type input "1:00 PM"
click button "Apply"
click div "[DATE] 2:00 PM"
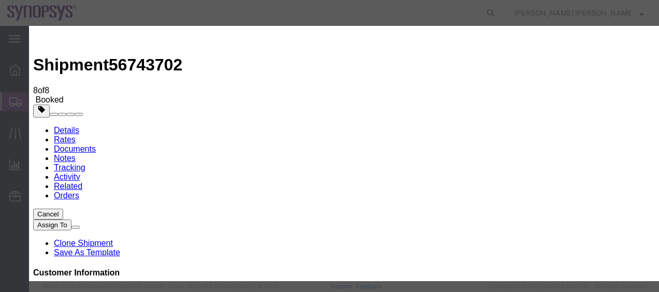
type input "3:00 PM"
click button "Apply"
click button "Save"
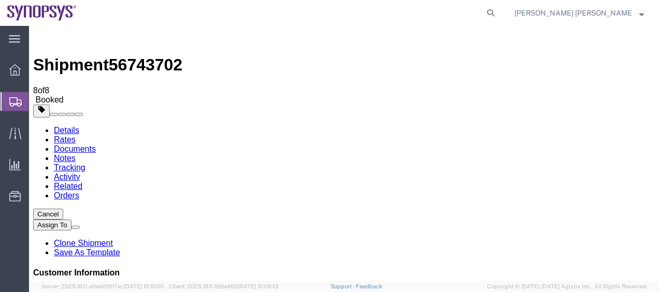
click button "Close"
click at [0, 0] on span "Shipment Manager" at bounding box center [0, 0] width 0 height 0
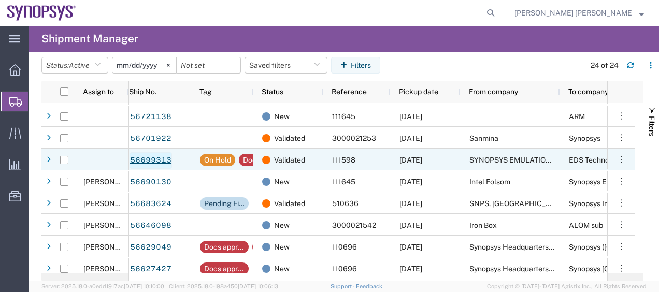
click at [153, 164] on link "56699313" at bounding box center [150, 160] width 42 height 17
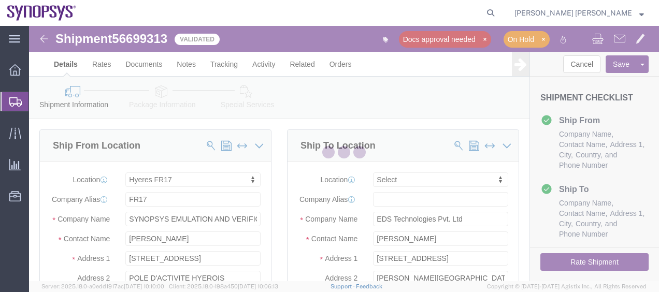
select select "63105"
select select
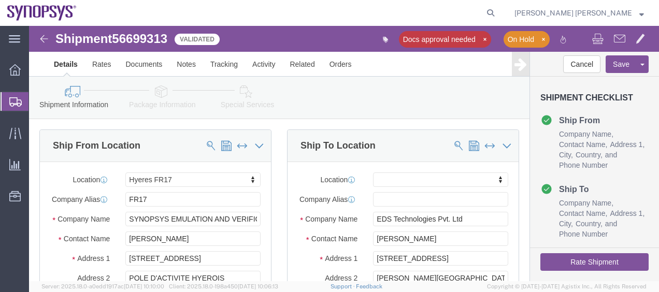
click div "Ship To Location Location My Profile Location [GEOGRAPHIC_DATA] DE04 Agrate Bri…"
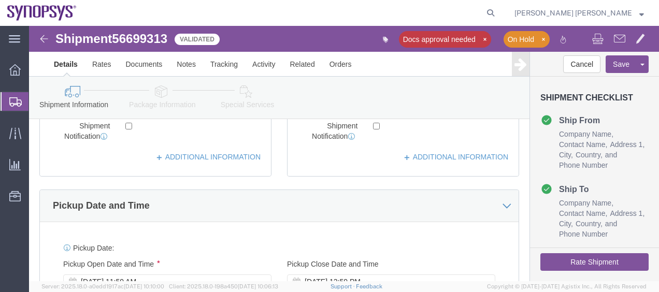
click icon
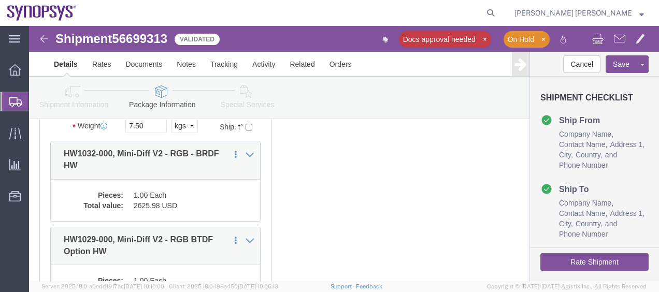
click link "Special Services"
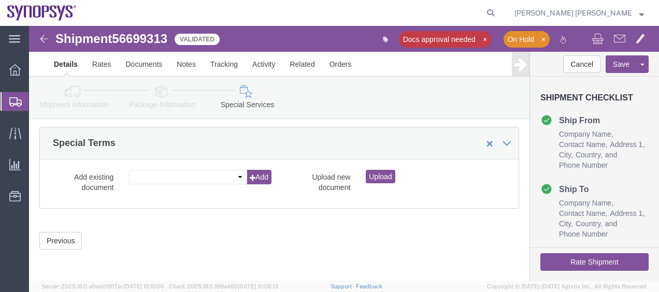
click label "Upload new document"
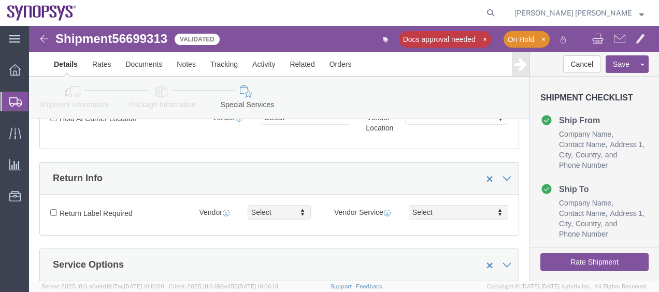
click button "Rate Shipment"
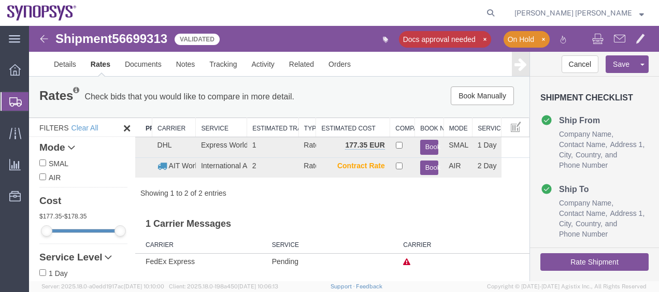
click at [381, 196] on div "Showing 1 to 2 of 2 entries" at bounding box center [332, 193] width 394 height 10
click at [376, 236] on div "1 Carrier Messages Carrier Service Carrier FedEx Express Pending" at bounding box center [332, 239] width 394 height 61
click at [67, 60] on link "Details" at bounding box center [65, 64] width 37 height 25
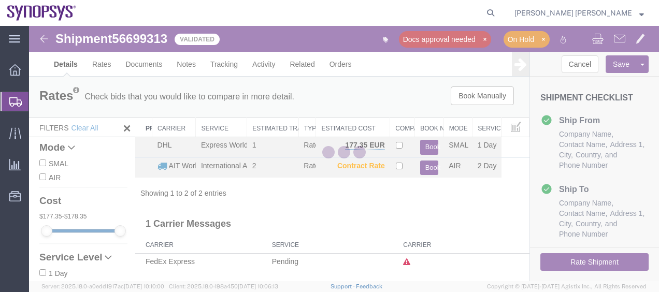
select select "63105"
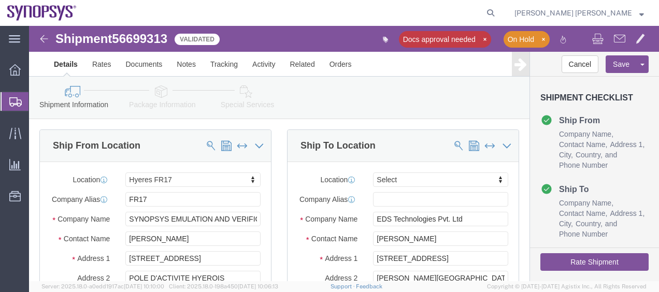
click icon
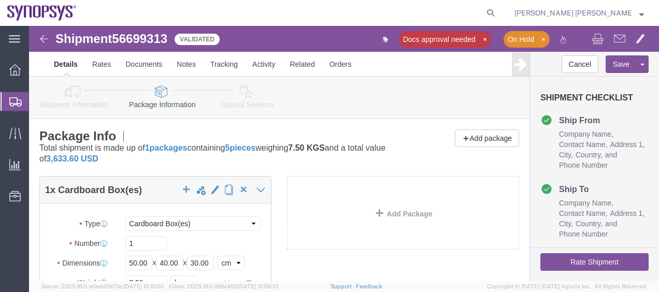
click link "Special Services"
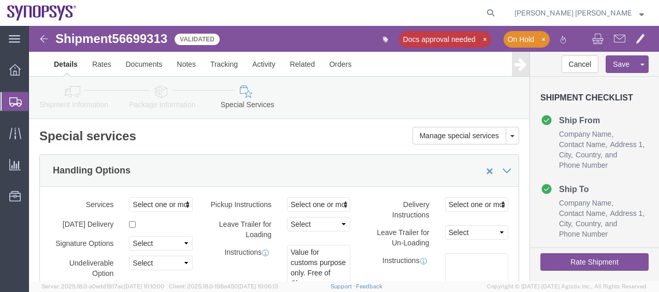
click div "Handling Options"
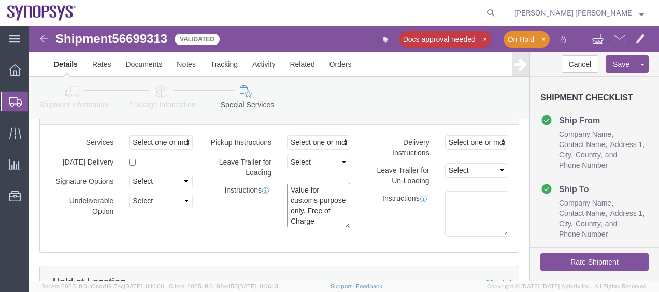
scroll to position [10, 0]
click div "Services Select one or more Air Ride Truck Blanket Wrap Carnet Consolidated Shi…"
click div "Instructions"
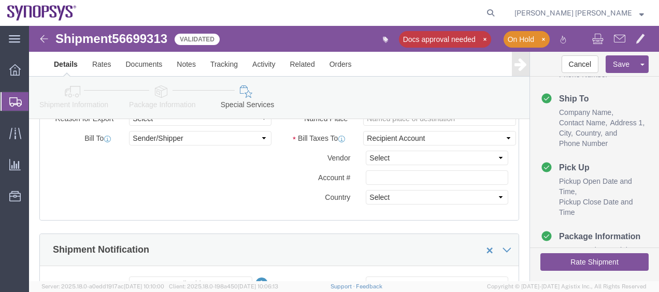
scroll to position [499, 0]
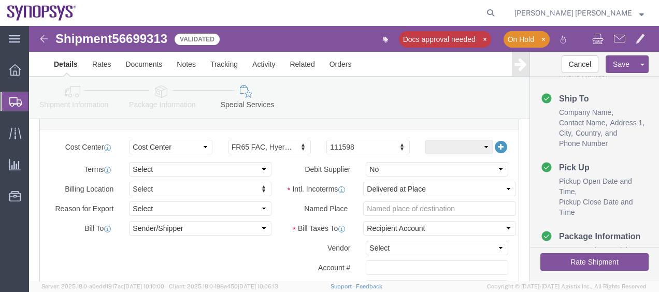
click label "Vendor"
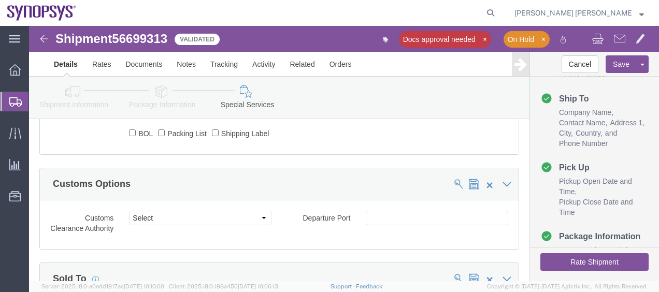
scroll to position [817, 0]
click button "Rate Shipment"
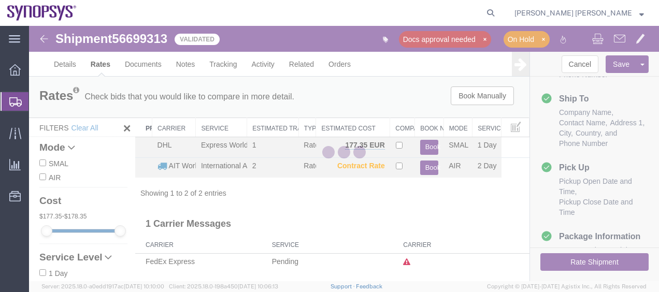
scroll to position [0, 0]
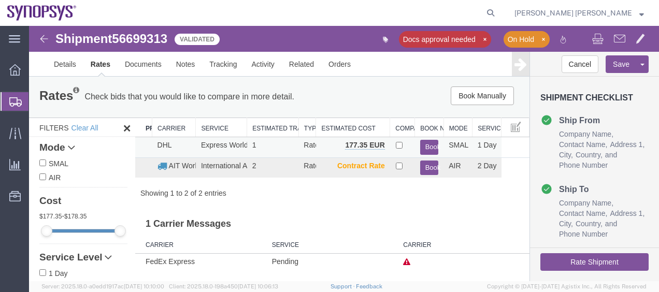
click at [425, 147] on button "Book" at bounding box center [429, 147] width 19 height 15
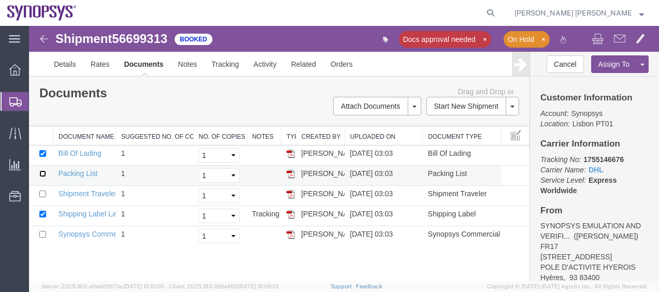
click at [40, 173] on input "checkbox" at bounding box center [42, 173] width 7 height 7
checkbox input "true"
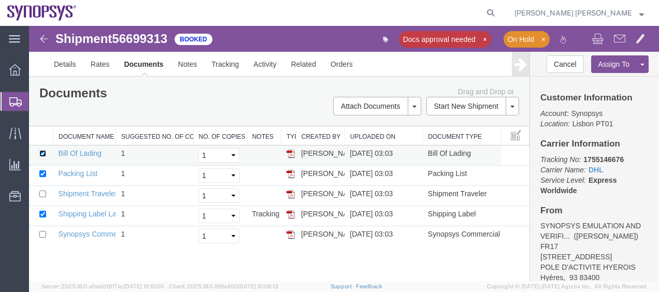
click at [41, 155] on input "checkbox" at bounding box center [42, 153] width 7 height 7
checkbox input "false"
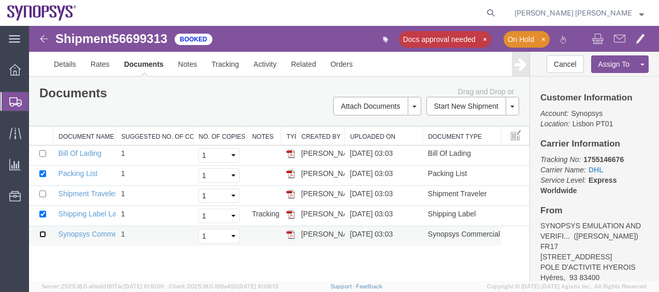
click at [41, 235] on input "checkbox" at bounding box center [42, 234] width 7 height 7
checkbox input "true"
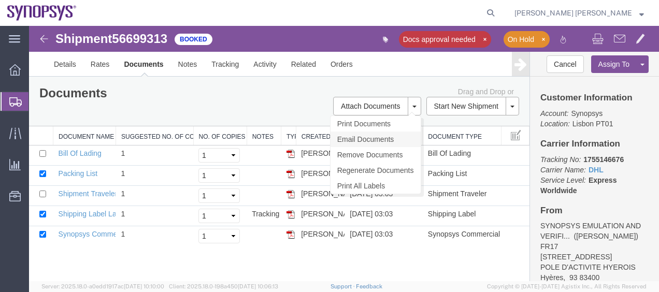
click at [387, 142] on link "Email Documents" at bounding box center [375, 139] width 90 height 16
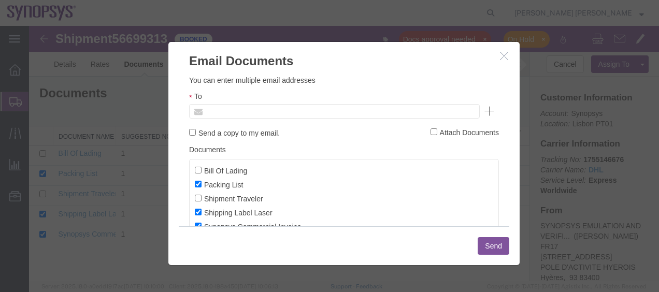
click at [233, 112] on input "text" at bounding box center [263, 111] width 121 height 13
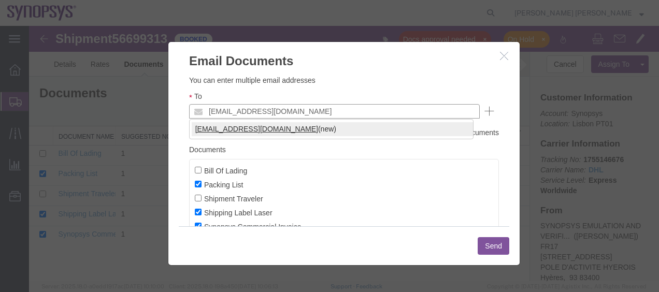
type input "[EMAIL_ADDRESS][DOMAIN_NAME]"
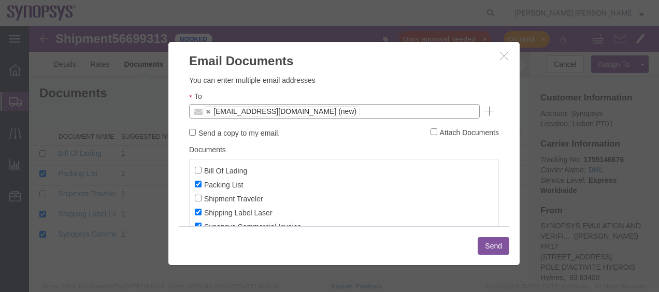
click at [487, 234] on div "Send" at bounding box center [344, 245] width 330 height 39
click at [487, 238] on button "Send" at bounding box center [493, 246] width 32 height 18
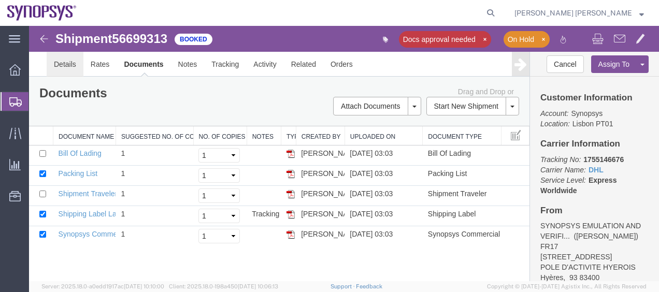
click at [55, 67] on link "Details" at bounding box center [65, 64] width 37 height 25
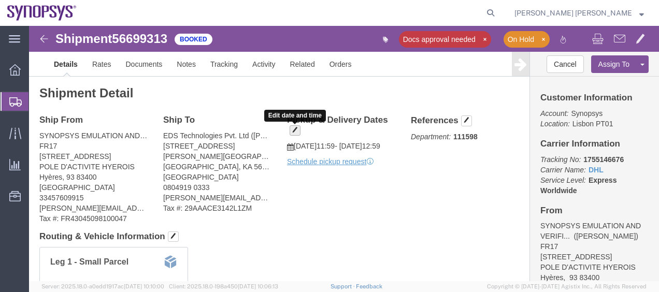
click span "button"
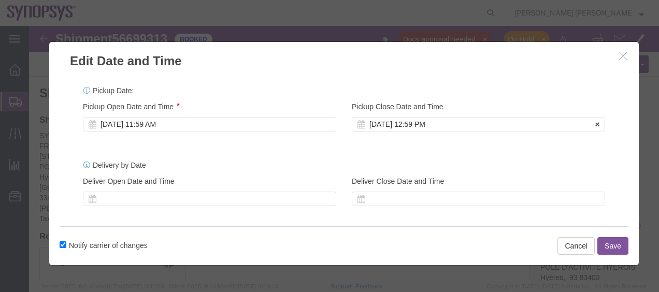
click div "[DATE] 12:59 PM"
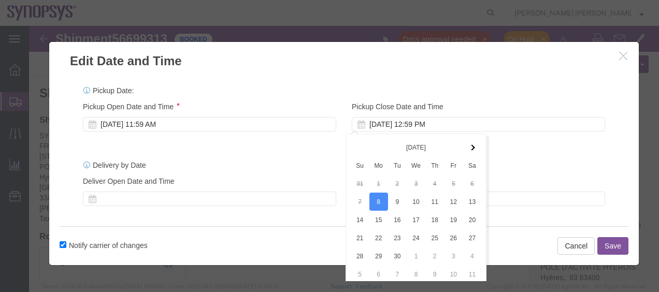
scroll to position [47, 0]
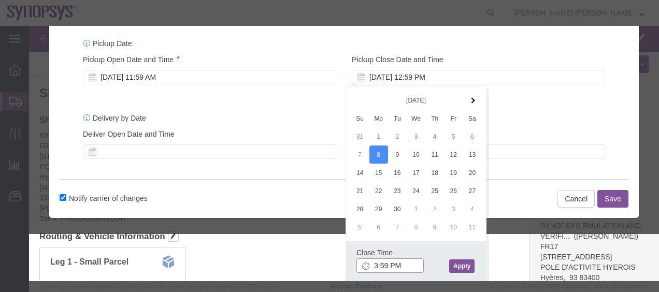
drag, startPoint x: 358, startPoint y: 236, endPoint x: 351, endPoint y: 235, distance: 7.4
click input "3:59 PM"
type input "M"
type input "03:30 PM"
click button "Apply"
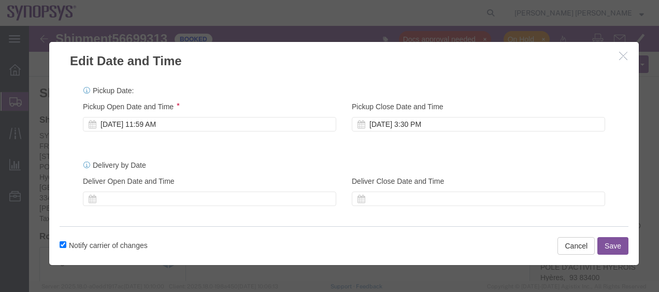
scroll to position [0, 0]
click div "[DATE] 11:59 AM"
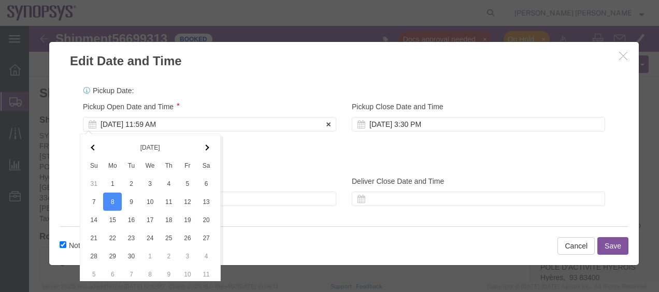
scroll to position [47, 0]
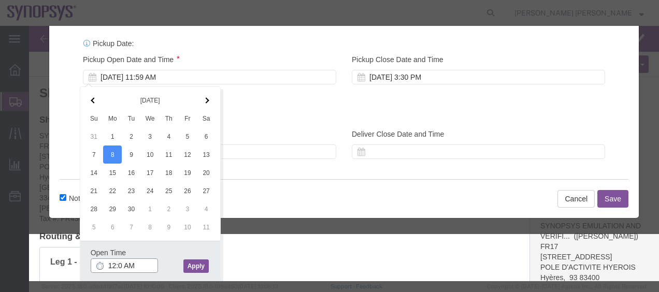
type input "12:00 AM"
click button "Apply"
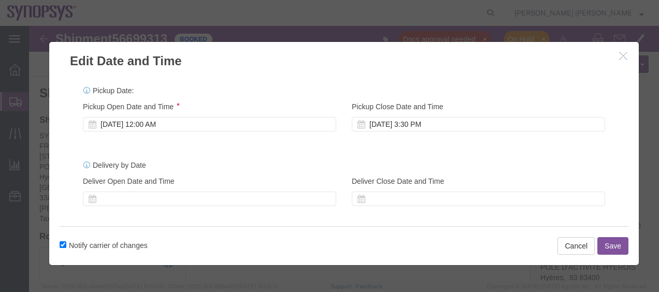
scroll to position [0, 0]
click button "Save"
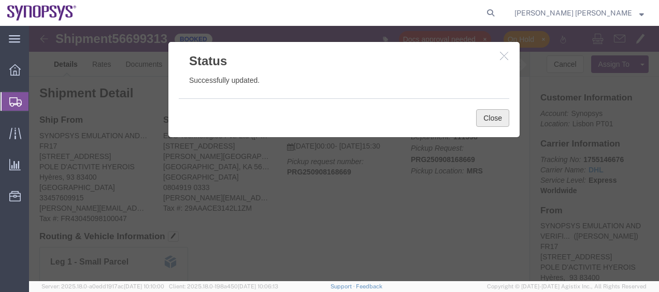
click button "Close"
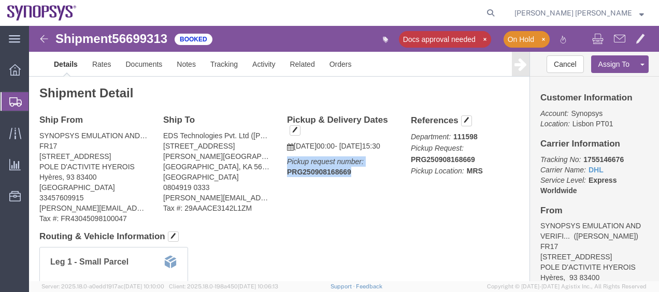
drag, startPoint x: 329, startPoint y: 157, endPoint x: 250, endPoint y: 147, distance: 80.5
click div "Pickup & Delivery Dates [DATE] 00:00 - [DATE] 15:30 Pickup request number: PRG2…"
copy p "Pickup request number: PRG250908168669"
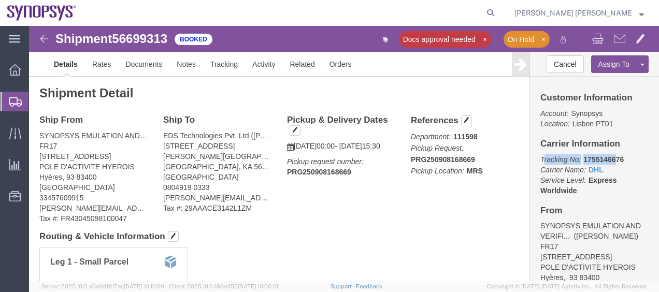
drag, startPoint x: 582, startPoint y: 131, endPoint x: 507, endPoint y: 136, distance: 75.2
click p "Tracking No: 1755146676 Carrier Name: DHL DHL Service Level: Express Worldwide"
drag, startPoint x: 507, startPoint y: 136, endPoint x: 592, endPoint y: 135, distance: 85.4
click p "Tracking No: 1755146676 Carrier Name: DHL DHL Service Level: Express Worldwide"
drag, startPoint x: 593, startPoint y: 131, endPoint x: 499, endPoint y: 134, distance: 93.7
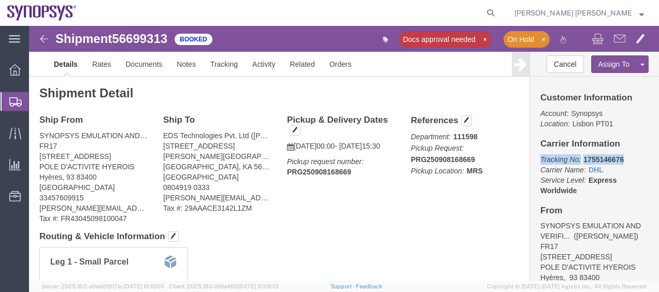
click div "Customer Information Account: Synopsys Location: [GEOGRAPHIC_DATA] PT01 Carrier…"
copy p "Tracking No: 1755146676"
click icon "button"
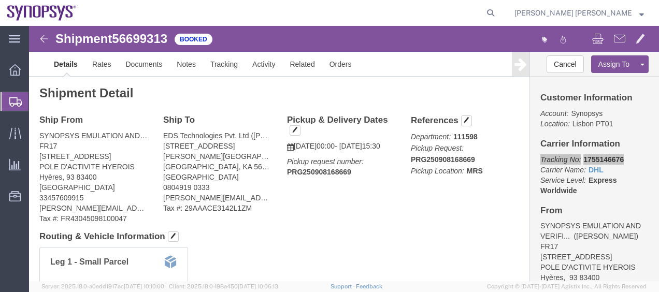
click at [0, 0] on span "Shipment Manager" at bounding box center [0, 0] width 0 height 0
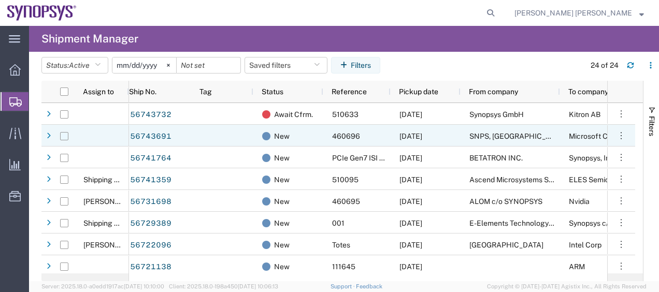
click at [66, 135] on input "Press Space to toggle row selection (unchecked)" at bounding box center [64, 136] width 8 height 8
checkbox input "true"
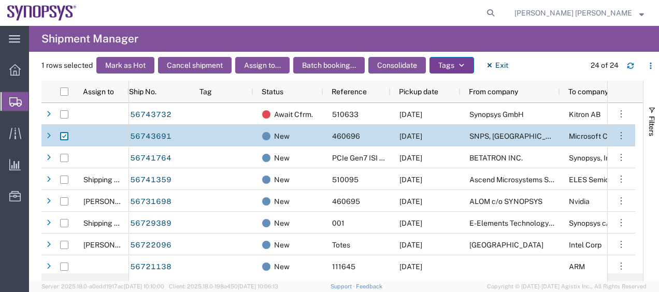
click at [443, 68] on button "Tags" at bounding box center [451, 65] width 45 height 17
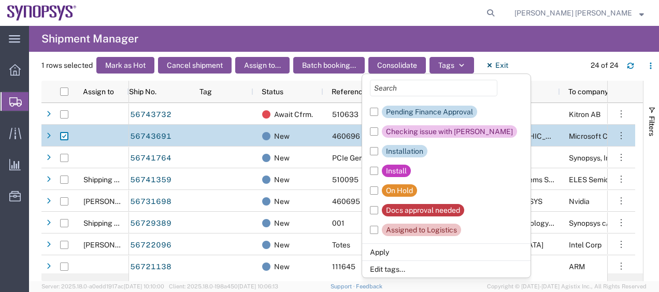
scroll to position [160, 0]
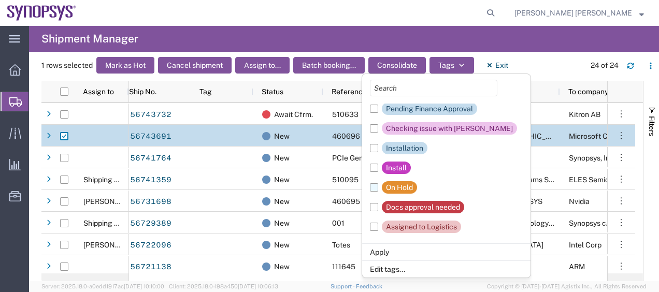
click at [376, 182] on label "On Hold" at bounding box center [393, 188] width 47 height 20
click at [0, 0] on input "On Hold" at bounding box center [0, 0] width 0 height 0
click at [383, 256] on li "Apply" at bounding box center [446, 251] width 168 height 17
